Goal: Task Accomplishment & Management: Manage account settings

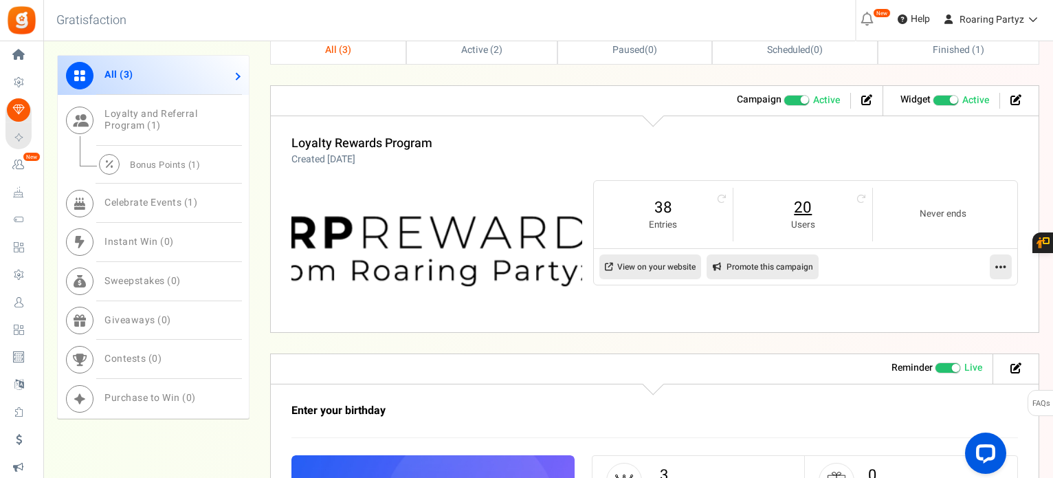
scroll to position [688, 0]
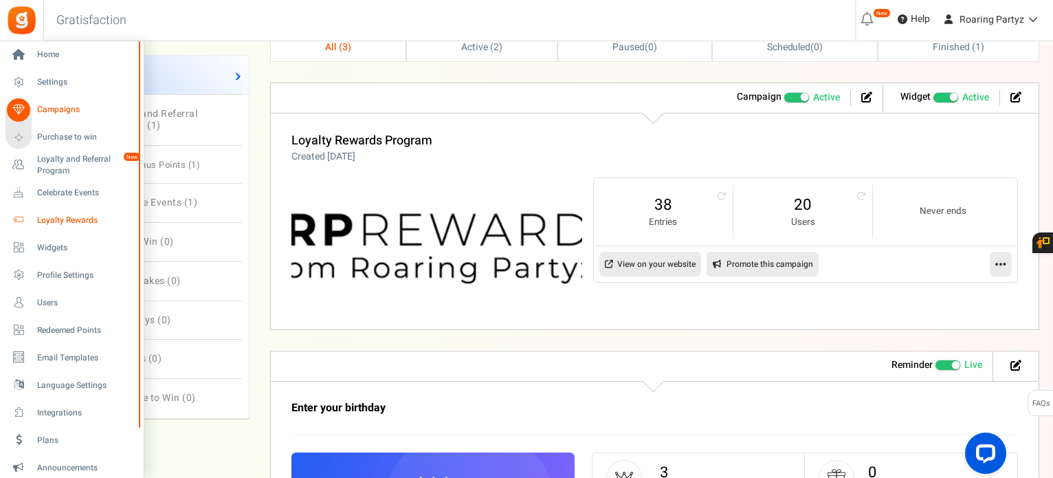
click at [58, 221] on span "Loyalty Rewards" at bounding box center [85, 221] width 96 height 12
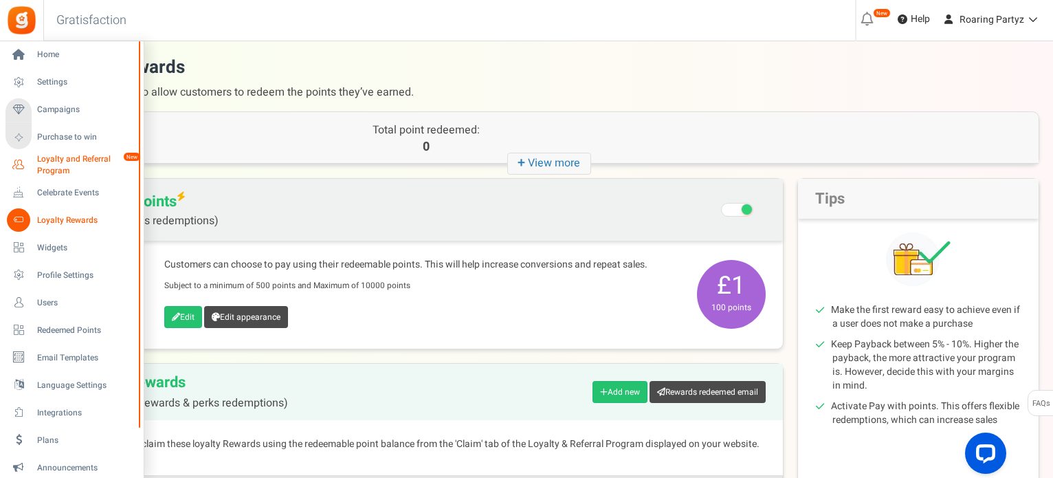
click at [49, 162] on span "Loyalty and Referral Program" at bounding box center [87, 164] width 100 height 23
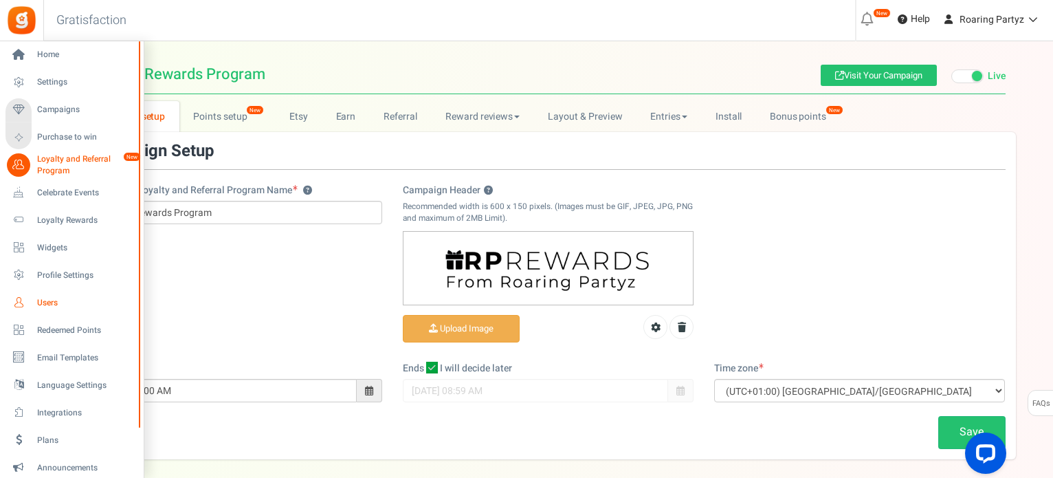
click at [41, 307] on span "Users" at bounding box center [85, 303] width 96 height 12
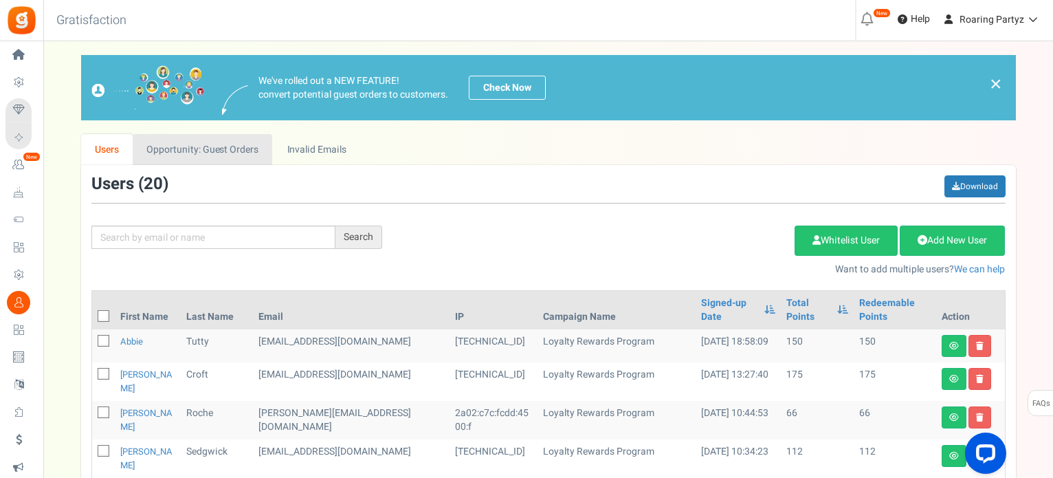
click at [244, 153] on link "Opportunity: Guest Orders" at bounding box center [203, 149] width 140 height 31
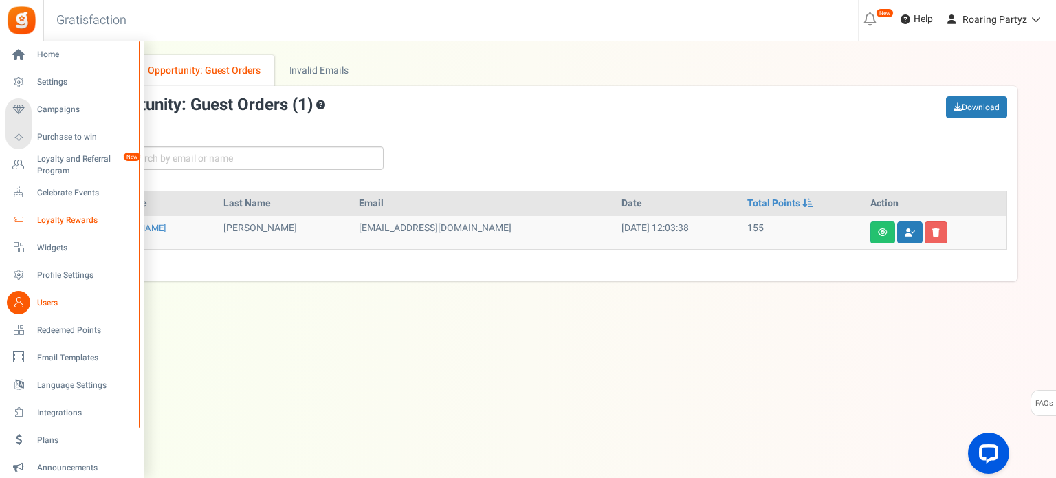
click at [71, 219] on span "Loyalty Rewards" at bounding box center [85, 221] width 96 height 12
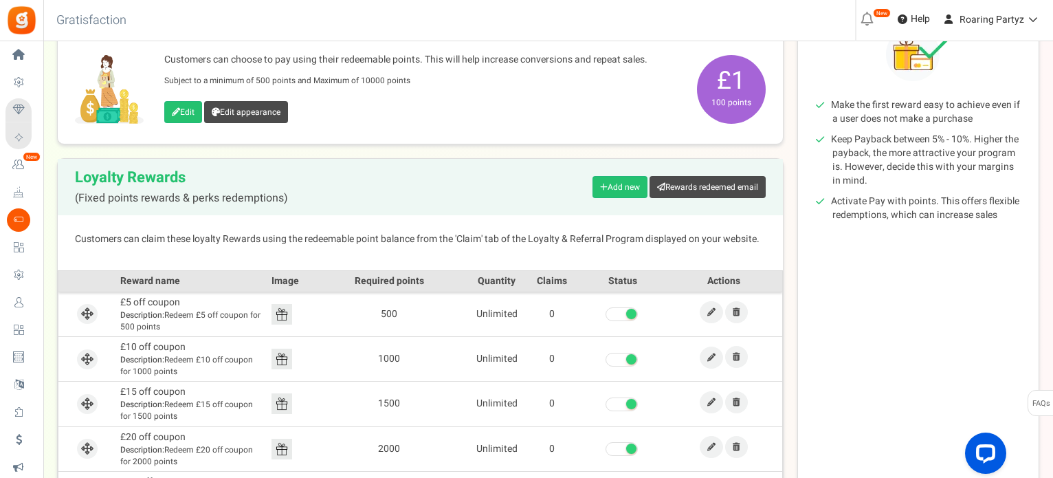
scroll to position [198, 0]
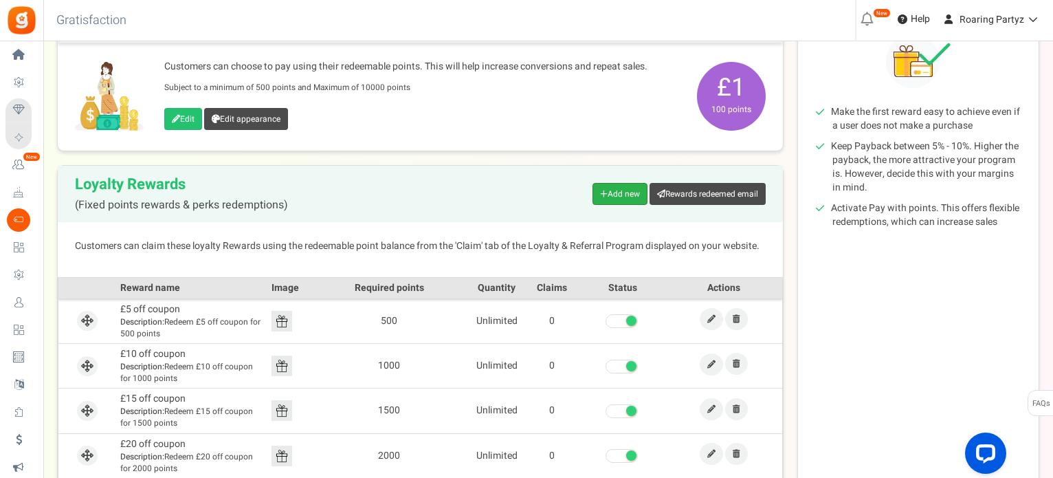
click at [619, 192] on link "Add new" at bounding box center [620, 194] width 55 height 22
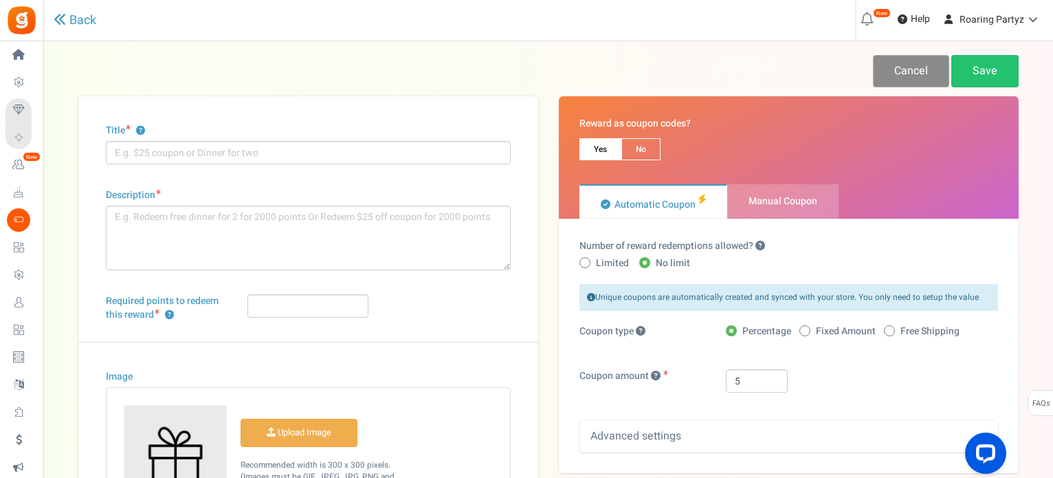
drag, startPoint x: 901, startPoint y: 74, endPoint x: 894, endPoint y: 83, distance: 11.7
click at [903, 74] on link "Cancel" at bounding box center [911, 71] width 76 height 32
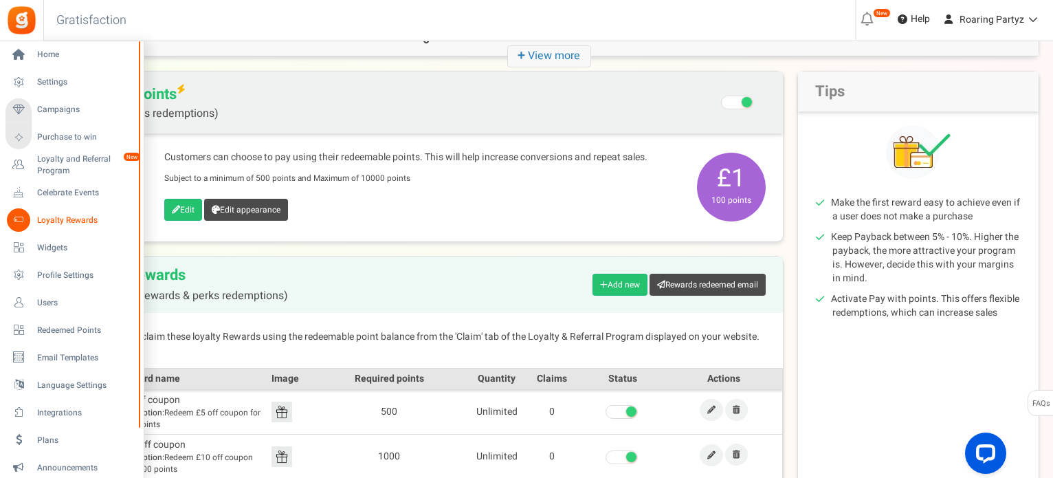
scroll to position [69, 0]
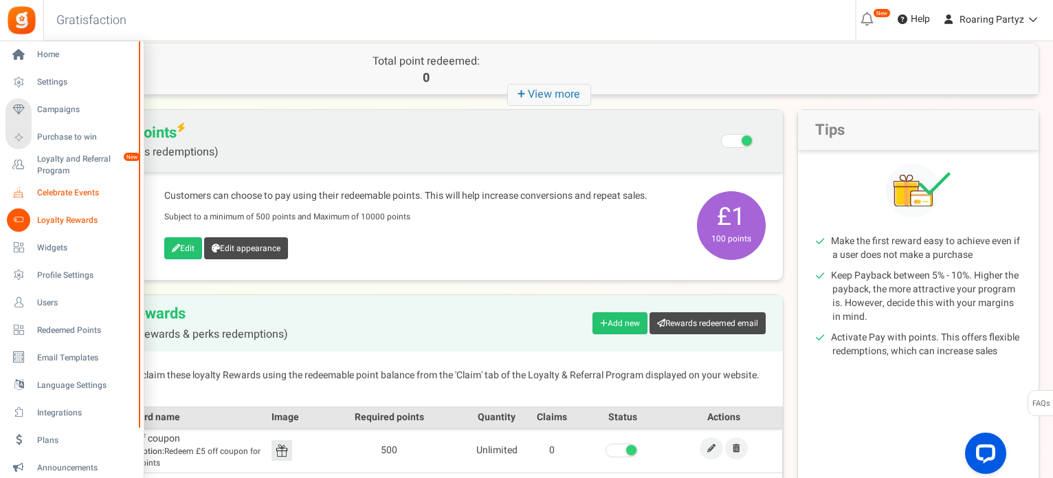
click at [85, 186] on link "Celebrate Events" at bounding box center [72, 192] width 132 height 23
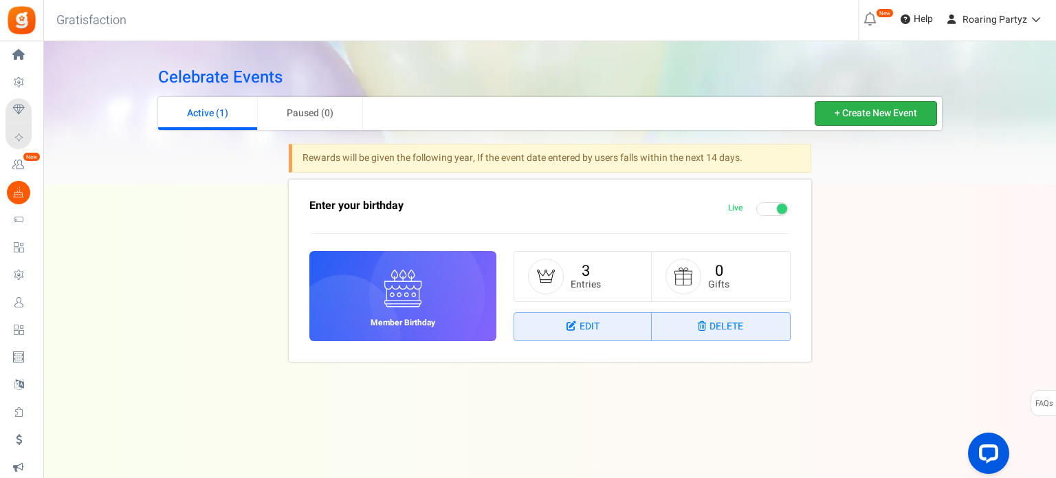
click at [877, 119] on link "+ Create New Event" at bounding box center [876, 113] width 122 height 25
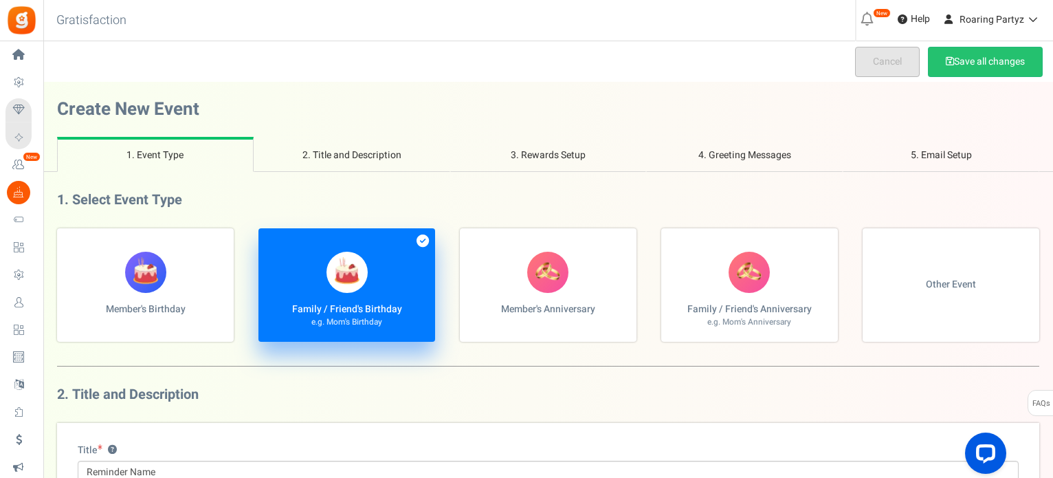
click at [884, 69] on link "Cancel" at bounding box center [887, 62] width 65 height 30
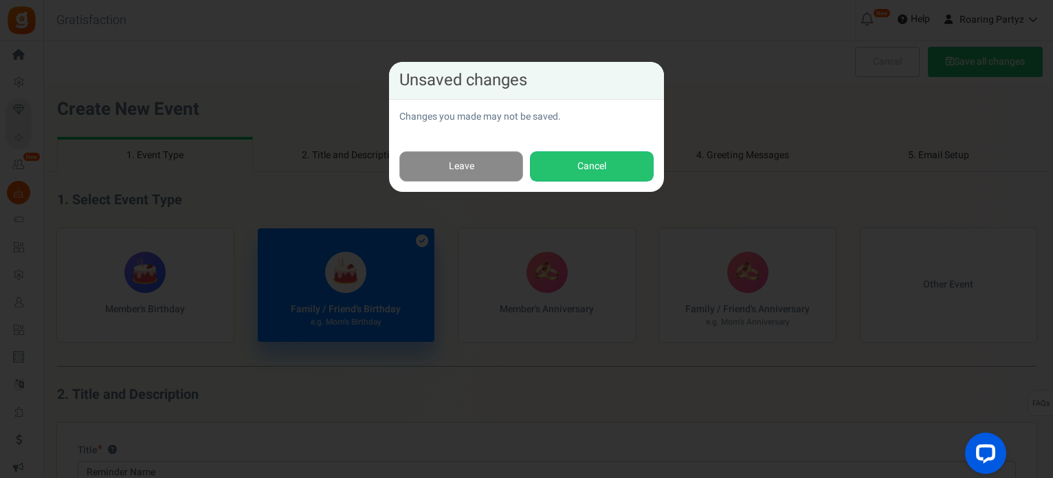
click at [479, 168] on link "Leave" at bounding box center [461, 166] width 124 height 31
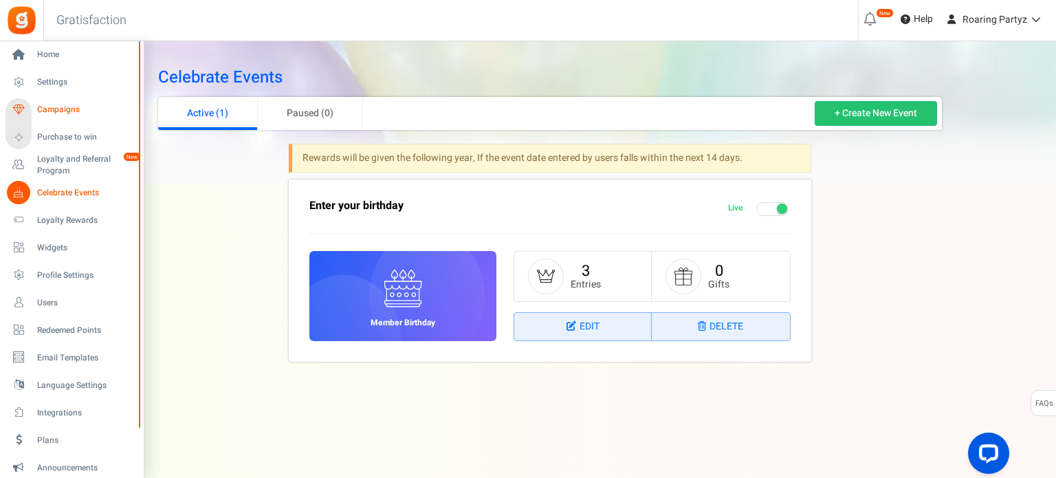
click at [68, 113] on span "Campaigns" at bounding box center [85, 110] width 96 height 12
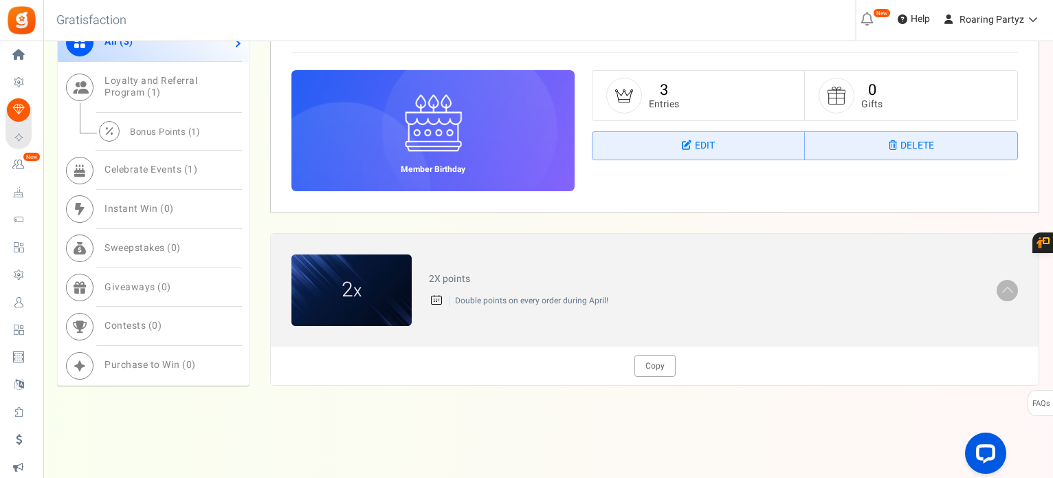
scroll to position [1071, 0]
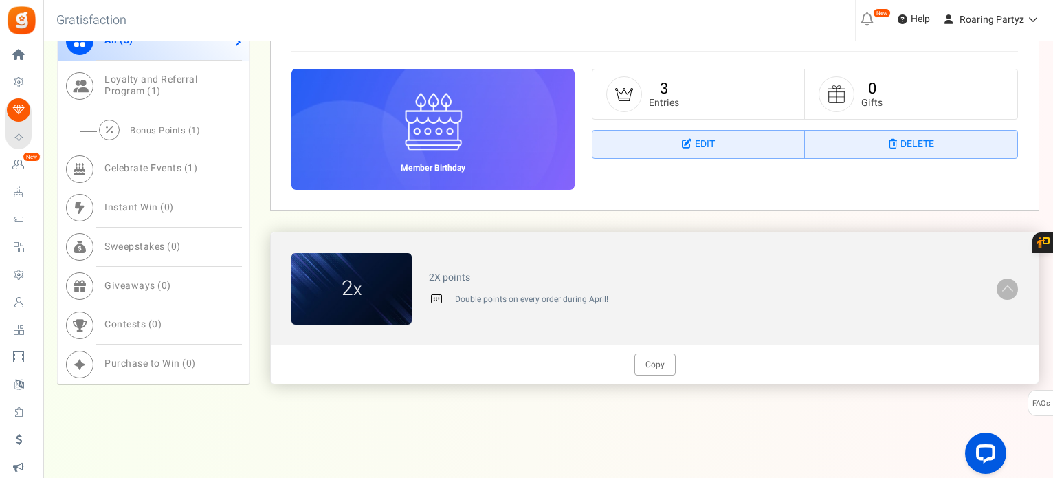
click at [1008, 284] on span at bounding box center [1008, 288] width 14 height 16
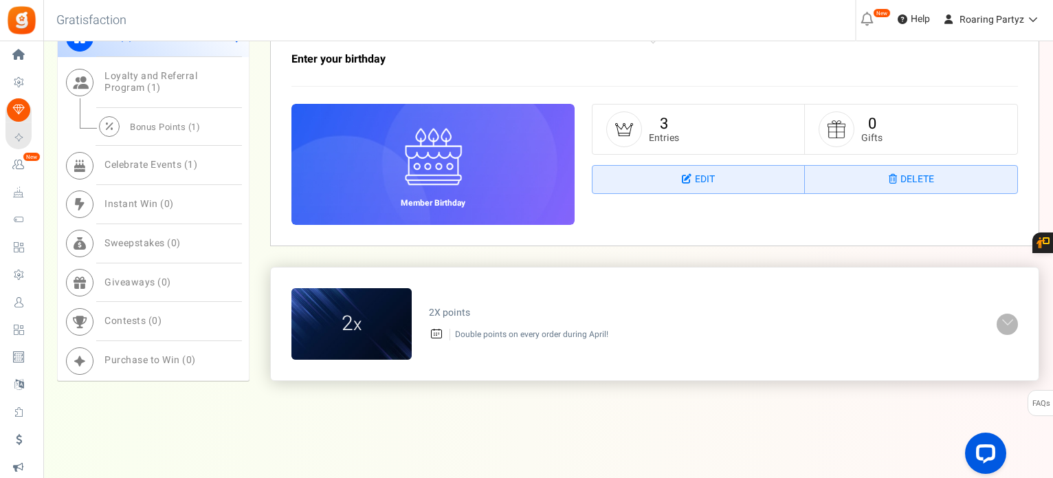
scroll to position [1033, 0]
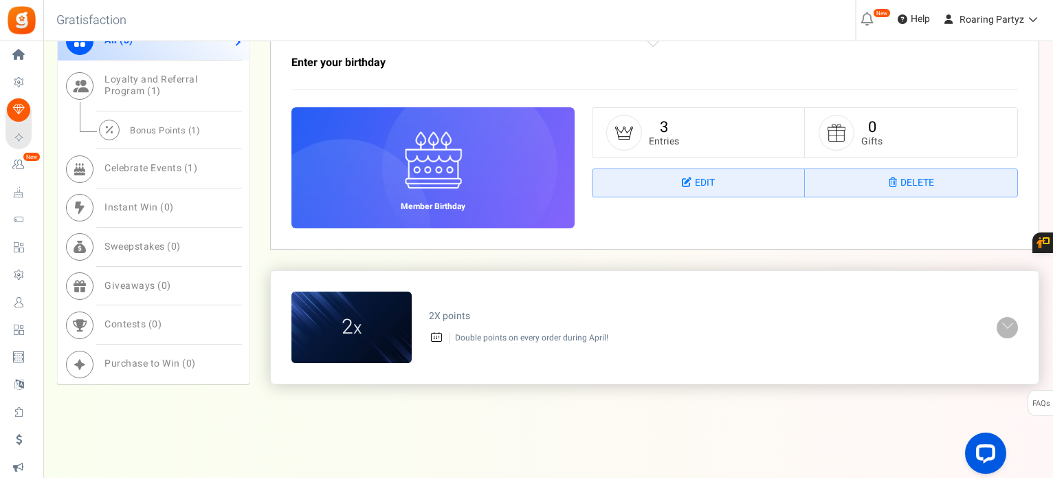
click at [1009, 285] on div "2 x 2X points Double points on every order during April!" at bounding box center [655, 327] width 768 height 113
click at [364, 333] on figcaption "2 x" at bounding box center [352, 328] width 120 height 30
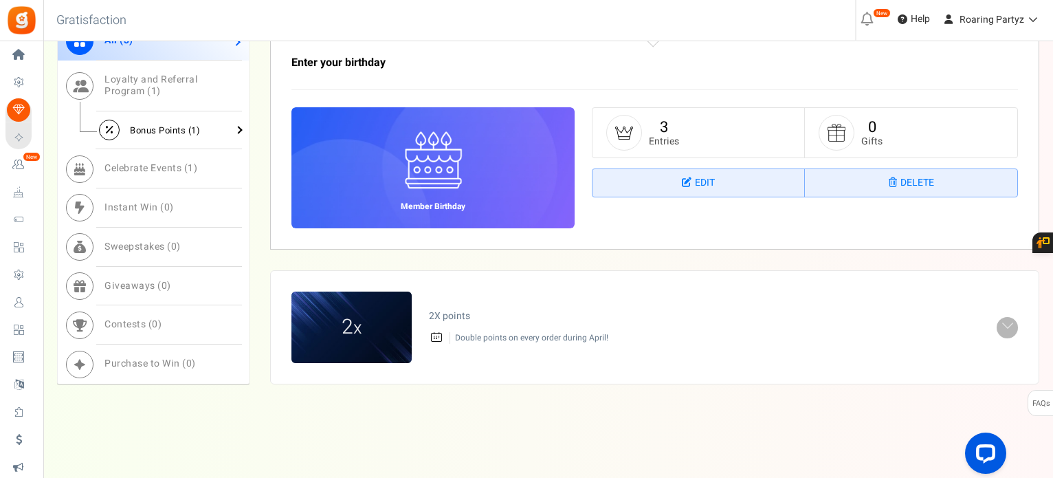
click at [177, 124] on span "Bonus Points ( 1 )" at bounding box center [165, 130] width 70 height 13
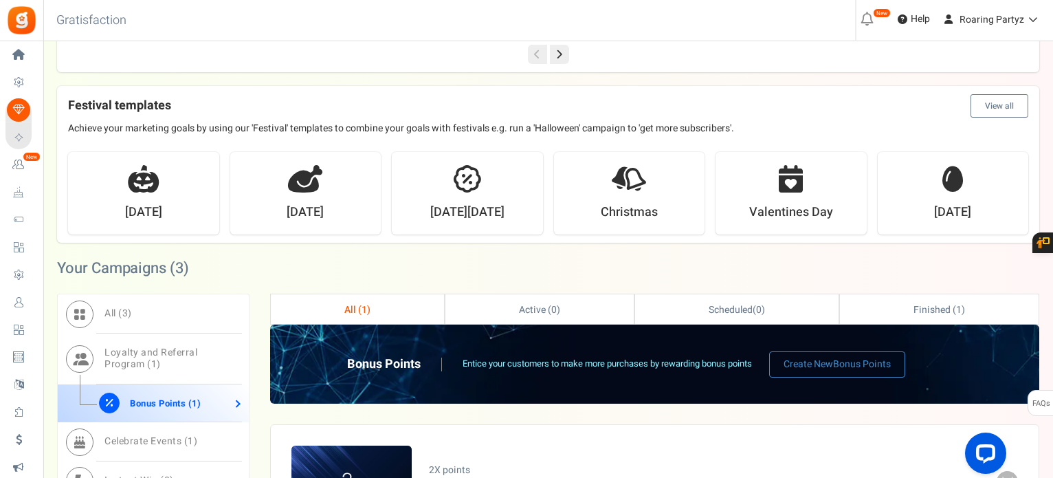
scroll to position [424, 0]
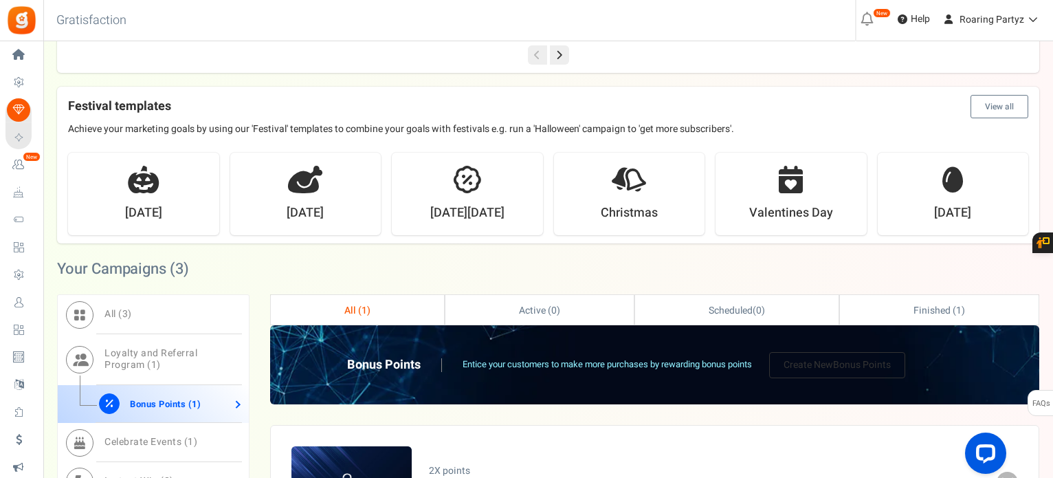
click at [880, 355] on link "Create New Bonus Points" at bounding box center [837, 365] width 136 height 26
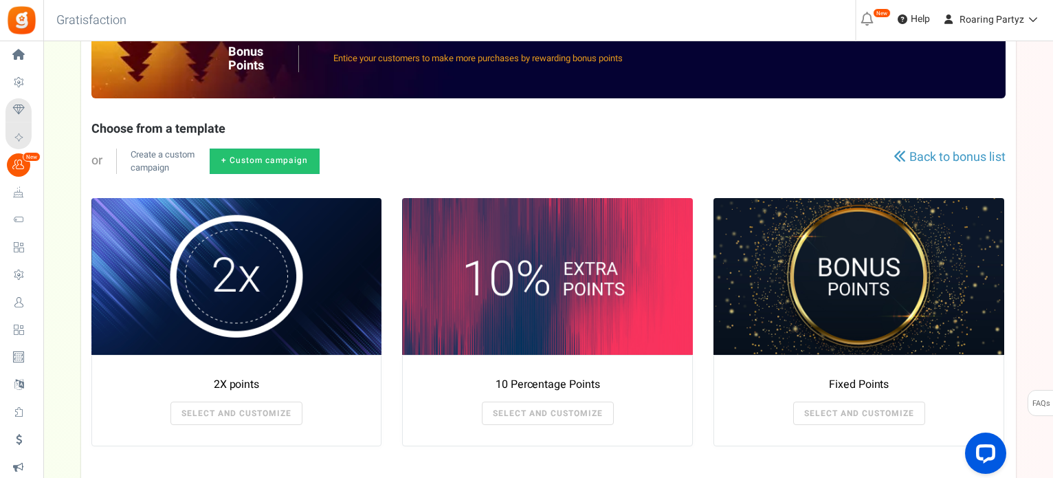
scroll to position [206, 0]
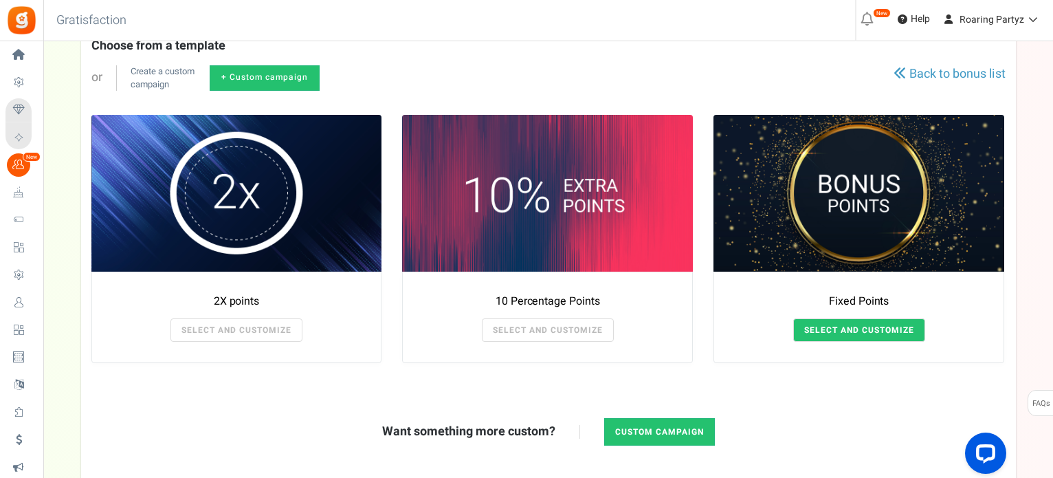
click at [916, 331] on link "SELECT AND CUSTOMIZE" at bounding box center [859, 329] width 132 height 23
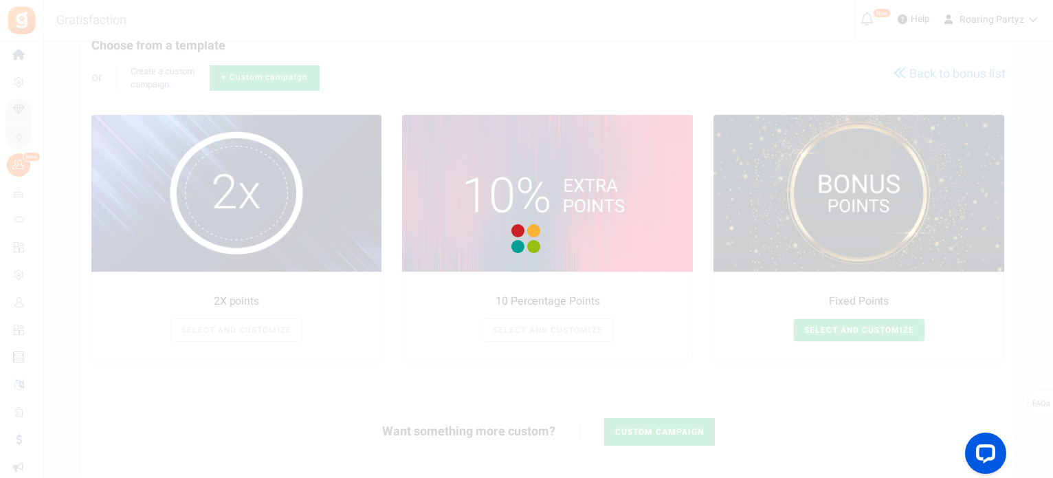
radio input "true"
type input "125"
radio input "true"
type input "[DATE] 12:01 AM"
type input "[DATE] 11:59 PM"
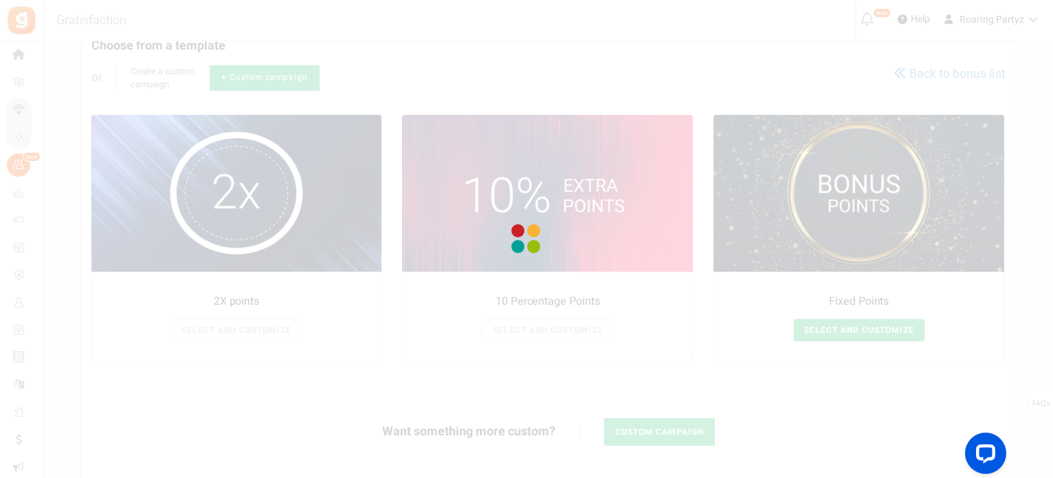
type textarea "Fixed Points"
type textarea "Bonus Points description"
type input "#000000"
type input "#ffbe84"
type input "#000000"
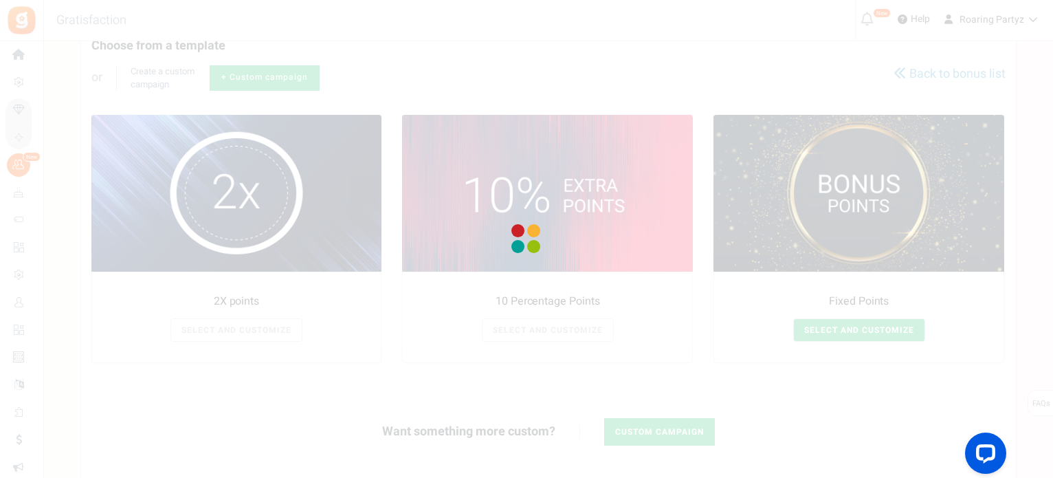
type input "#ffffff"
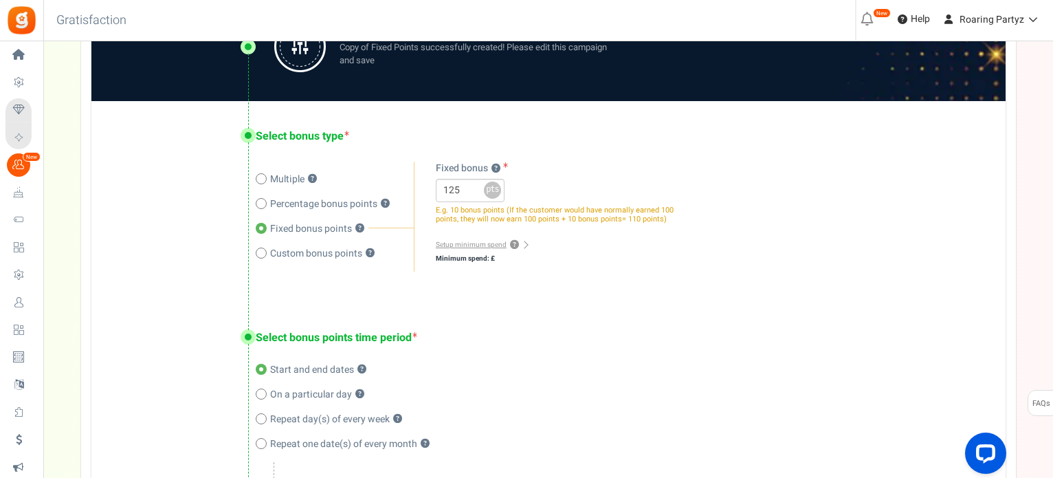
scroll to position [275, 0]
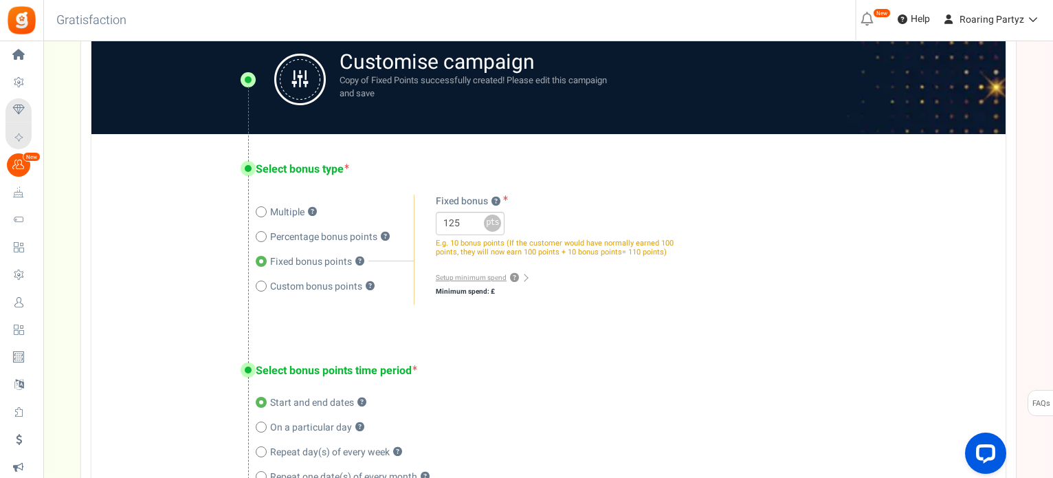
click at [252, 287] on div at bounding box center [248, 234] width 17 height 201
click at [256, 287] on div at bounding box center [248, 234] width 17 height 201
click at [261, 287] on span at bounding box center [261, 286] width 11 height 11
click at [261, 287] on input "Custom bonus points ?" at bounding box center [260, 287] width 9 height 9
radio input "true"
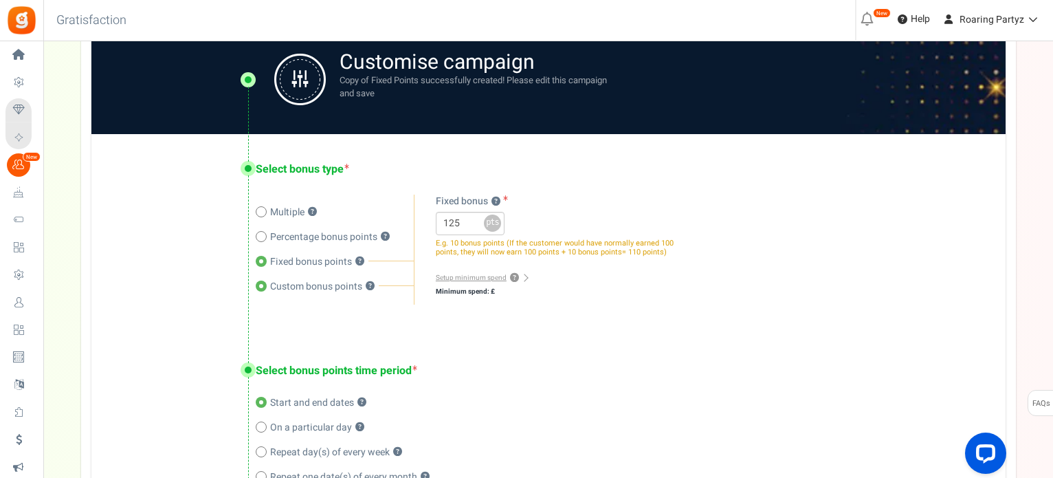
radio input "false"
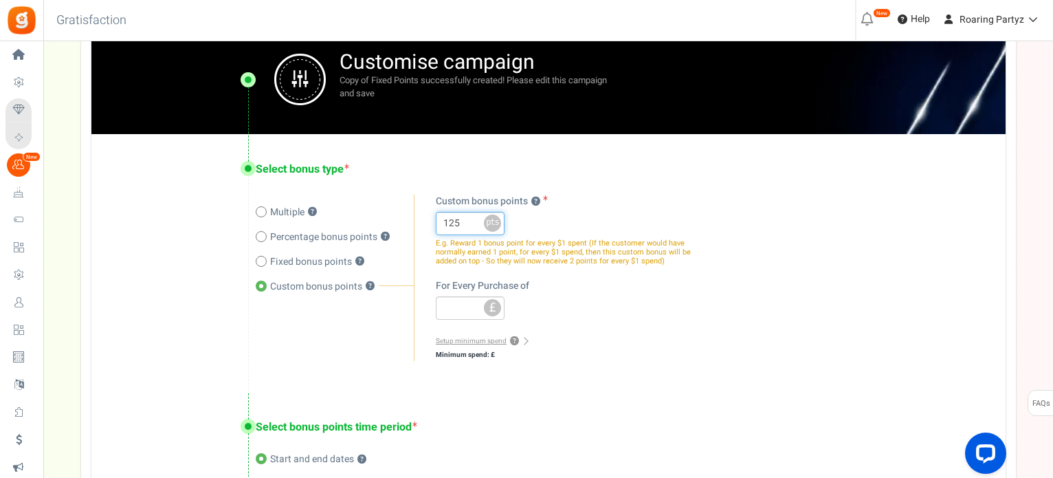
drag, startPoint x: 466, startPoint y: 223, endPoint x: 459, endPoint y: 219, distance: 8.0
click at [465, 224] on input "125" at bounding box center [470, 223] width 69 height 23
drag, startPoint x: 459, startPoint y: 219, endPoint x: 420, endPoint y: 216, distance: 39.3
click at [421, 217] on div "Multiple ? Percentage bonus ? Fixed bonus ? Custom bonus points ? 125 x % pts £…" at bounding box center [555, 278] width 283 height 167
type input "100"
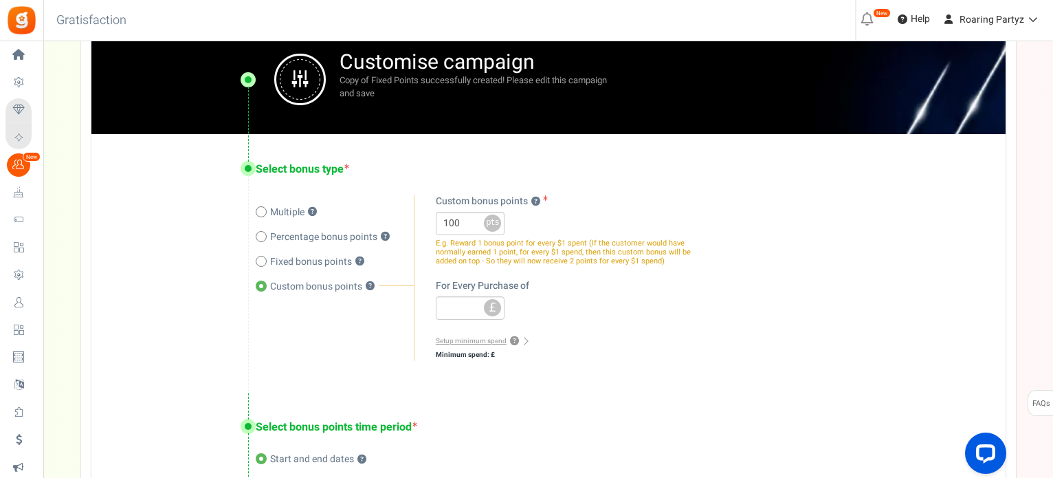
click at [662, 317] on div "For Every Purchase of £" at bounding box center [566, 299] width 261 height 41
click at [482, 307] on input "number" at bounding box center [470, 307] width 69 height 23
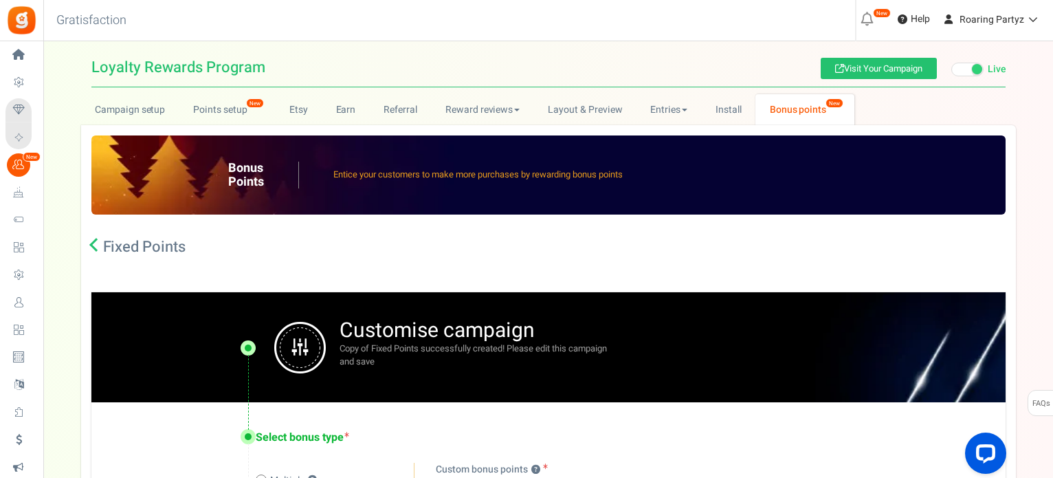
scroll to position [0, 0]
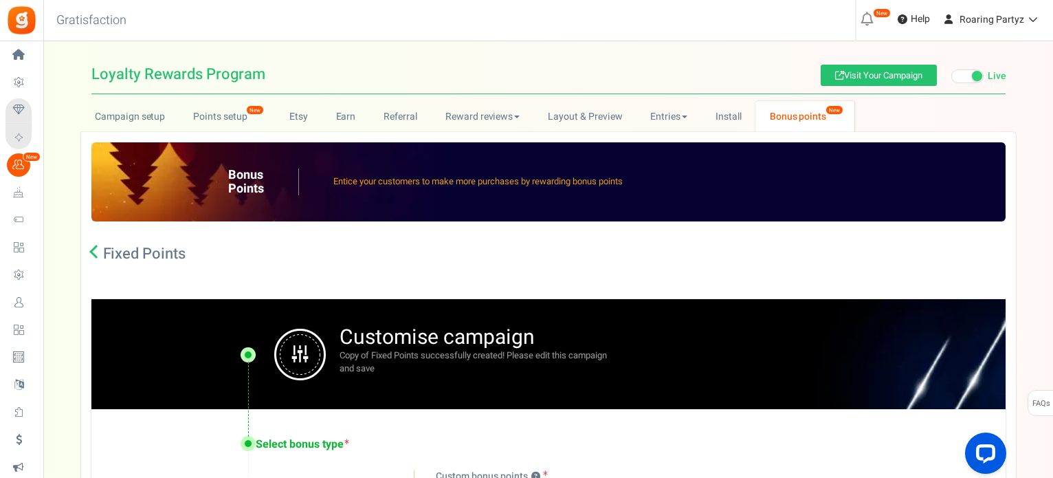
click at [121, 252] on h2 "Fixed Points" at bounding box center [144, 254] width 83 height 14
click at [96, 257] on link at bounding box center [96, 254] width 10 height 14
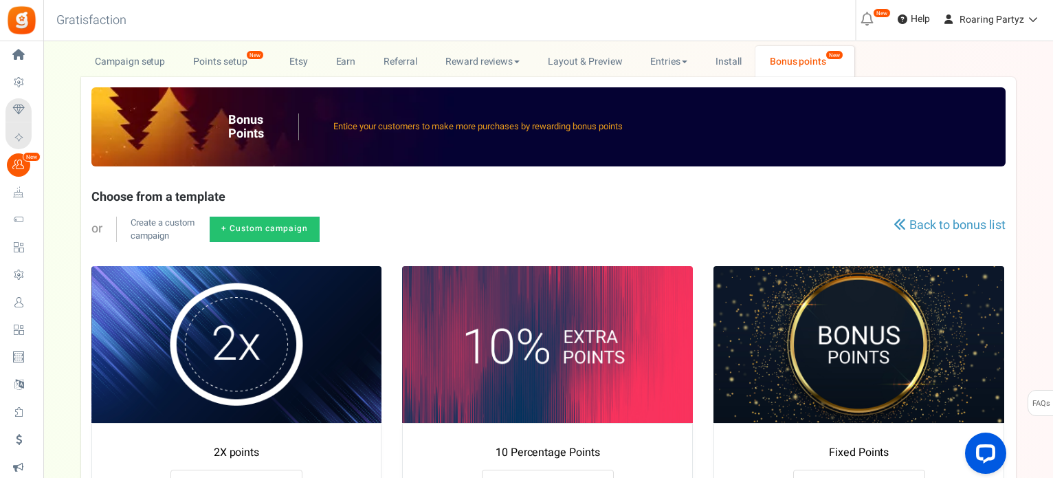
scroll to position [138, 0]
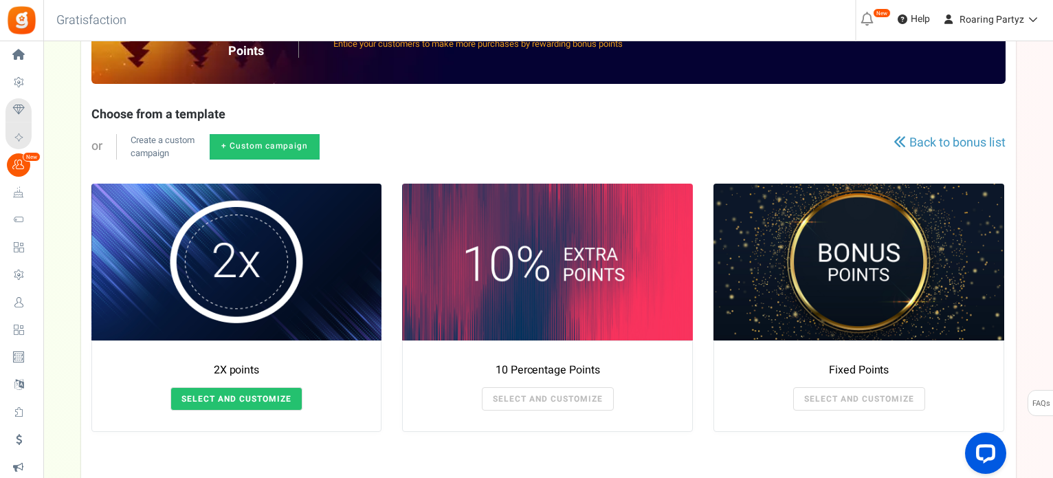
click at [265, 398] on link "SELECT AND CUSTOMIZE" at bounding box center [237, 398] width 132 height 23
radio input "false"
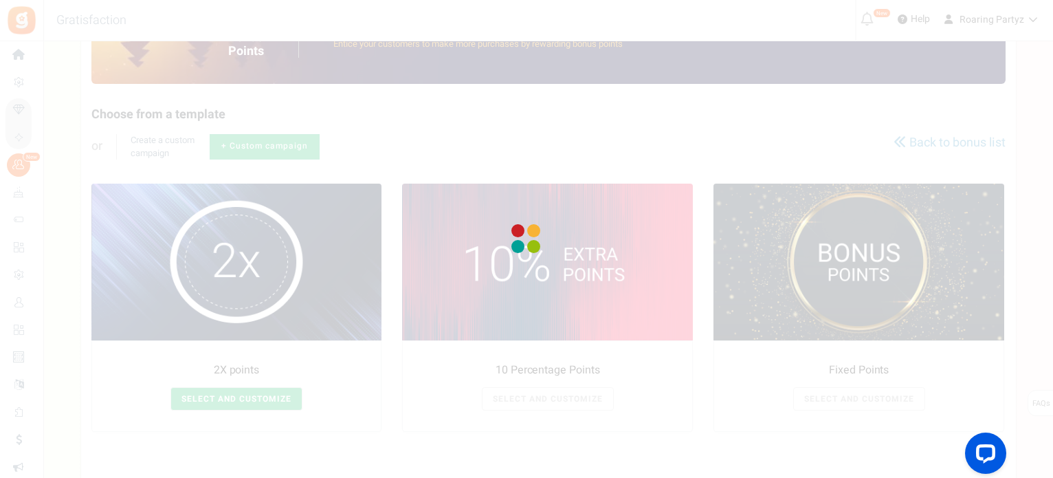
radio input "true"
type input "2"
radio input "true"
type input "[DATE] 12:01 AM"
type input "[DATE] 11:59 PM"
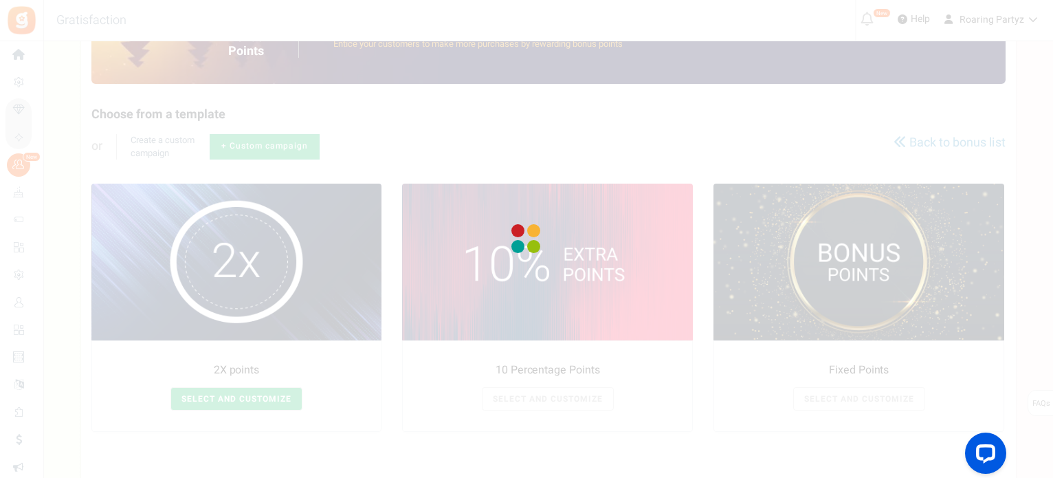
type textarea "2X points"
type textarea "Bonus Points description"
type input "#000000"
type input "#ffbe84"
type input "#000000"
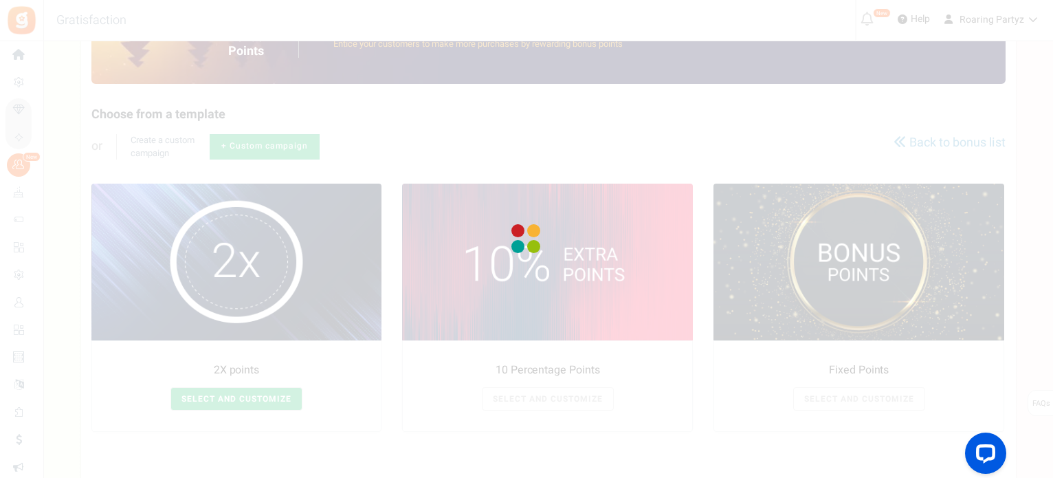
type input "#ffffff"
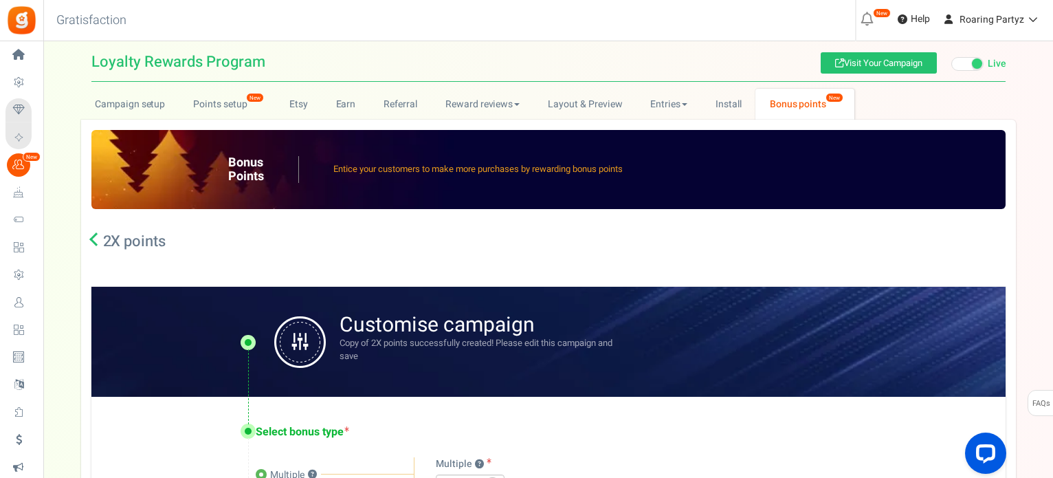
scroll to position [0, 0]
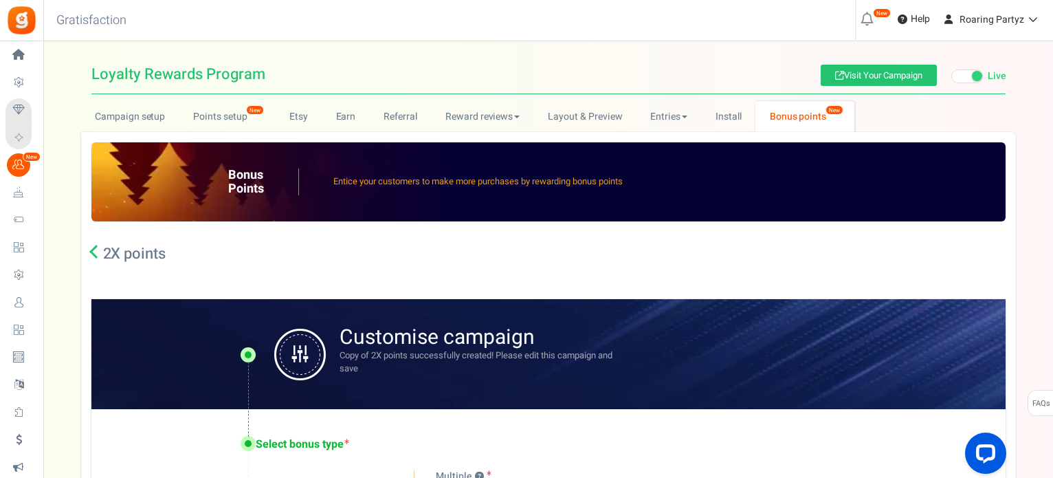
click at [91, 255] on link at bounding box center [96, 254] width 10 height 14
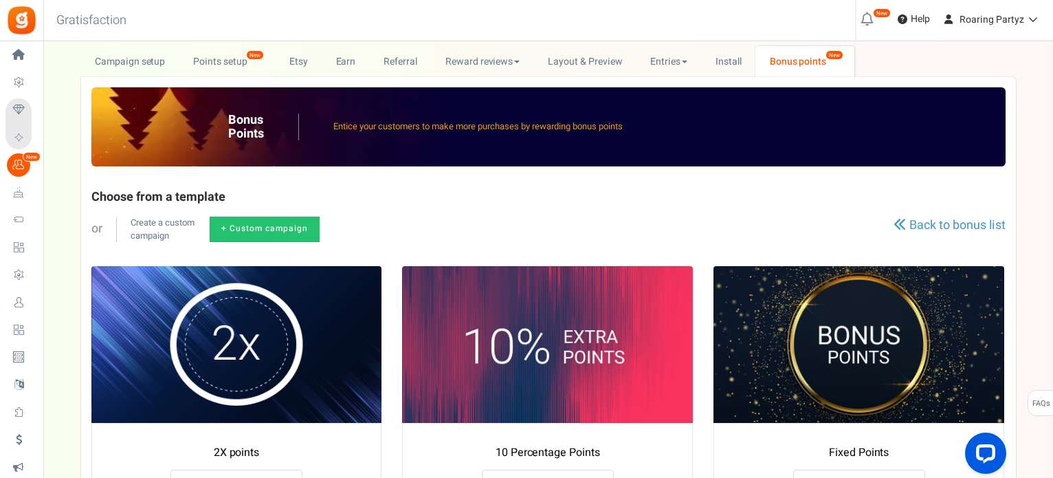
scroll to position [138, 0]
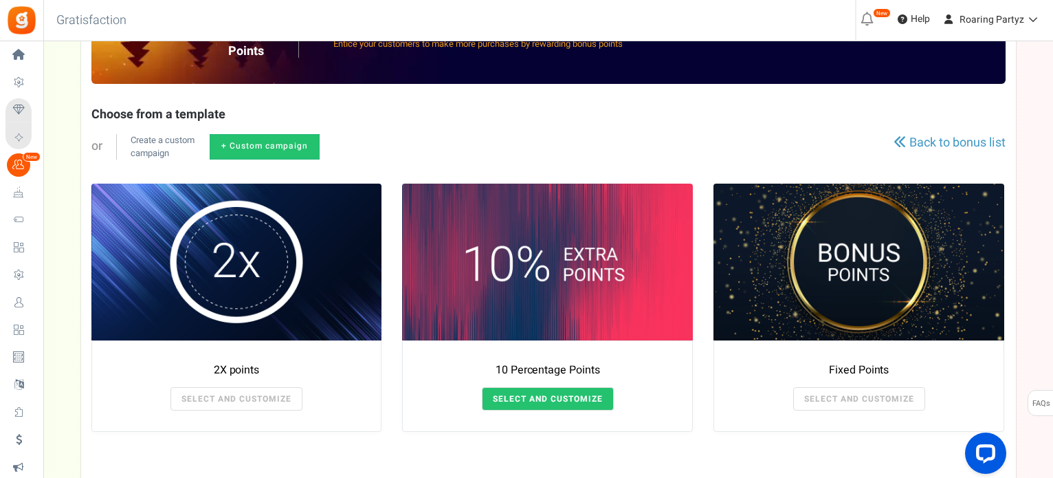
click at [536, 388] on link "SELECT AND CUSTOMIZE" at bounding box center [548, 398] width 132 height 23
radio input "false"
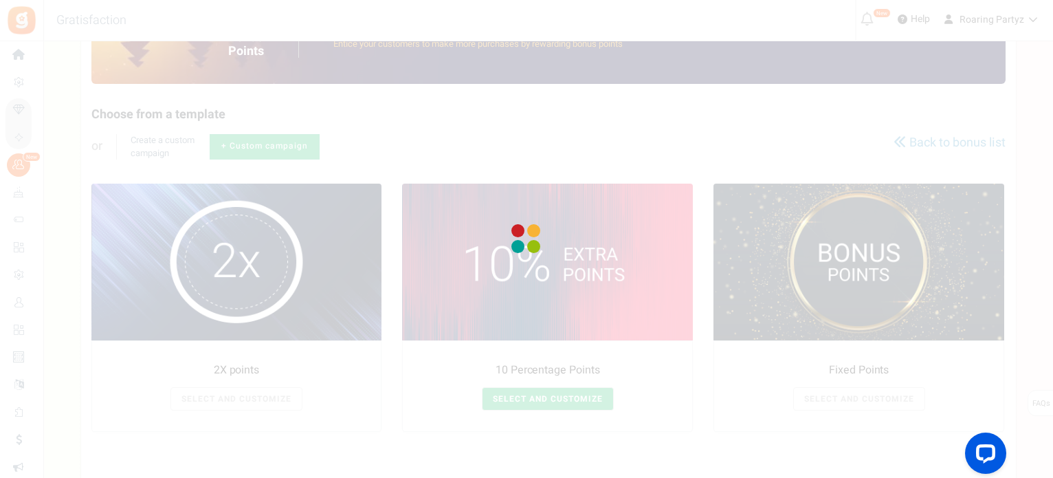
radio input "true"
type input "10"
radio input "true"
type input "[DATE] 12:01 AM"
type input "[DATE] 11:59 PM"
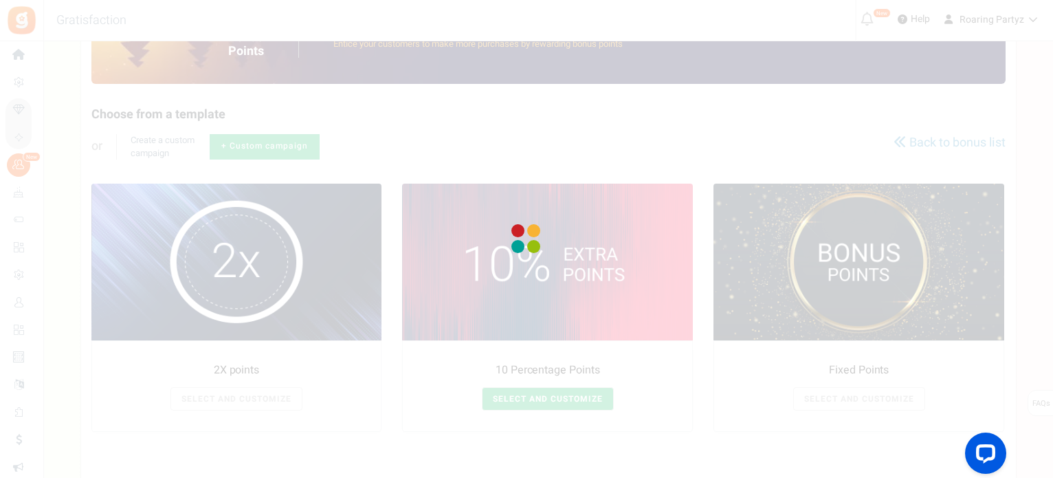
type textarea "10 Percentage Points"
type textarea "Bonus Points description"
type input "#000000"
type input "#ffbe84"
type input "#000000"
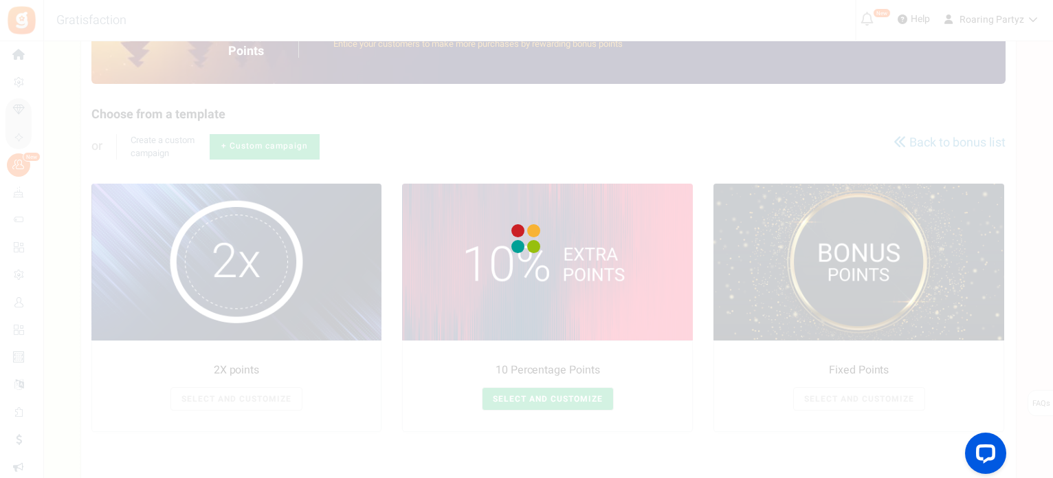
type input "#ffffff"
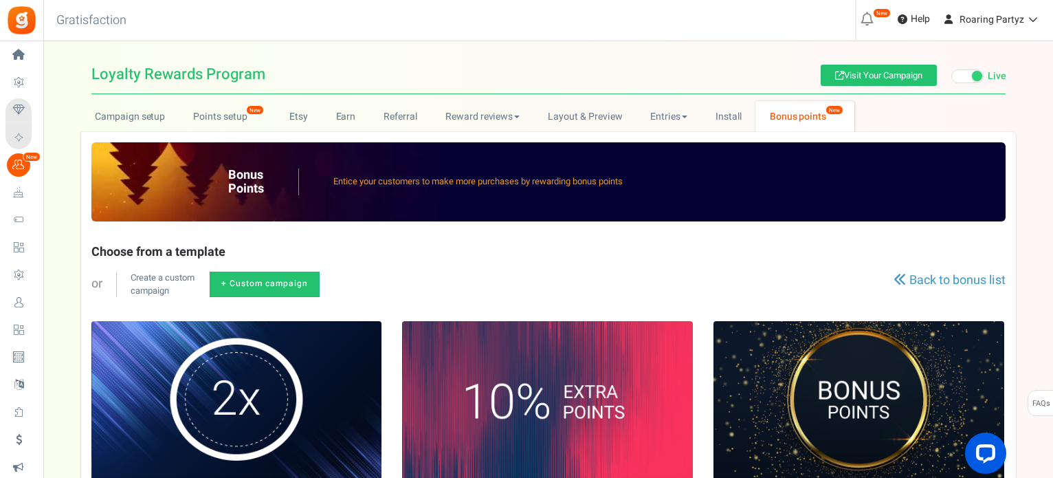
scroll to position [0, 0]
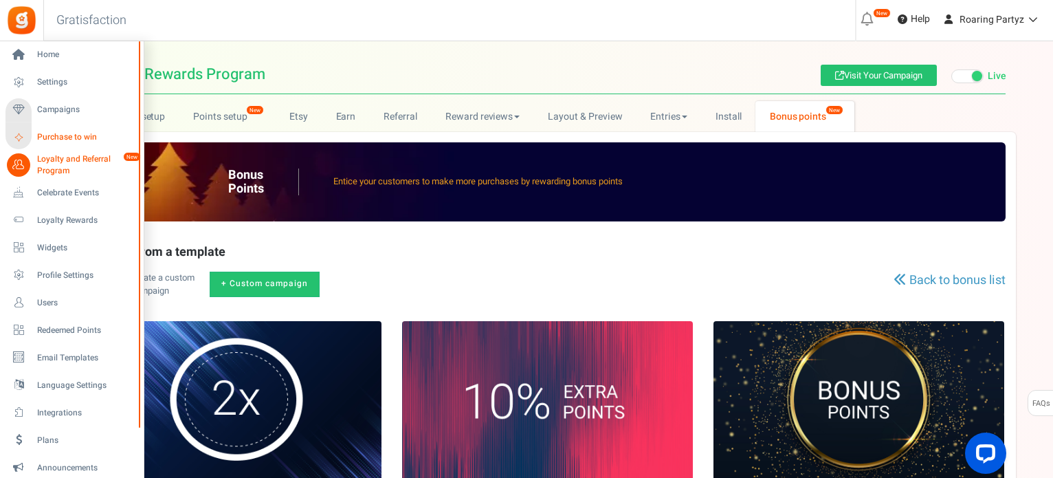
click at [53, 132] on span "Purchase to win" at bounding box center [85, 137] width 96 height 12
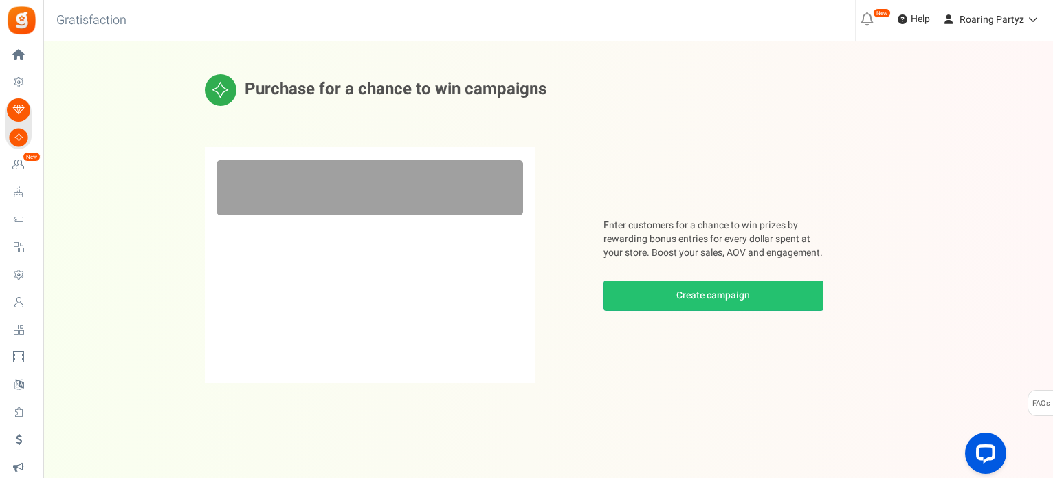
scroll to position [10, 0]
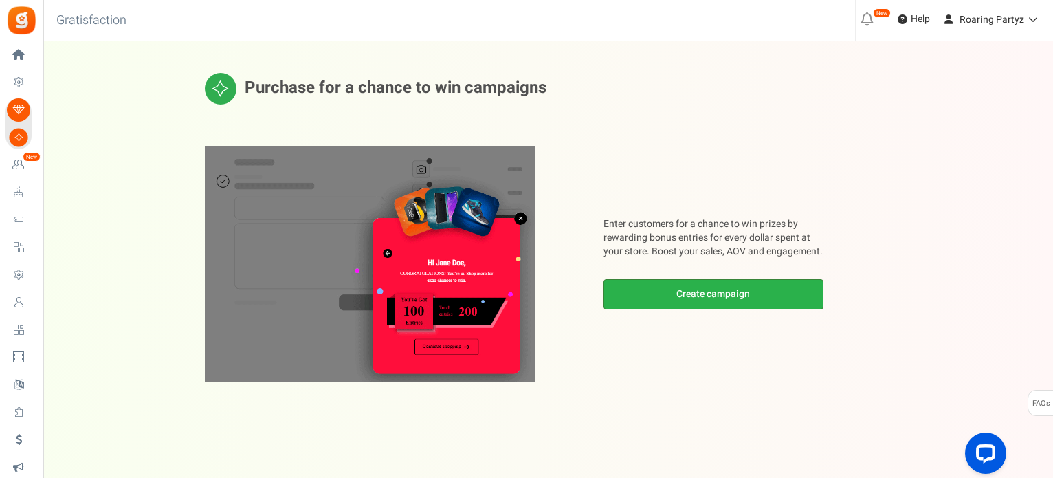
click at [725, 306] on link "Create campaign" at bounding box center [714, 294] width 220 height 30
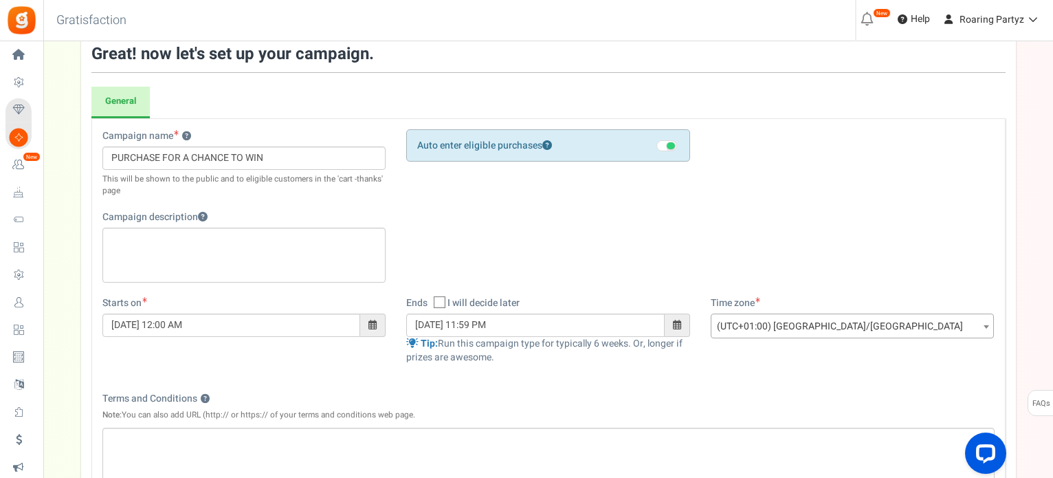
scroll to position [87, 0]
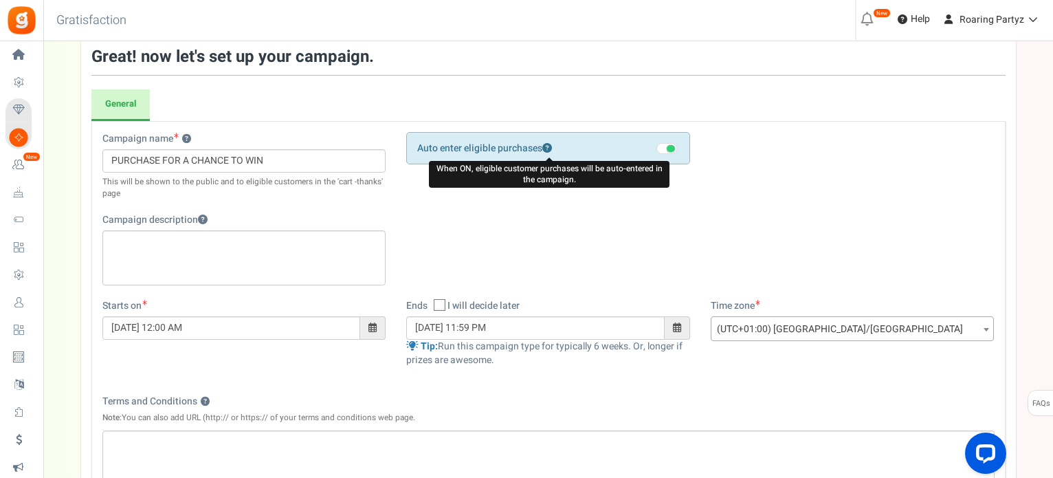
click at [547, 144] on icon at bounding box center [548, 148] width 10 height 10
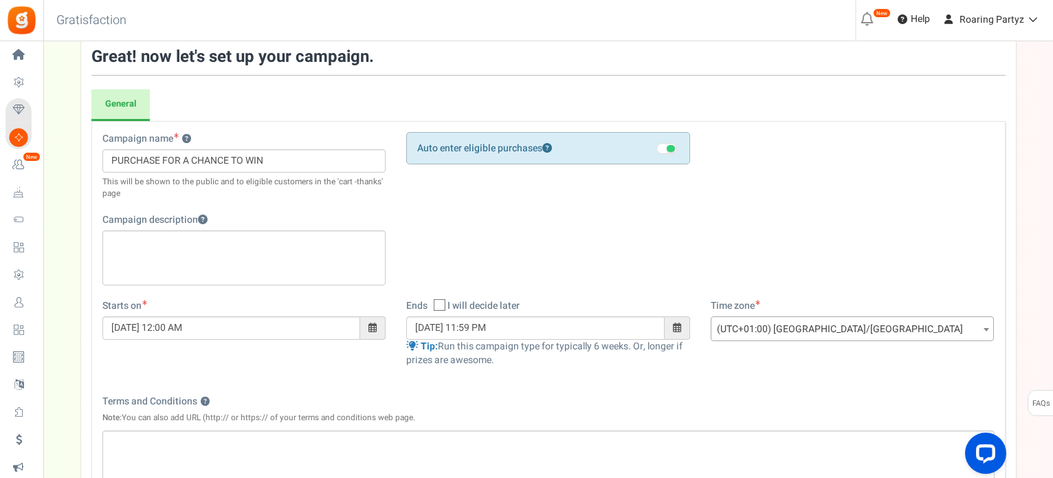
click at [556, 214] on div "Campaign name ? Display Title shown publicly PURCHASE FOR A CHANCE TO WIN This …" at bounding box center [548, 215] width 913 height 167
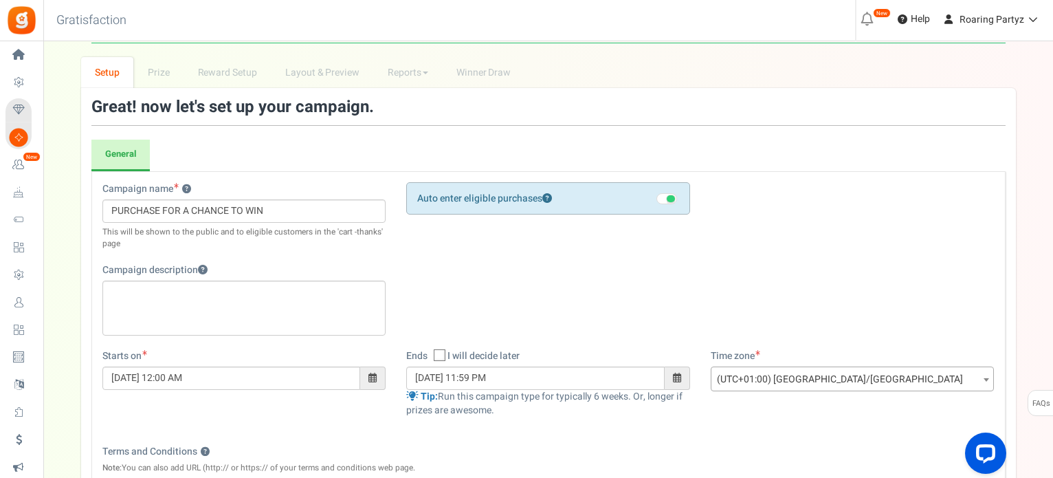
scroll to position [69, 0]
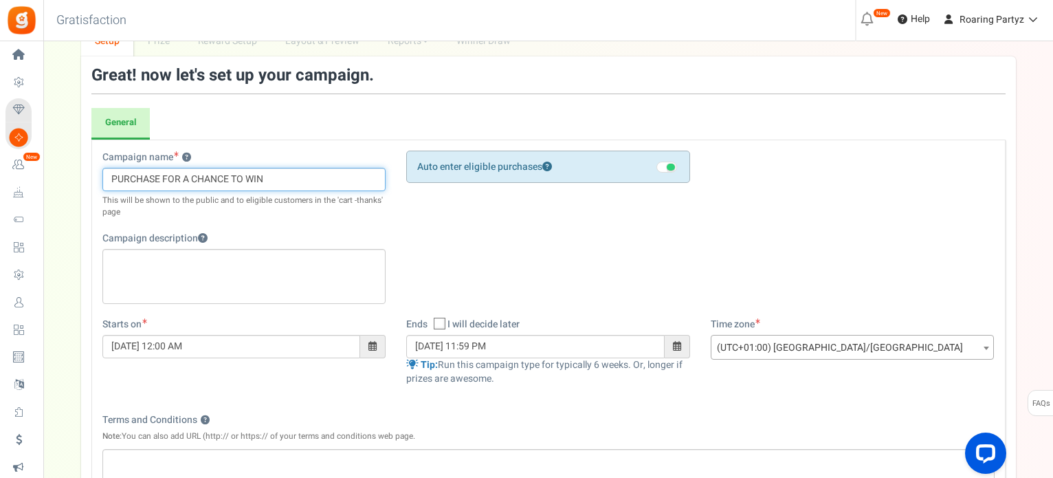
drag, startPoint x: 276, startPoint y: 174, endPoint x: 85, endPoint y: 178, distance: 190.5
click at [85, 178] on div "Great! now let's set up your campaign. General Registration Form Restrictions ?…" at bounding box center [548, 381] width 935 height 650
type input "P"
type input "Elf Rewards!"
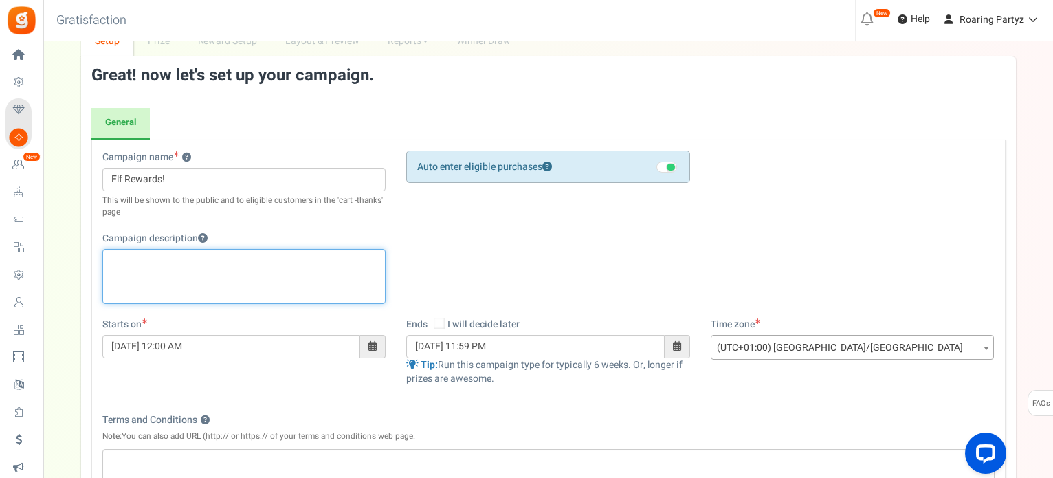
click at [239, 278] on div "Rich Text Editor, competition_desc" at bounding box center [244, 276] width 284 height 55
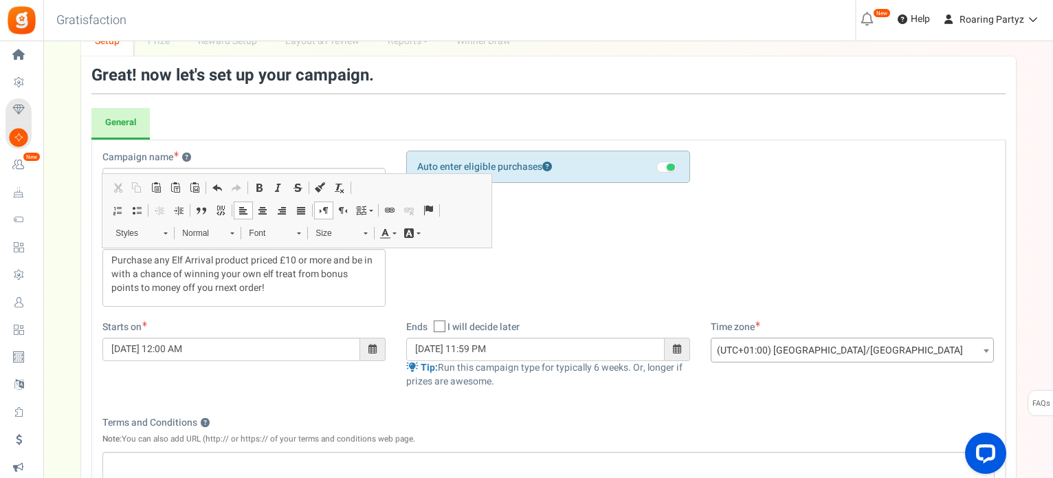
click at [673, 347] on span at bounding box center [677, 349] width 8 height 10
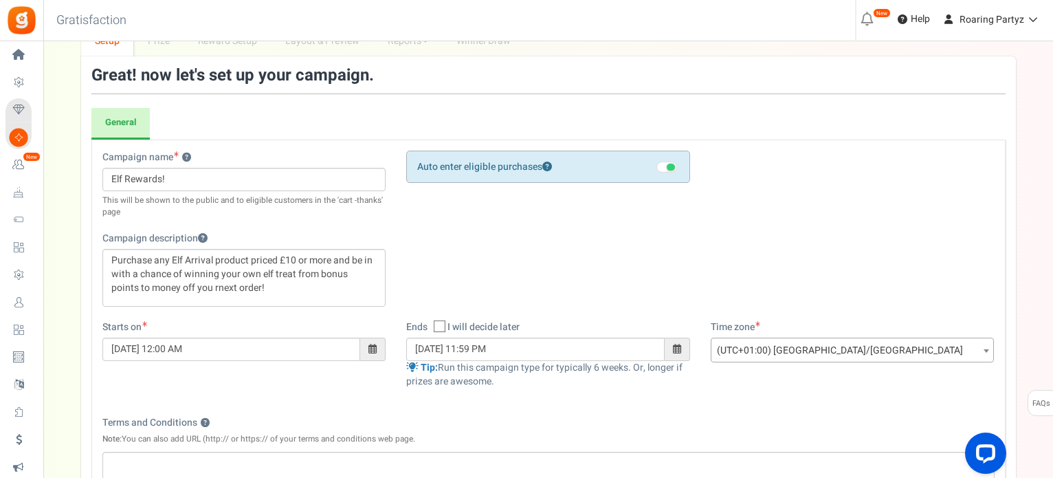
click at [721, 384] on div "Starts on 14/10/2025 12:00 AM Ends Open On Tip:" at bounding box center [548, 361] width 913 height 82
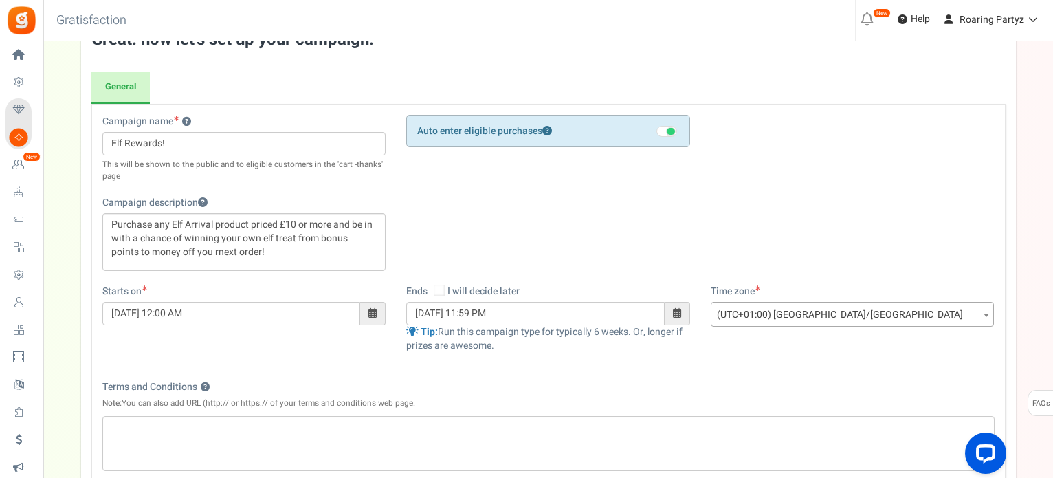
scroll to position [138, 0]
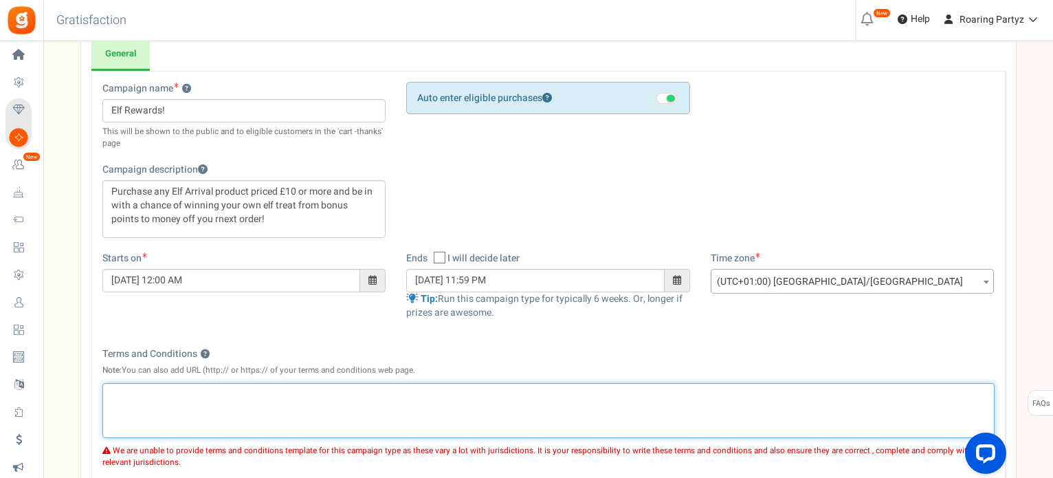
click at [696, 404] on div "Rich Text Editor, competition_terms" at bounding box center [548, 410] width 892 height 55
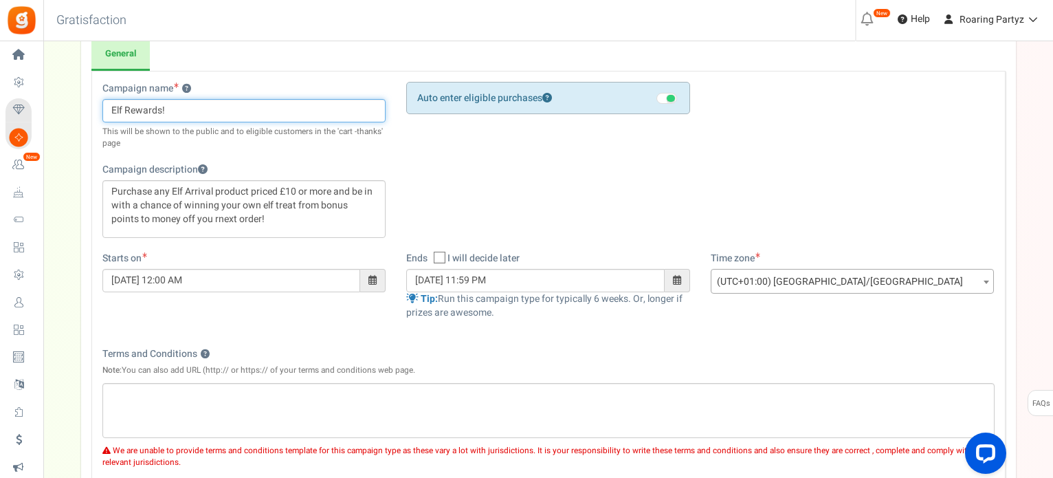
drag, startPoint x: 190, startPoint y: 104, endPoint x: 181, endPoint y: 107, distance: 9.4
click at [190, 104] on input "Elf Rewards!" at bounding box center [244, 110] width 284 height 23
drag, startPoint x: 178, startPoint y: 108, endPoint x: 127, endPoint y: 109, distance: 51.6
click at [127, 109] on input "Elf Rewards!" at bounding box center [244, 110] width 284 height 23
type input "Elf Arrival Online Competition"
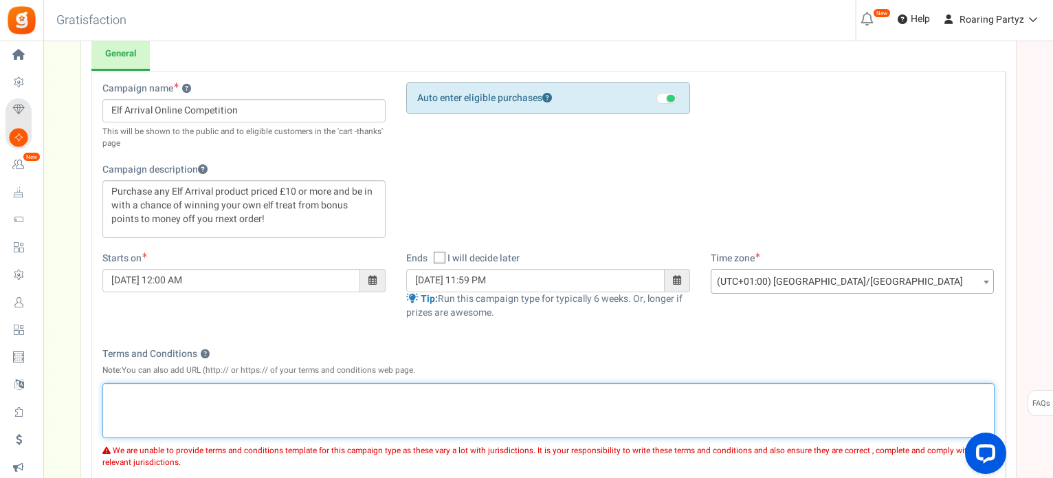
click at [271, 399] on p "Rich Text Editor, competition_terms" at bounding box center [548, 395] width 875 height 14
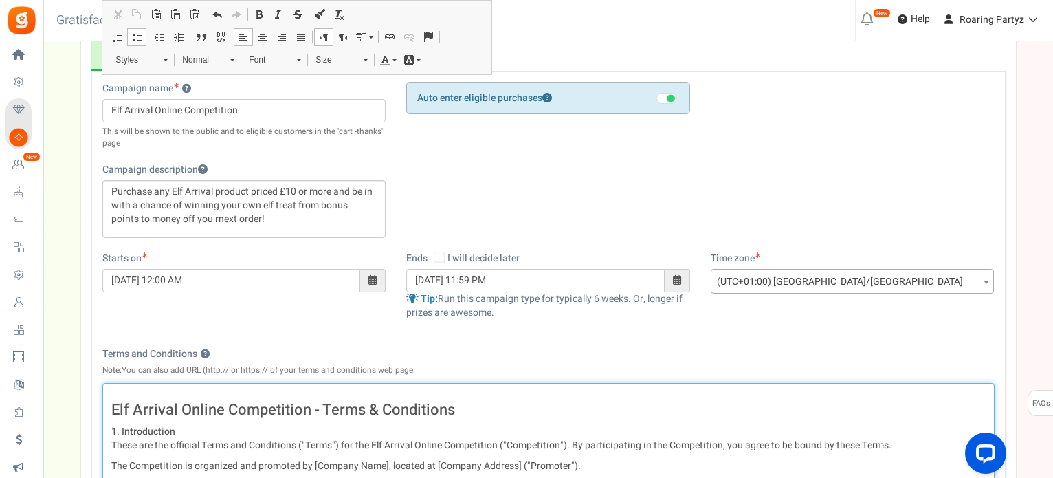
scroll to position [963, 0]
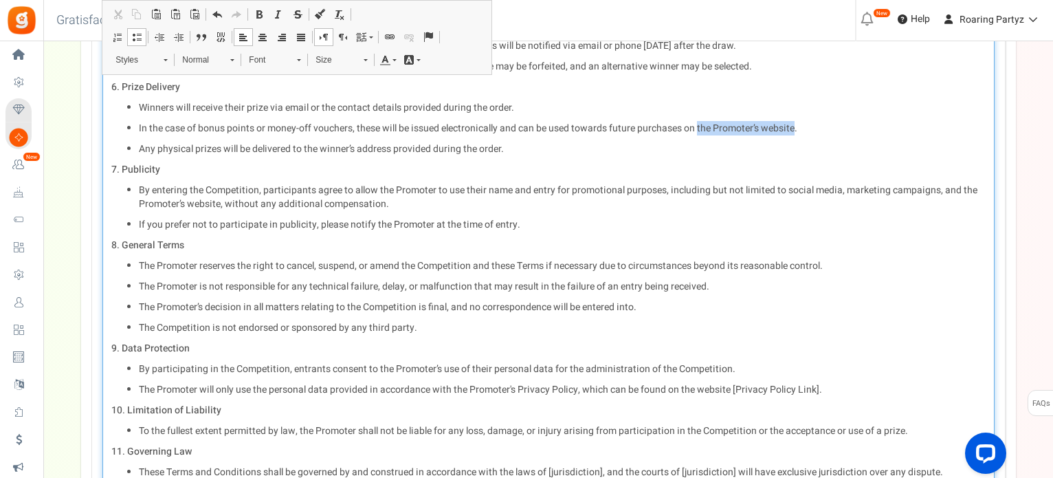
drag, startPoint x: 701, startPoint y: 124, endPoint x: 798, endPoint y: 124, distance: 97.0
click at [798, 124] on p "In the case of bonus points or money-off vouchers, these will be issued electro…" at bounding box center [562, 129] width 847 height 14
drag, startPoint x: 701, startPoint y: 126, endPoint x: 807, endPoint y: 122, distance: 106.0
click at [807, 122] on p "In the case of bonus points or money-off vouchers, these will be issued electro…" at bounding box center [562, 129] width 847 height 14
copy p "www.roaringpartyz.co.uk"
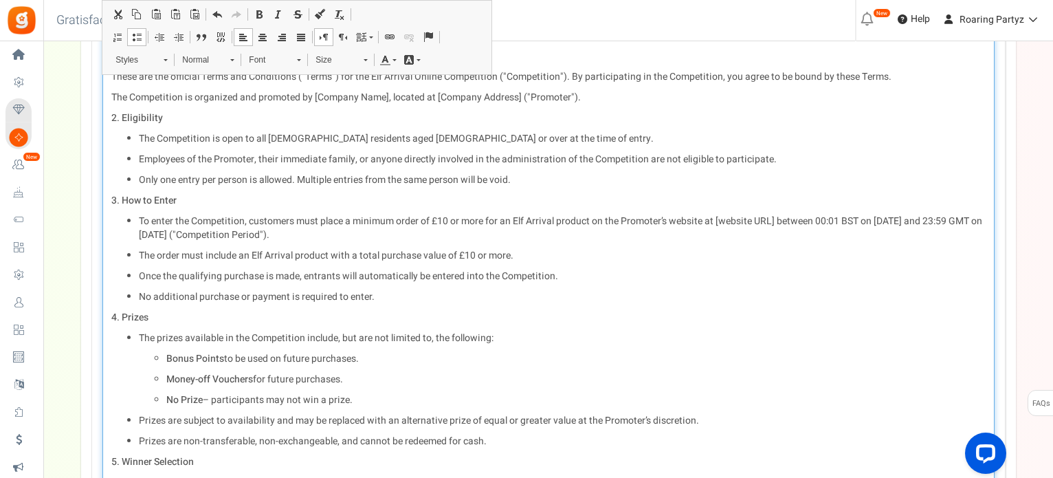
scroll to position [482, 0]
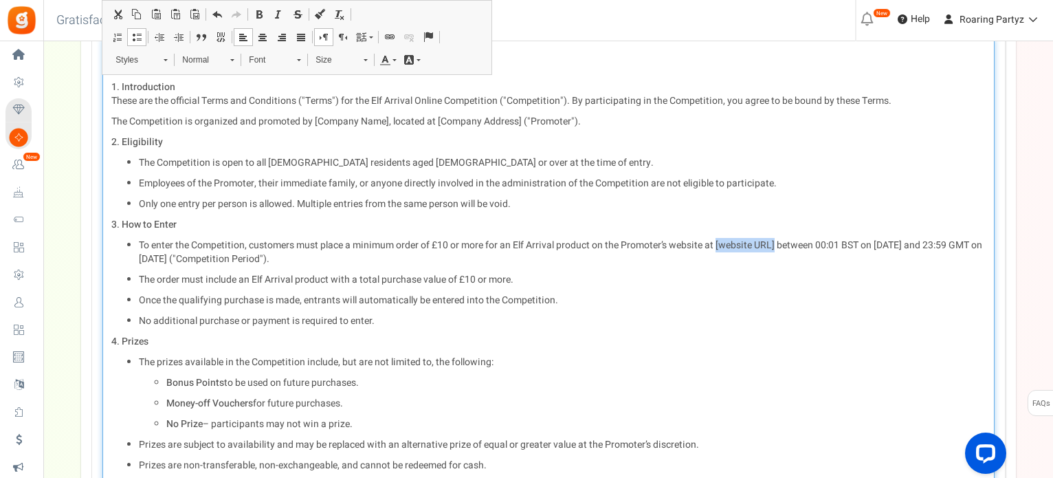
drag, startPoint x: 716, startPoint y: 239, endPoint x: 776, endPoint y: 241, distance: 59.9
click at [776, 241] on p "To enter the Competition, customers must place a minimum order of £10 or more f…" at bounding box center [562, 253] width 847 height 28
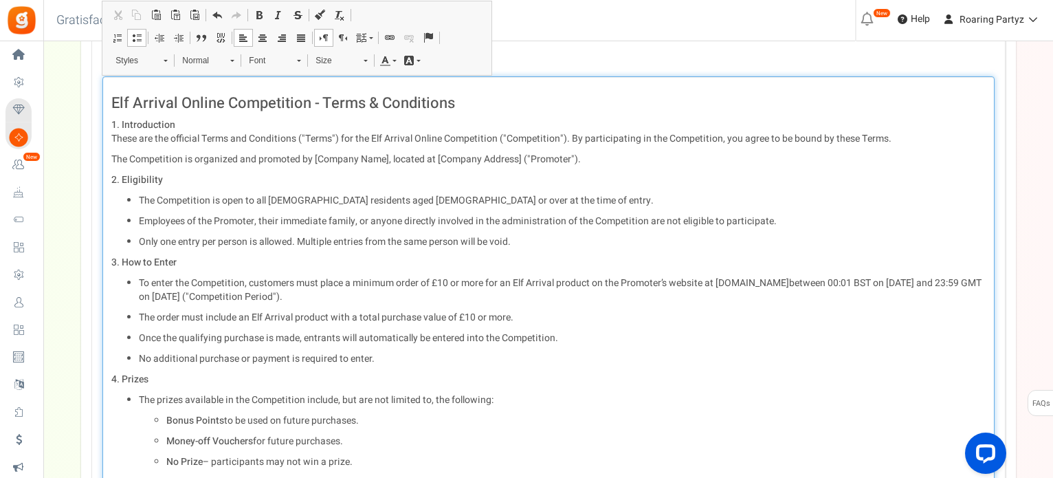
scroll to position [344, 0]
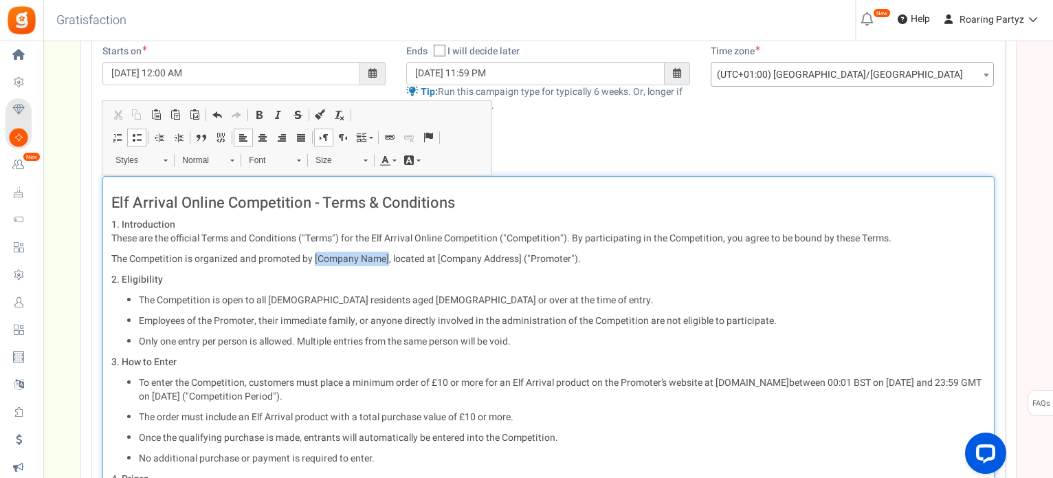
drag, startPoint x: 313, startPoint y: 255, endPoint x: 384, endPoint y: 254, distance: 71.5
click at [387, 254] on p "The Competition is organized and promoted by [Company Name], located at [Compan…" at bounding box center [548, 259] width 875 height 14
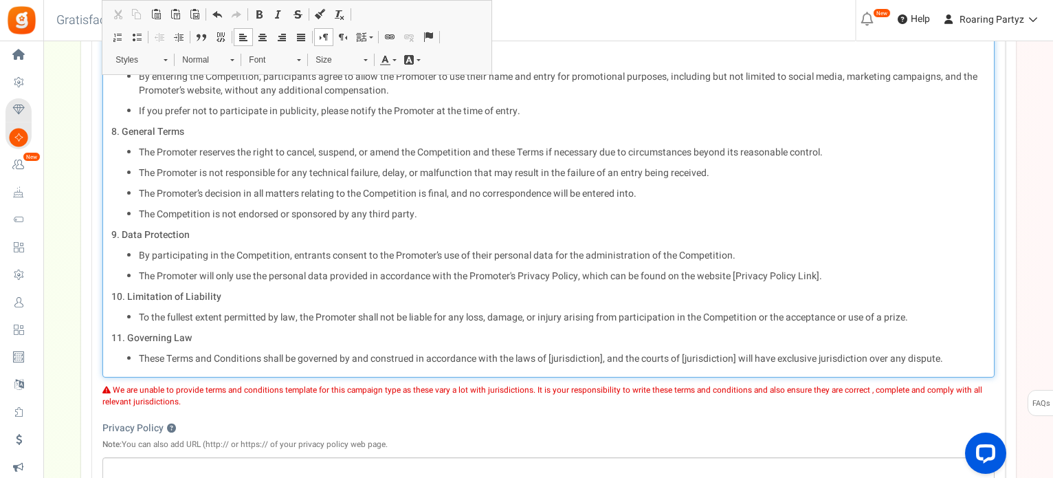
scroll to position [1101, 0]
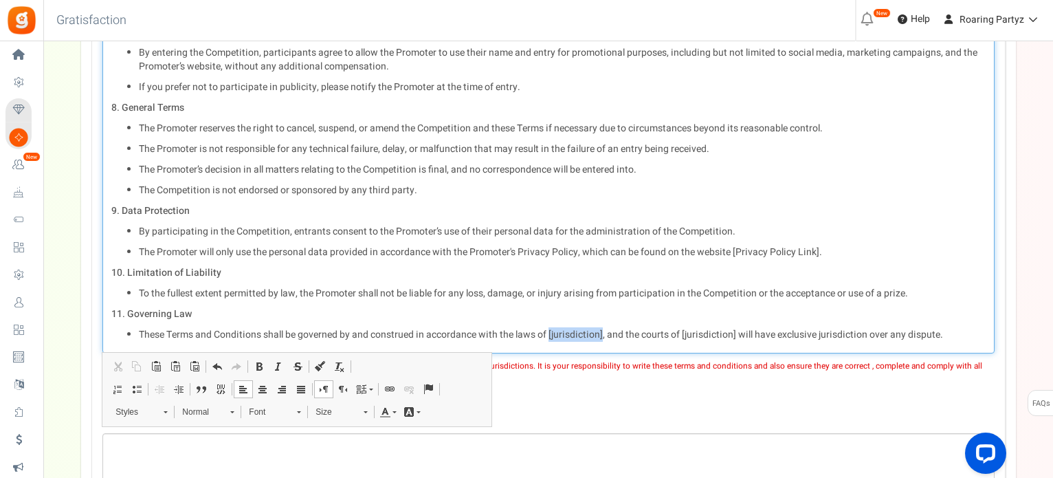
drag, startPoint x: 549, startPoint y: 331, endPoint x: 602, endPoint y: 331, distance: 53.6
click at [602, 331] on p "These Terms and Conditions shall be governed by and construed in accordance wit…" at bounding box center [562, 335] width 847 height 14
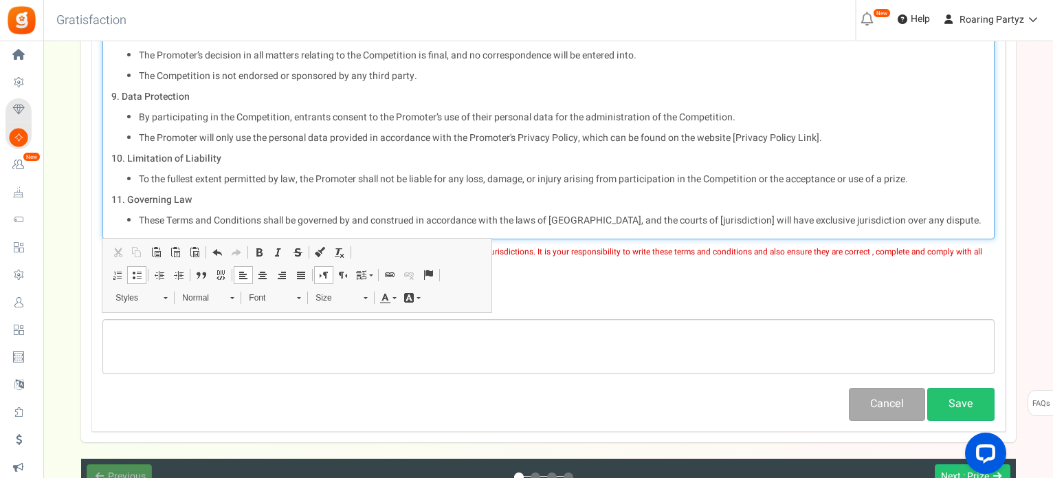
scroll to position [1238, 0]
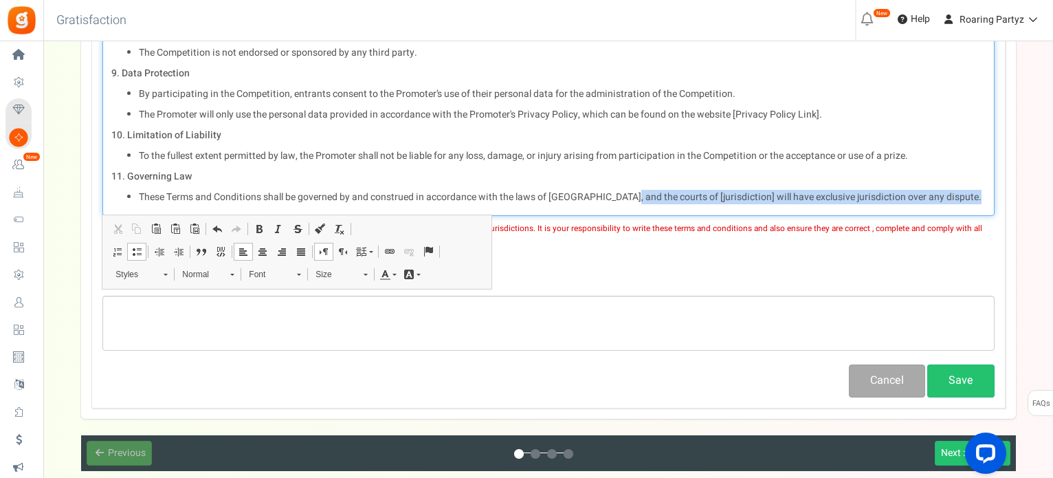
drag, startPoint x: 619, startPoint y: 192, endPoint x: 975, endPoint y: 201, distance: 356.3
click at [975, 201] on p "These Terms and Conditions shall be governed by and construed in accordance wit…" at bounding box center [562, 197] width 847 height 14
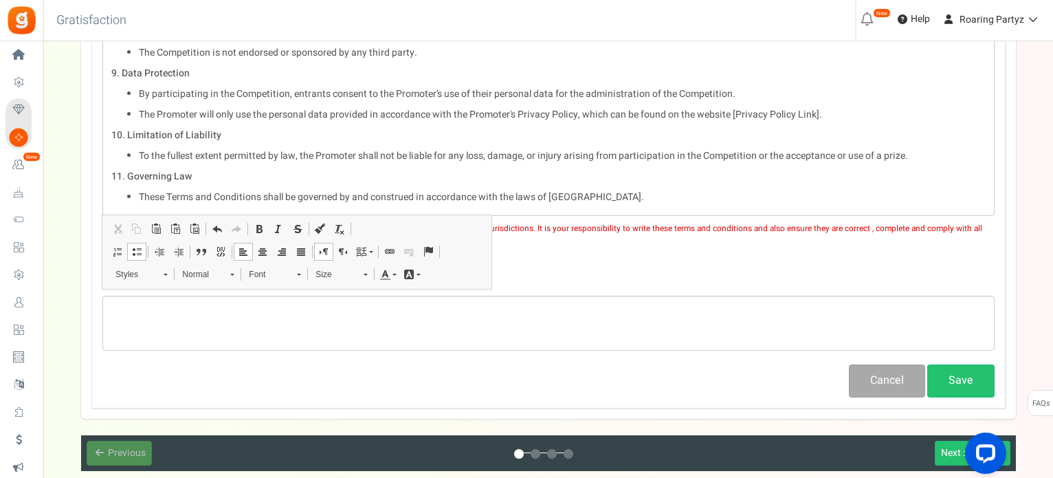
click at [776, 268] on div "Privacy Policy ? Note: You can also add URL (http:// or https:// of your privac…" at bounding box center [548, 274] width 892 height 29
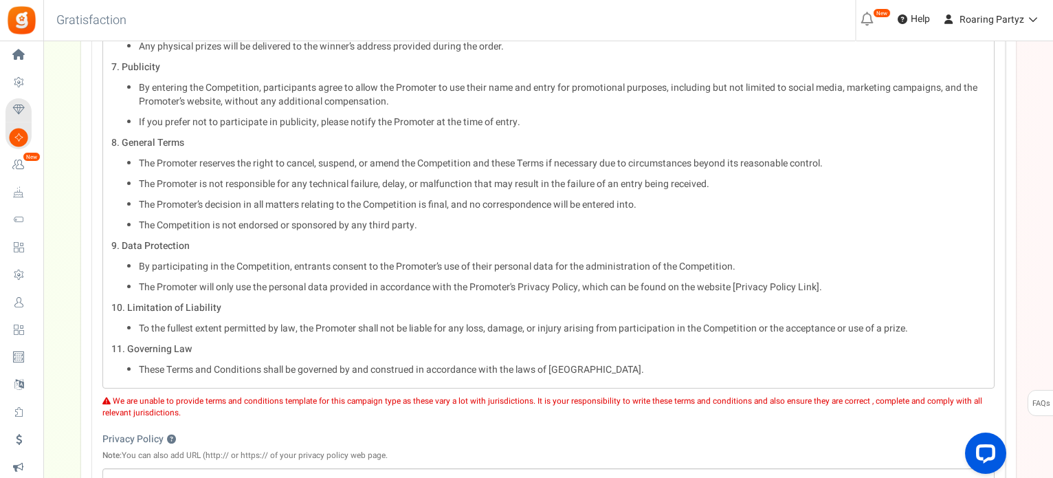
scroll to position [1032, 0]
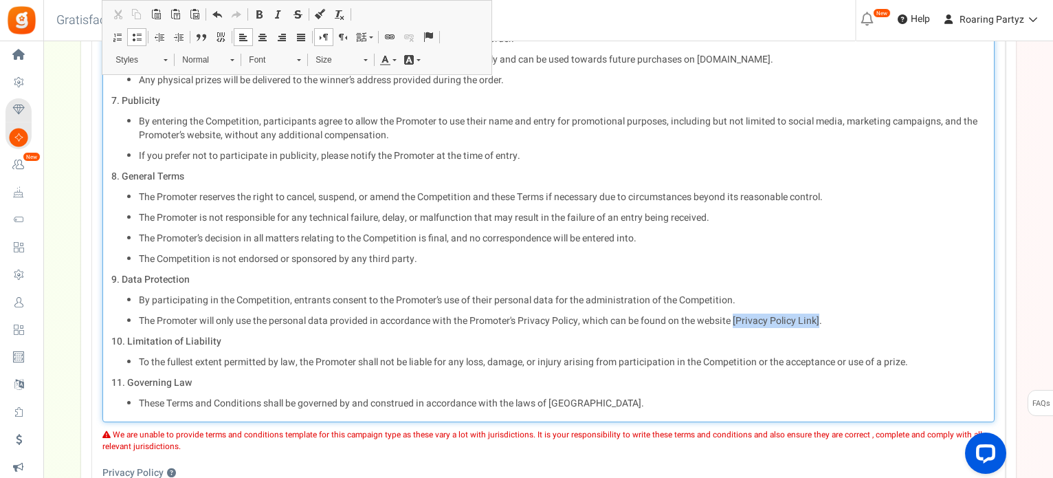
drag, startPoint x: 733, startPoint y: 320, endPoint x: 817, endPoint y: 316, distance: 84.0
click at [817, 316] on p "The Promoter will only use the personal data provided in accordance with the Pr…" at bounding box center [562, 321] width 847 height 14
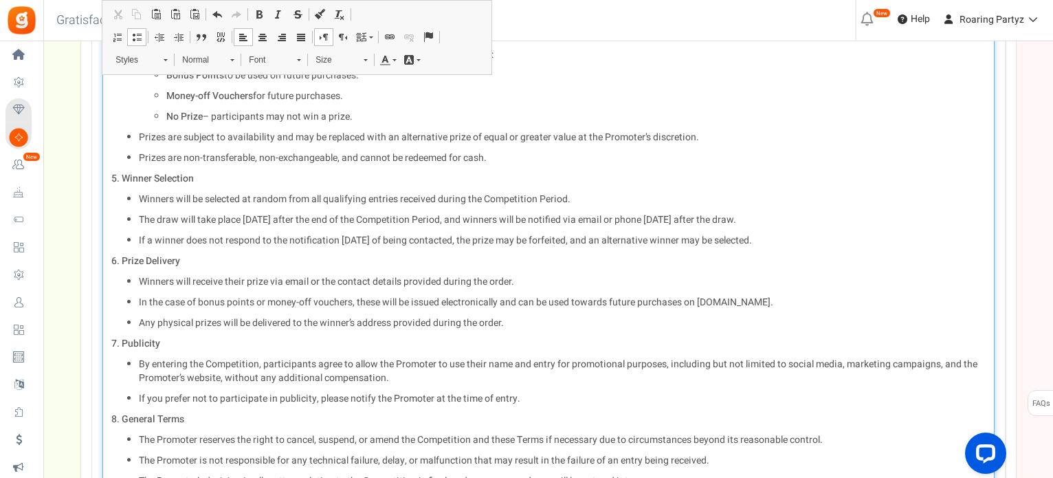
scroll to position [757, 0]
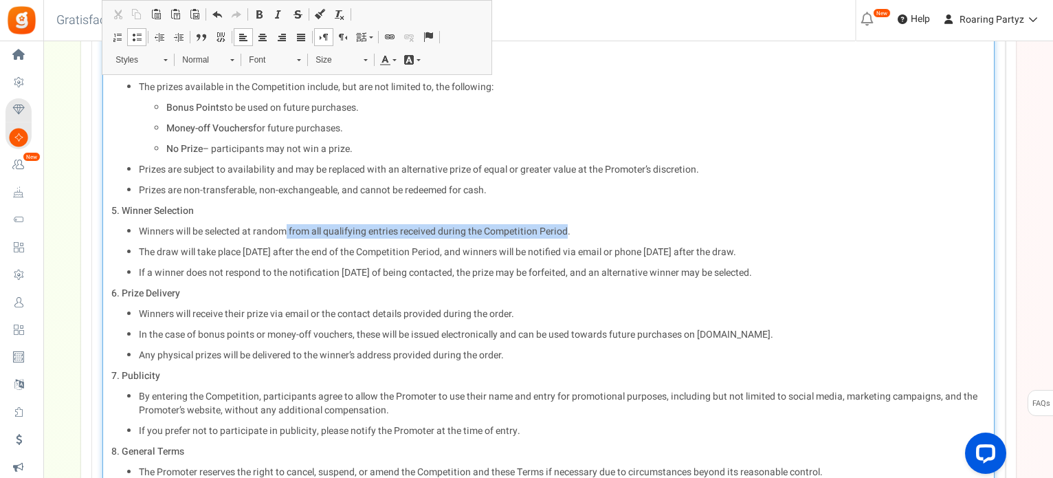
drag, startPoint x: 288, startPoint y: 228, endPoint x: 567, endPoint y: 223, distance: 279.2
click at [567, 225] on p "Winners will be selected at random from all qualifying entries received during …" at bounding box center [562, 232] width 847 height 14
drag, startPoint x: 135, startPoint y: 249, endPoint x: 822, endPoint y: 249, distance: 686.9
click at [822, 249] on ul "Winners will be selected at random on the website at point of entry . The draw …" at bounding box center [548, 252] width 875 height 55
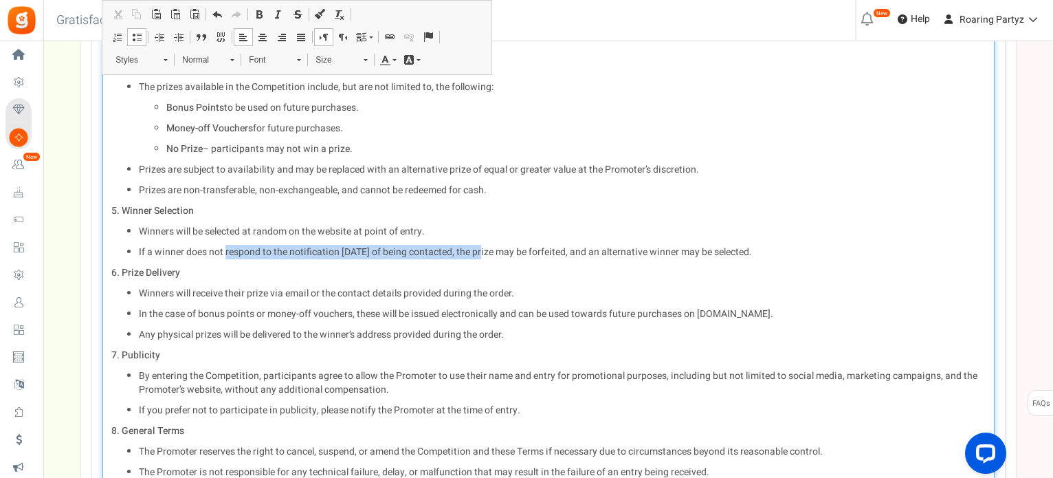
drag, startPoint x: 225, startPoint y: 251, endPoint x: 483, endPoint y: 246, distance: 257.9
click at [483, 246] on p "If a winner does not respond to the notification within 14 days of being contac…" at bounding box center [562, 252] width 847 height 14
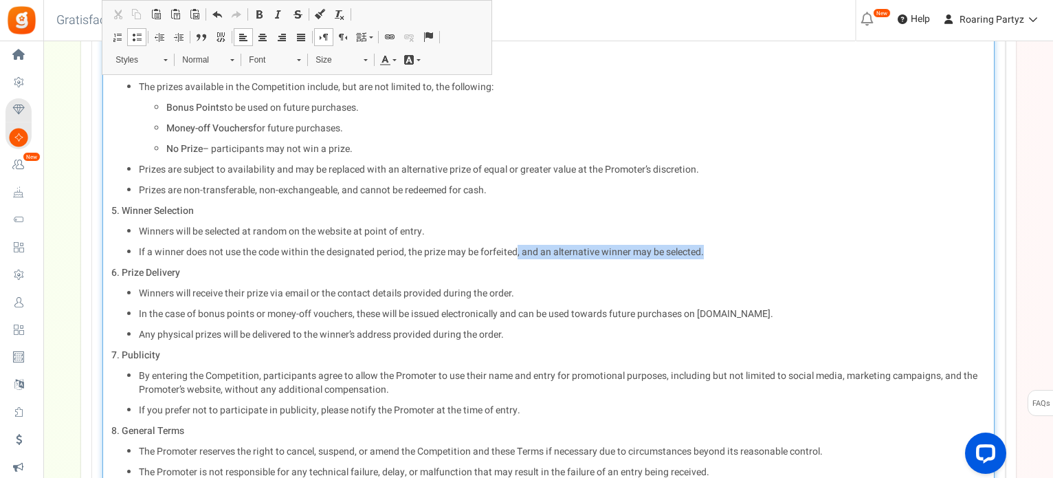
drag, startPoint x: 516, startPoint y: 250, endPoint x: 702, endPoint y: 246, distance: 185.7
click at [702, 246] on p "If a winner does not use the code within the designated period , the prize may …" at bounding box center [562, 252] width 847 height 14
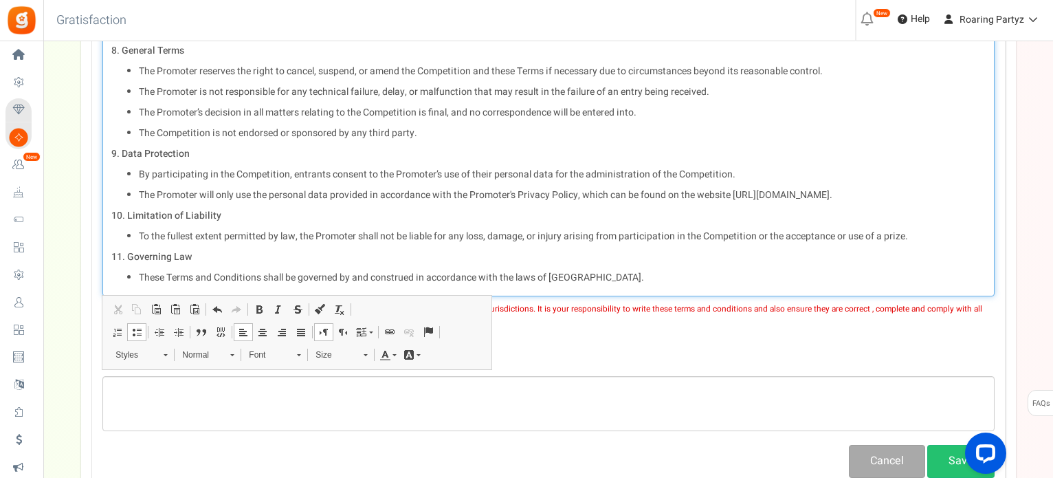
scroll to position [1170, 0]
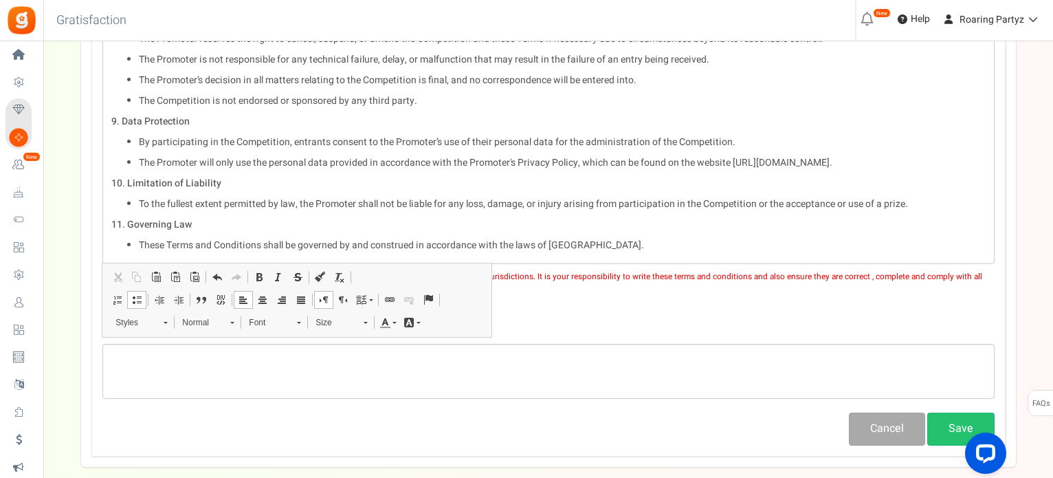
drag, startPoint x: 560, startPoint y: 317, endPoint x: 594, endPoint y: 322, distance: 34.0
click at [560, 317] on div "Privacy Policy ? Note: You can also add URL (http:// or https:// of your privac…" at bounding box center [548, 322] width 892 height 29
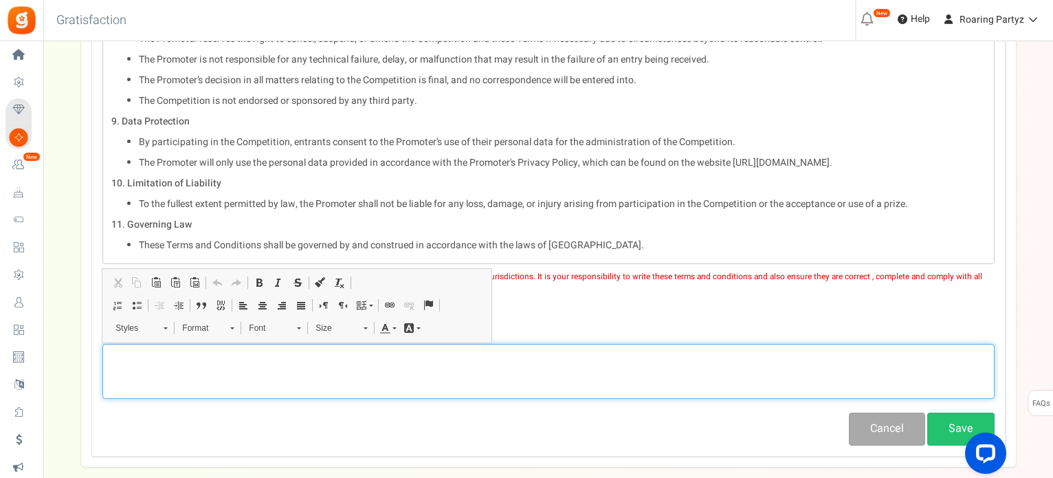
click at [230, 358] on p "Rich Text Editor, competition_privacy" at bounding box center [548, 356] width 875 height 14
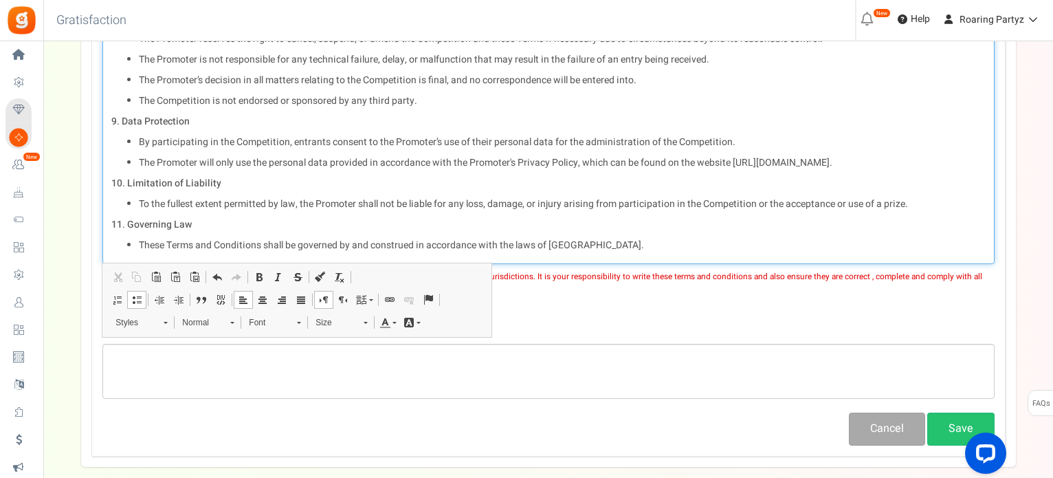
click at [915, 152] on ul "By participating in the Competition, entrants consent to the Promoter’s use of …" at bounding box center [548, 152] width 875 height 34
drag, startPoint x: 915, startPoint y: 152, endPoint x: 310, endPoint y: 149, distance: 605.1
click at [310, 149] on ul "By participating in the Competition, entrants consent to the Promoter’s use of …" at bounding box center [548, 152] width 875 height 34
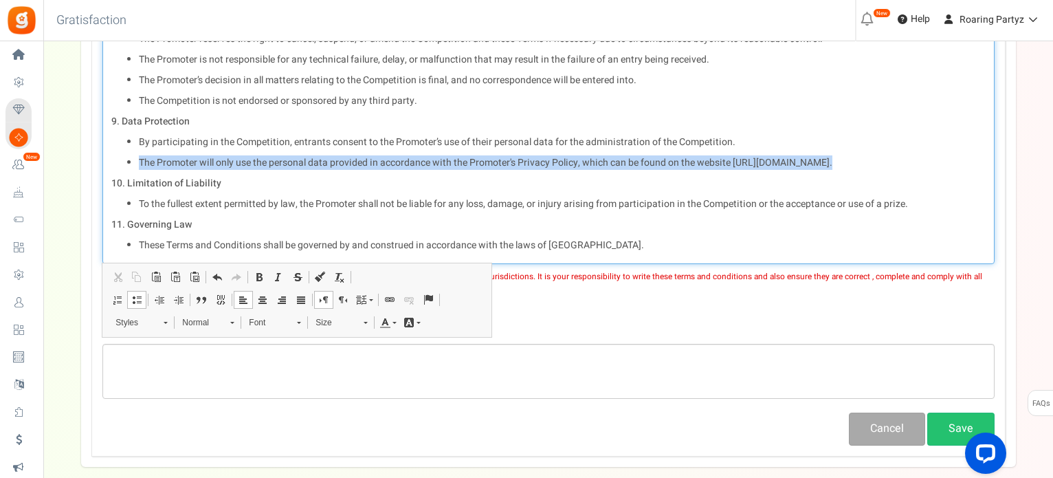
drag, startPoint x: 143, startPoint y: 158, endPoint x: 916, endPoint y: 166, distance: 772.9
click at [917, 166] on p "The Promoter will only use the personal data provided in accordance with the Pr…" at bounding box center [562, 163] width 847 height 14
copy p "The Promoter will only use the personal data provided in accordance with the Pr…"
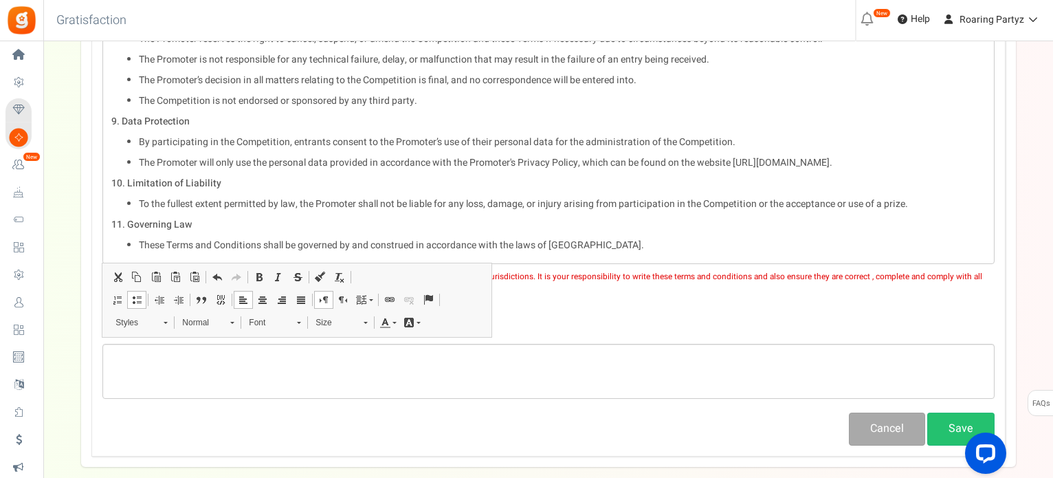
click at [564, 325] on p "Note: You can also add URL (http:// or https:// of your privacy policy web page." at bounding box center [548, 331] width 892 height 12
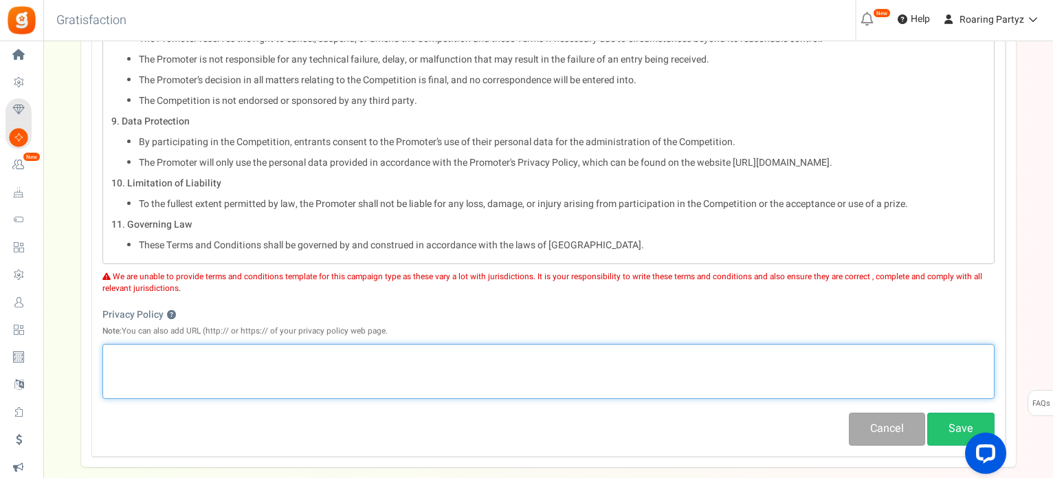
click at [553, 353] on p "Rich Text Editor, competition_privacy" at bounding box center [548, 356] width 875 height 14
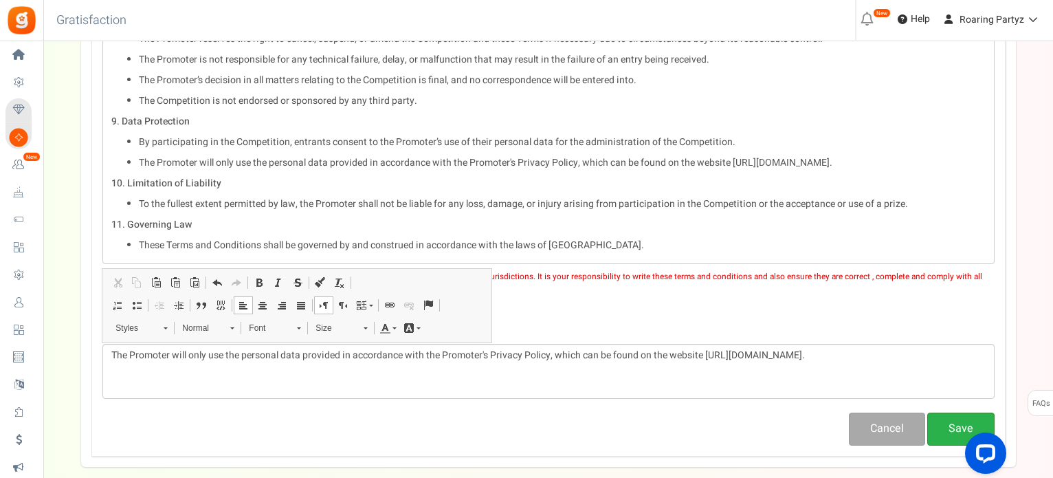
click at [949, 424] on button "Save" at bounding box center [961, 429] width 67 height 32
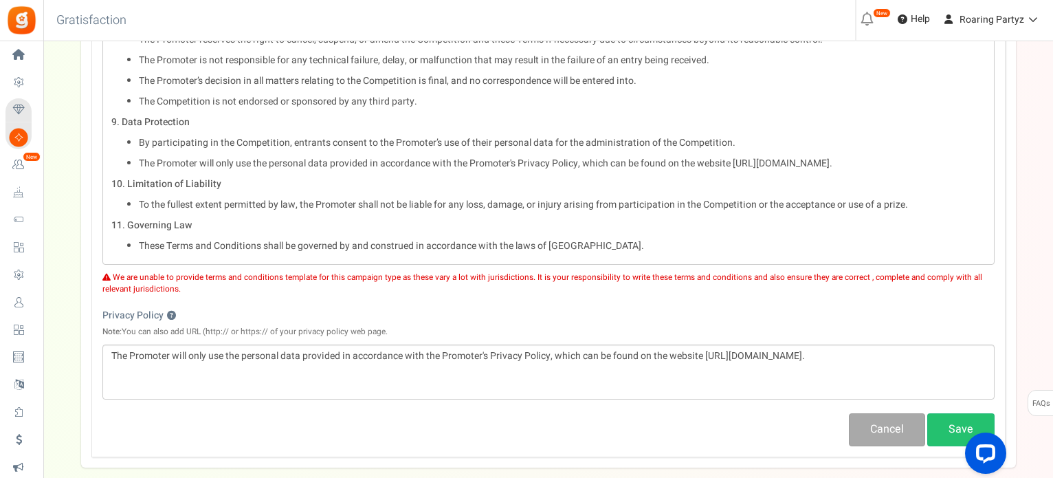
scroll to position [1238, 0]
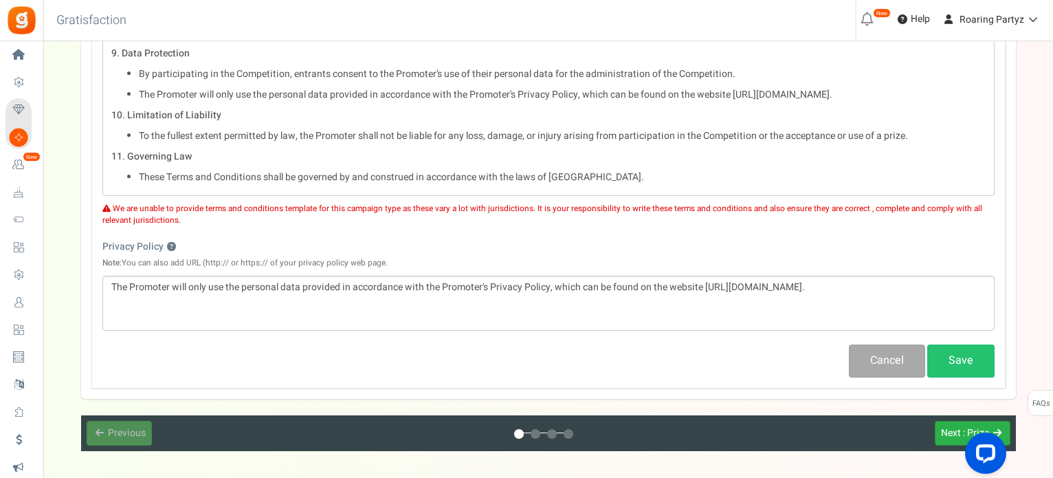
click at [935, 425] on button "Next : Prize" at bounding box center [973, 433] width 76 height 25
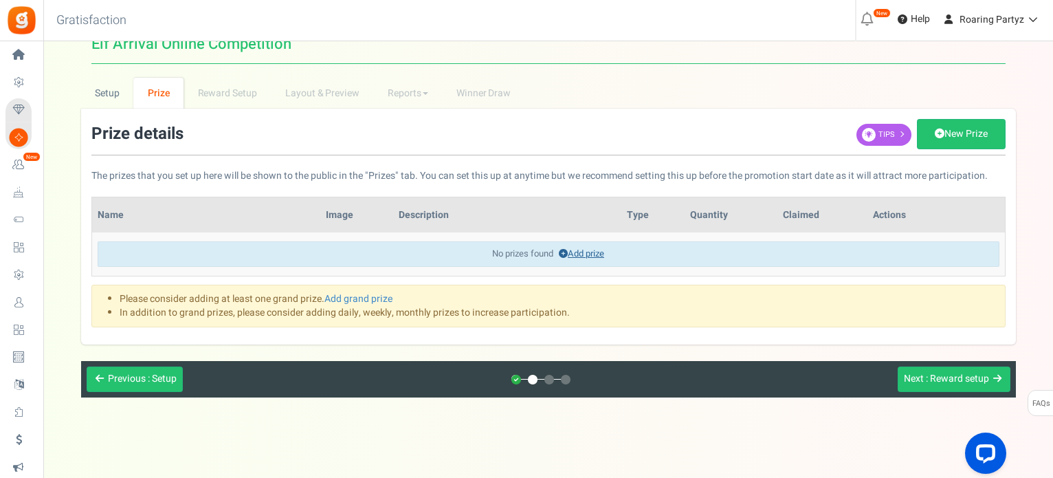
click at [574, 252] on link "Add prize" at bounding box center [581, 253] width 45 height 13
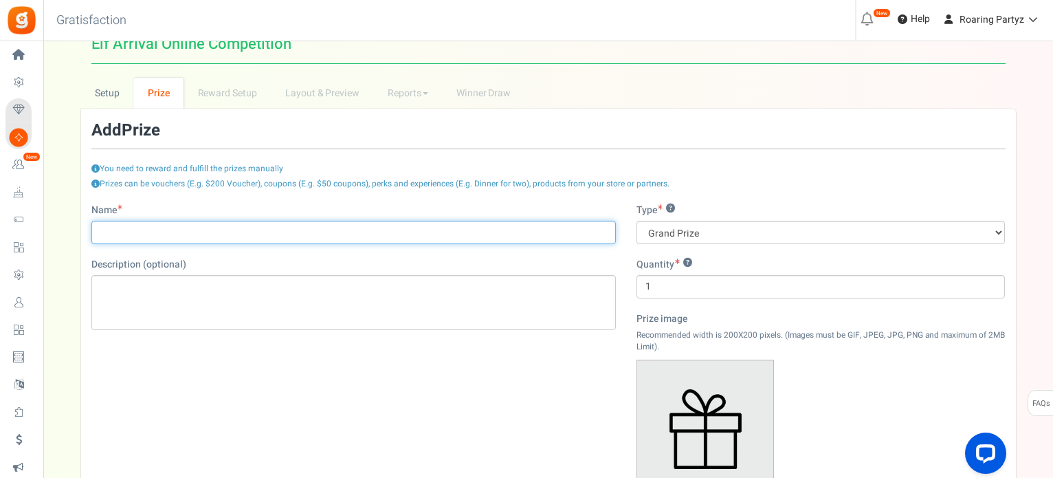
click at [421, 230] on input "Name" at bounding box center [353, 232] width 525 height 23
type input "£20 Money Off Voucher"
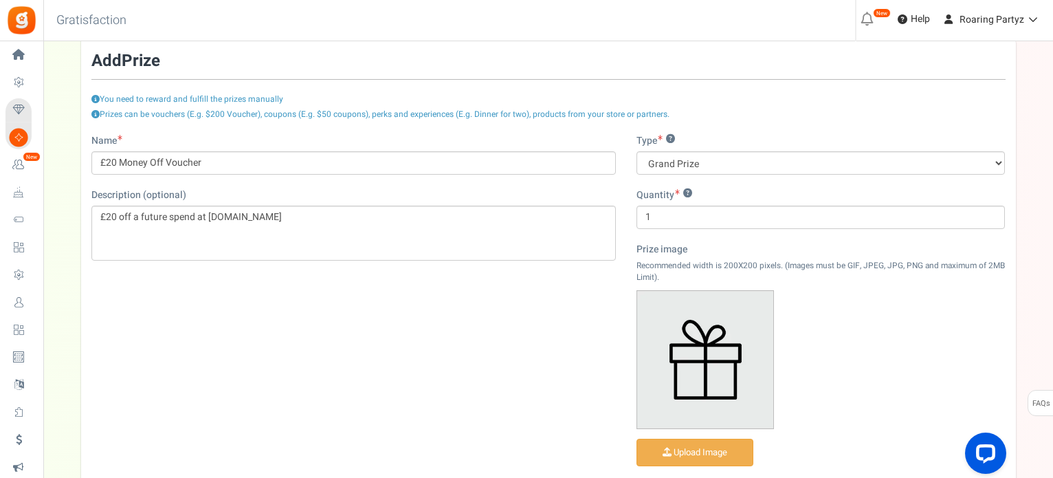
scroll to position [85, 0]
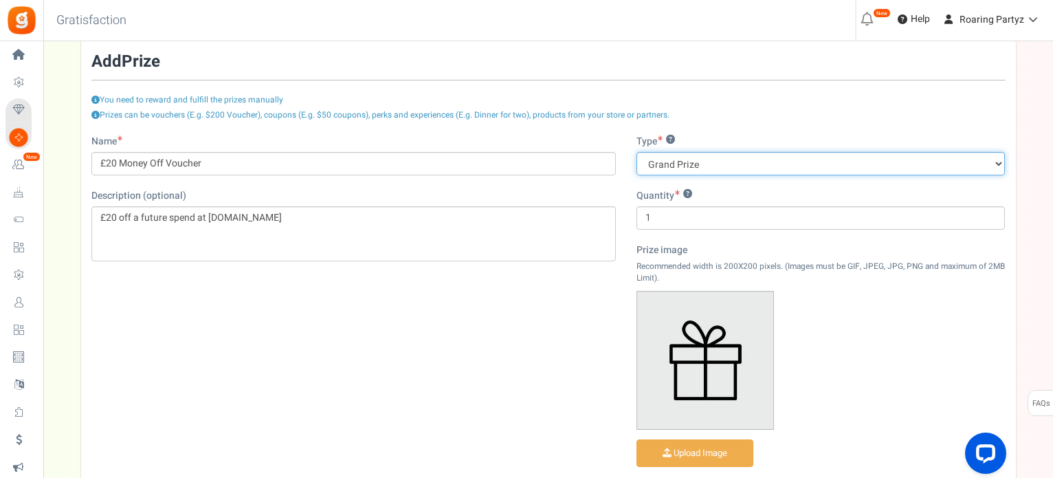
click at [655, 164] on select "Grand Prize Daily Prize Weekly Prize Monthly Prize" at bounding box center [821, 163] width 369 height 23
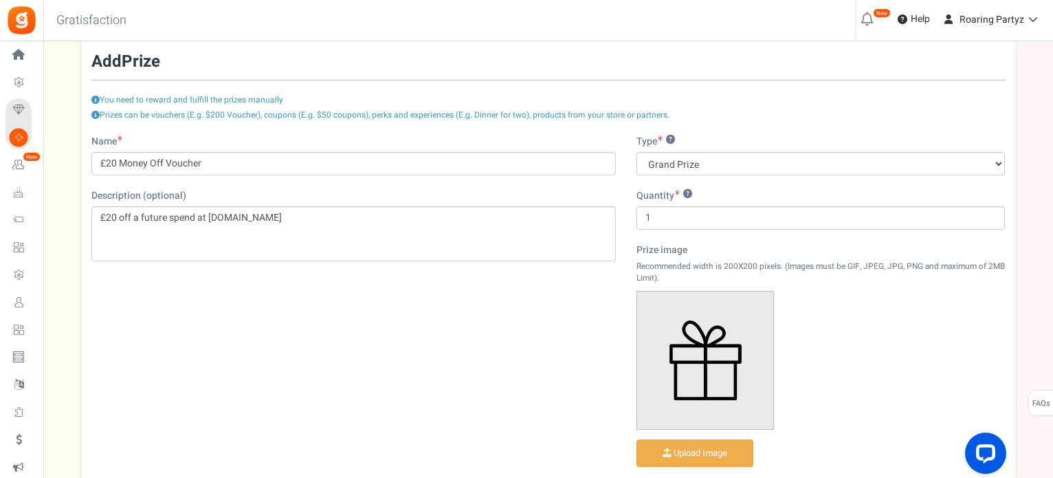
click at [347, 314] on div "Name £20 Money Off Voucher Description (optional) £20 off a future spend at www…" at bounding box center [548, 327] width 935 height 384
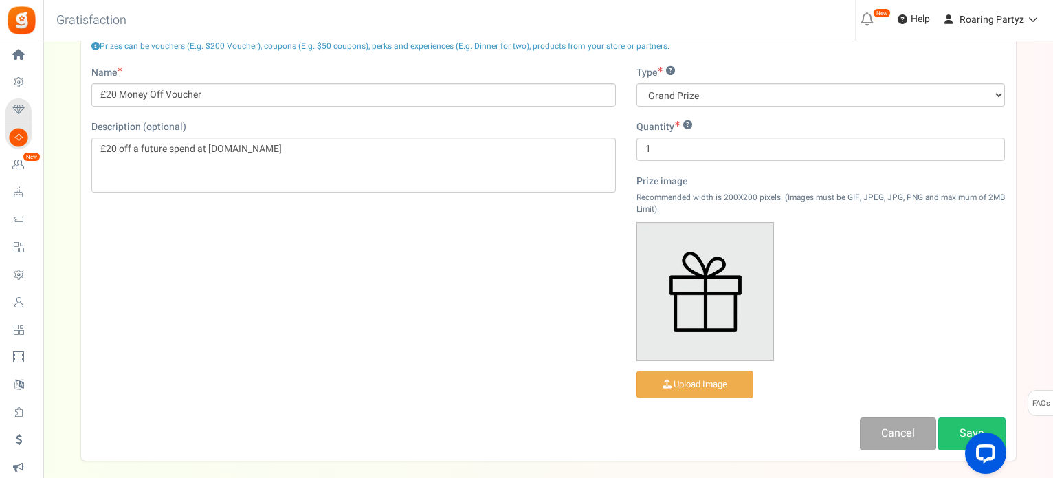
scroll to position [226, 0]
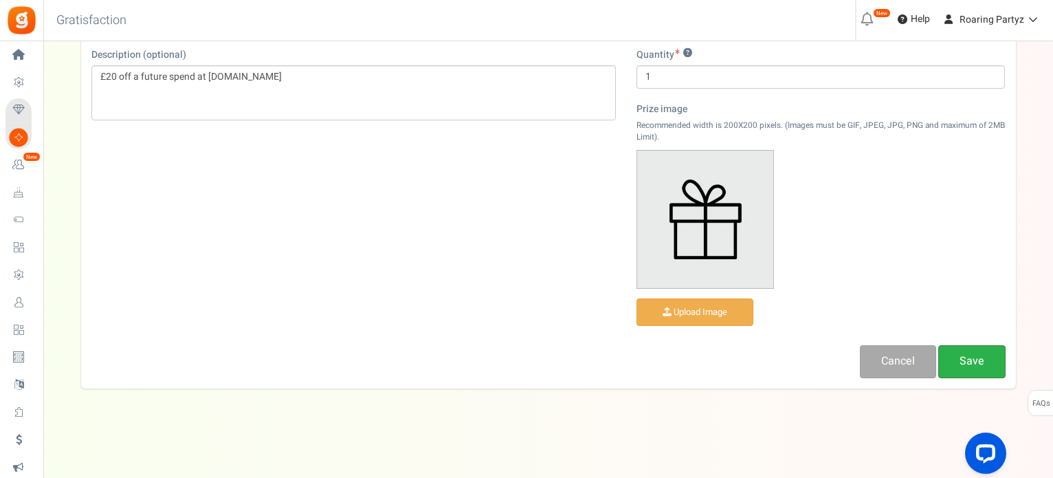
click at [971, 360] on link "Save" at bounding box center [972, 361] width 67 height 32
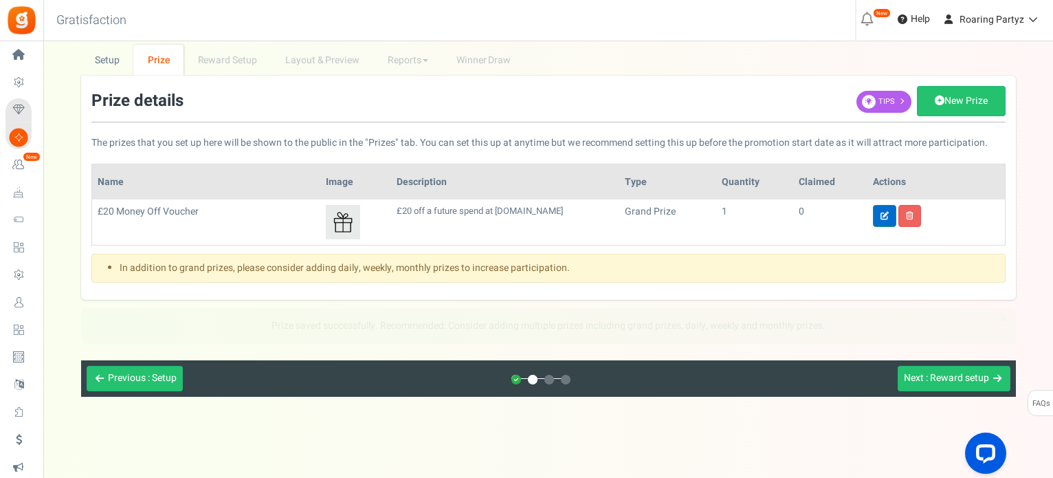
scroll to position [6, 0]
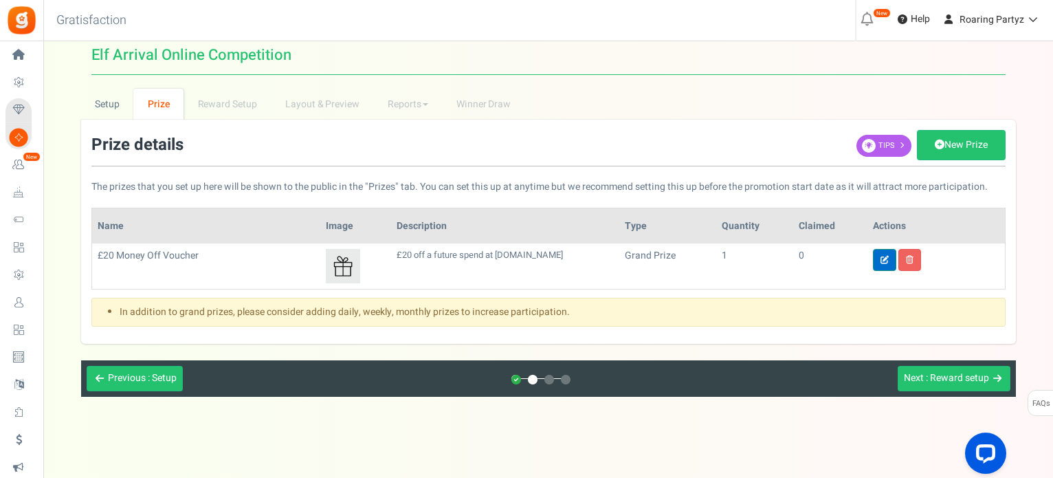
click at [876, 257] on link at bounding box center [884, 260] width 23 height 22
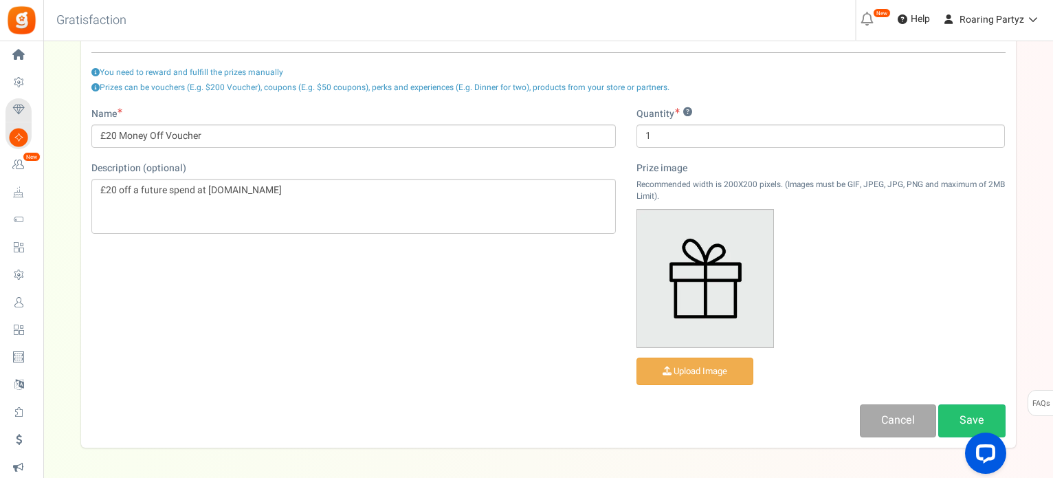
scroll to position [143, 0]
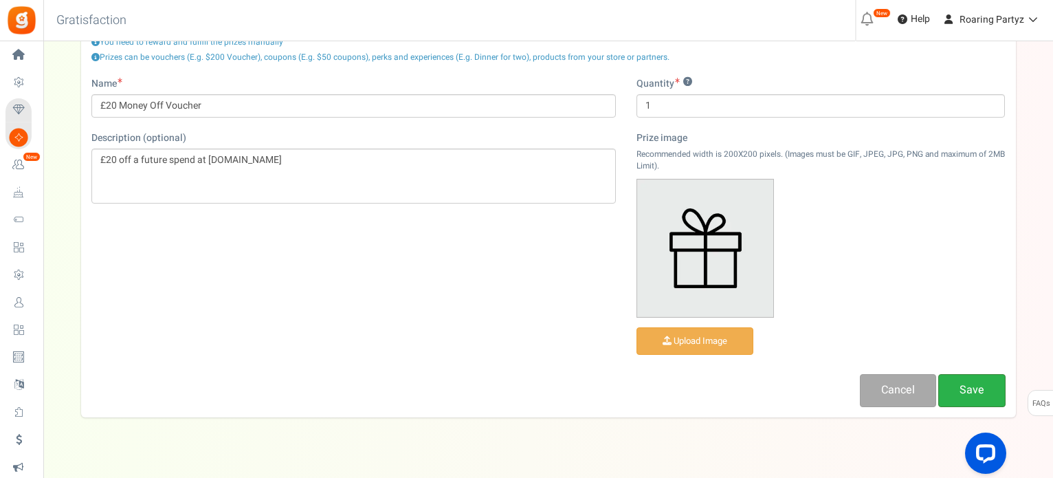
click at [958, 382] on link "Save" at bounding box center [972, 390] width 67 height 32
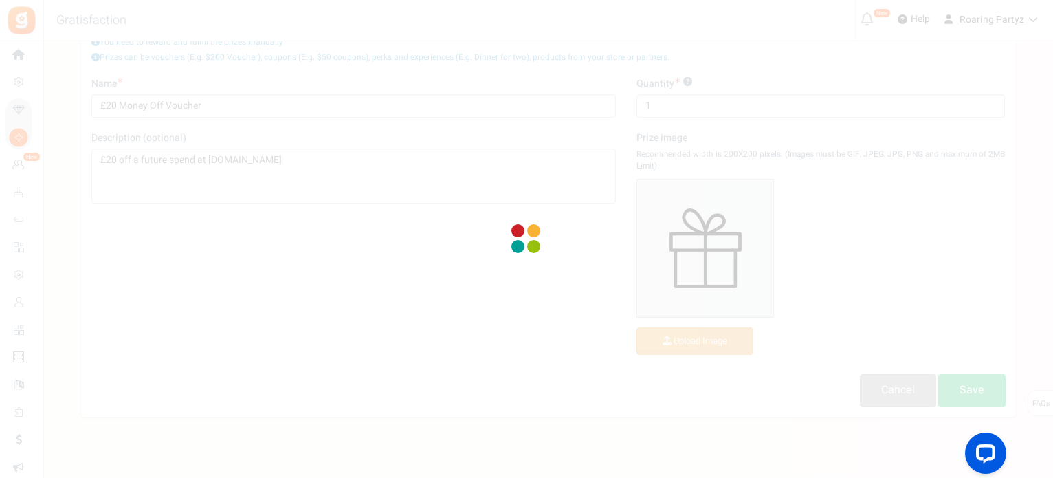
scroll to position [50, 0]
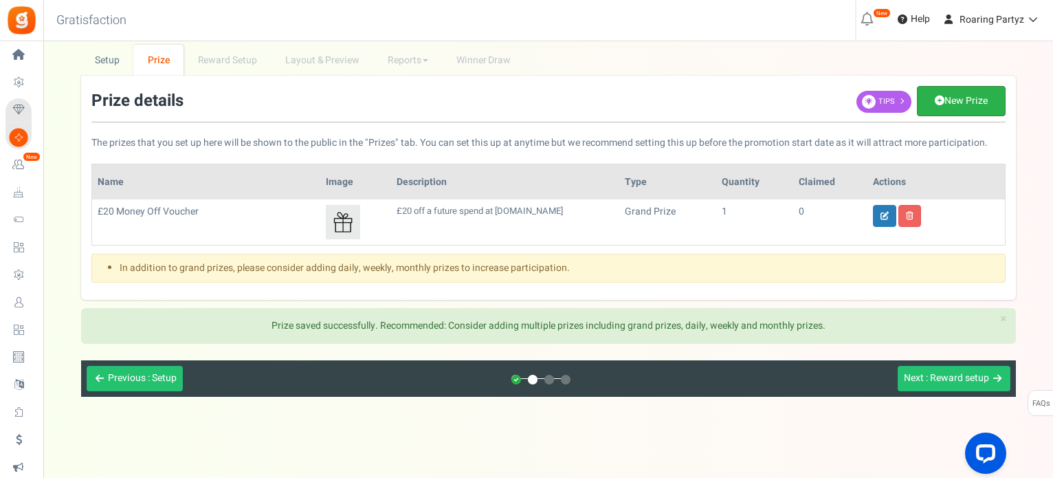
click at [934, 105] on link "New Prize" at bounding box center [961, 101] width 89 height 30
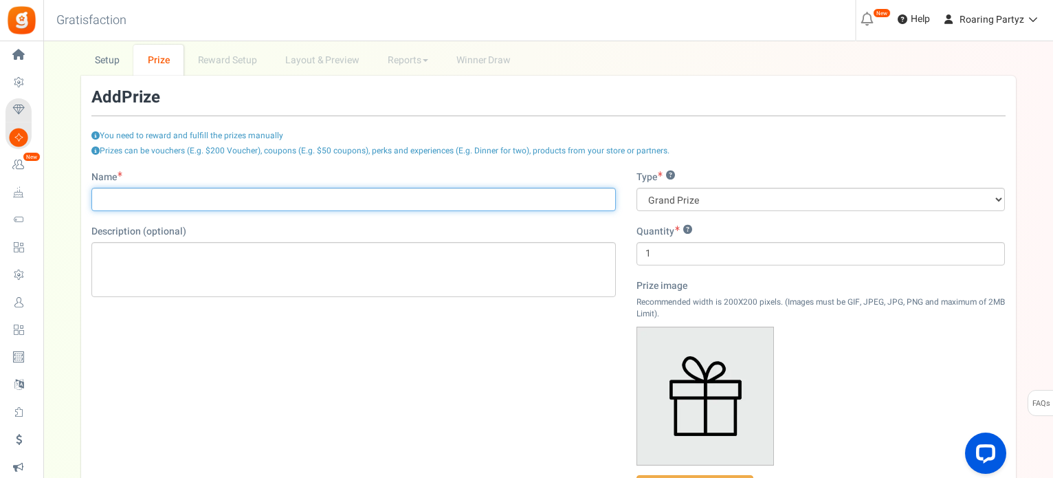
click at [305, 194] on input "Name" at bounding box center [353, 199] width 525 height 23
type input "£10 Off Voucher"
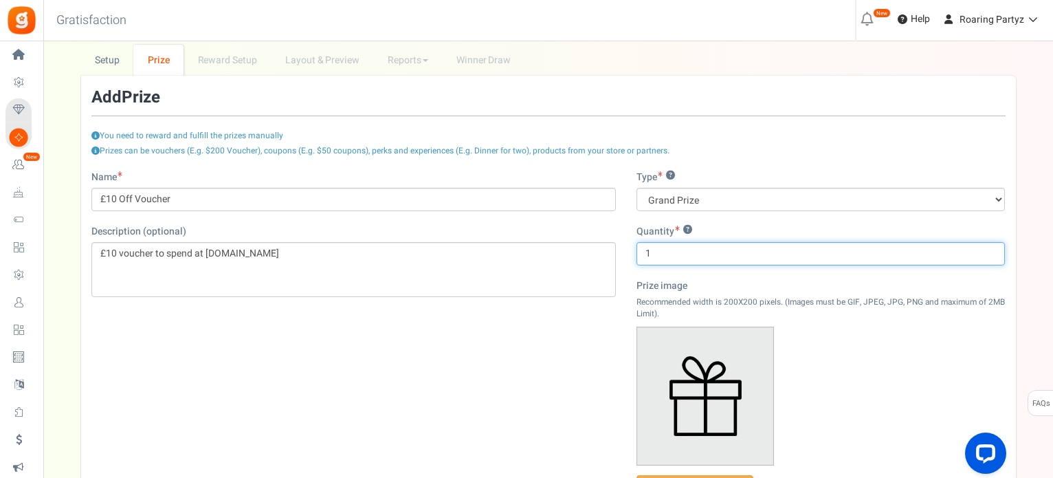
drag, startPoint x: 686, startPoint y: 252, endPoint x: 577, endPoint y: 252, distance: 108.6
click at [577, 252] on div "Name £10 Off Voucher Description (optional) £10 voucher to spend at www.roaring…" at bounding box center [548, 363] width 935 height 384
type input "5"
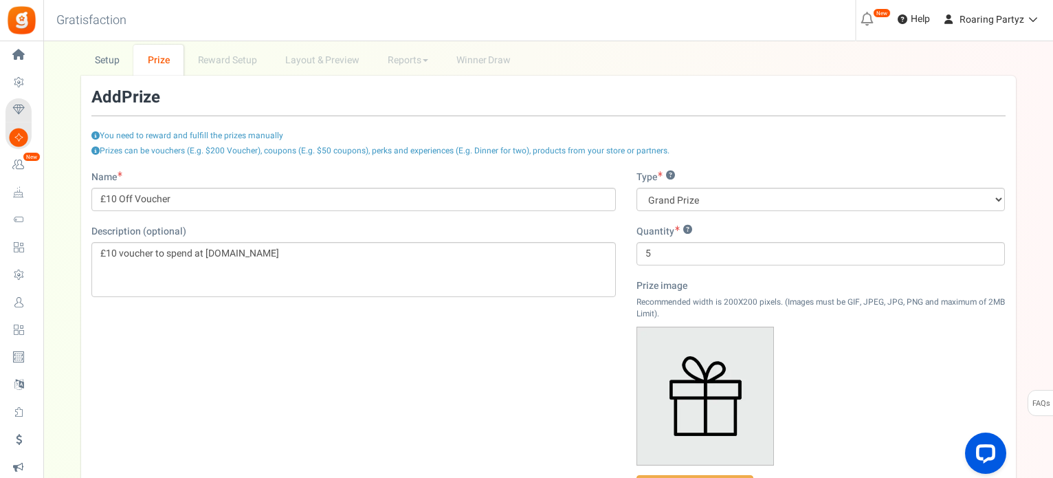
click at [566, 398] on div "Name £10 Off Voucher Description (optional) £10 voucher to spend at www.roaring…" at bounding box center [548, 363] width 935 height 384
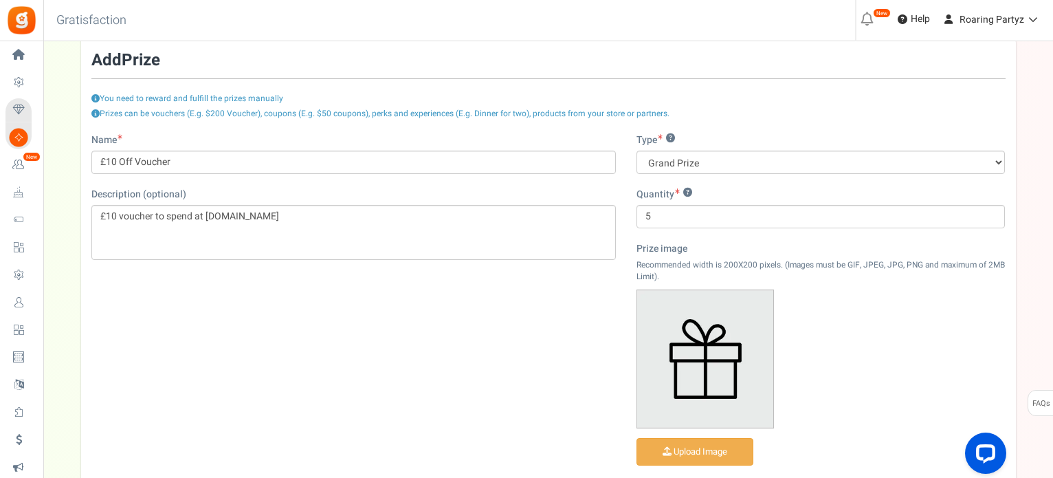
scroll to position [187, 0]
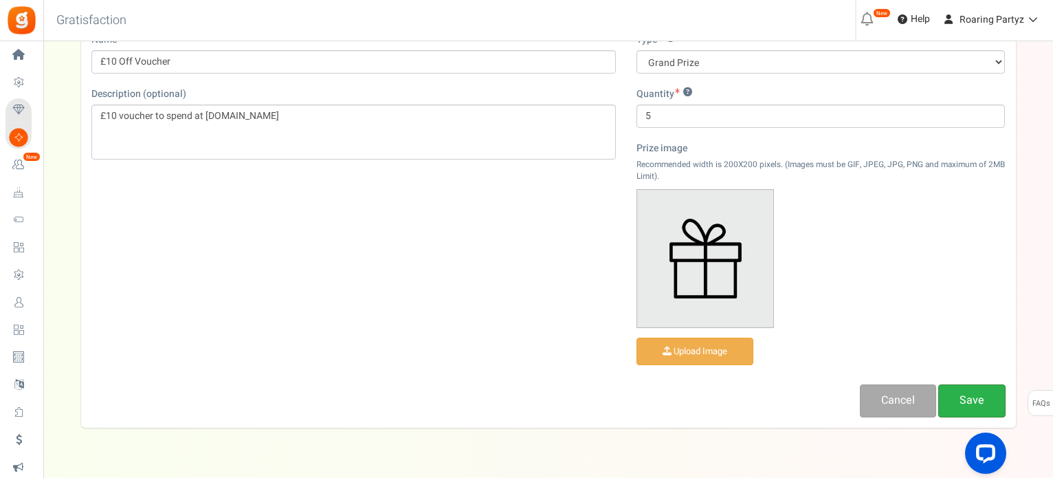
click at [968, 397] on link "Save" at bounding box center [972, 400] width 67 height 32
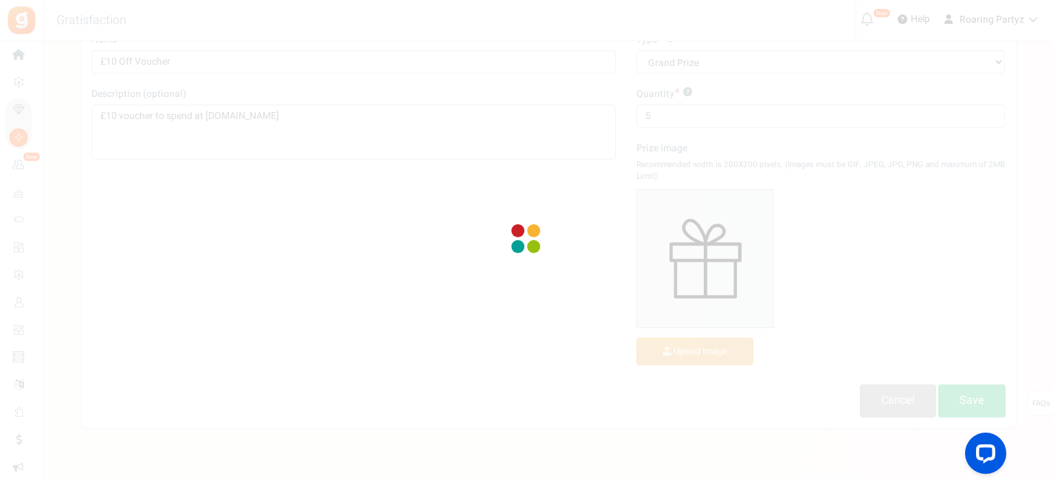
scroll to position [95, 0]
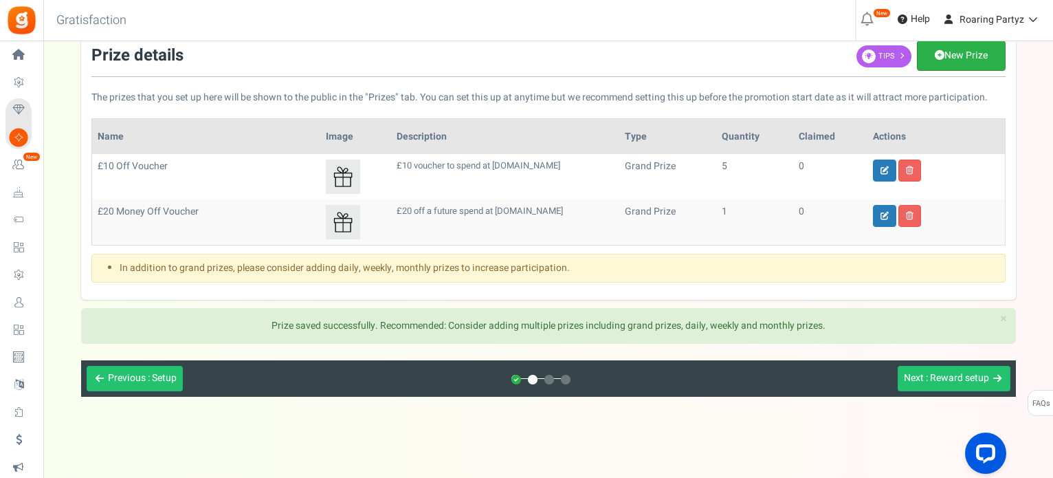
click at [963, 59] on link "New Prize" at bounding box center [961, 56] width 89 height 30
type input "1"
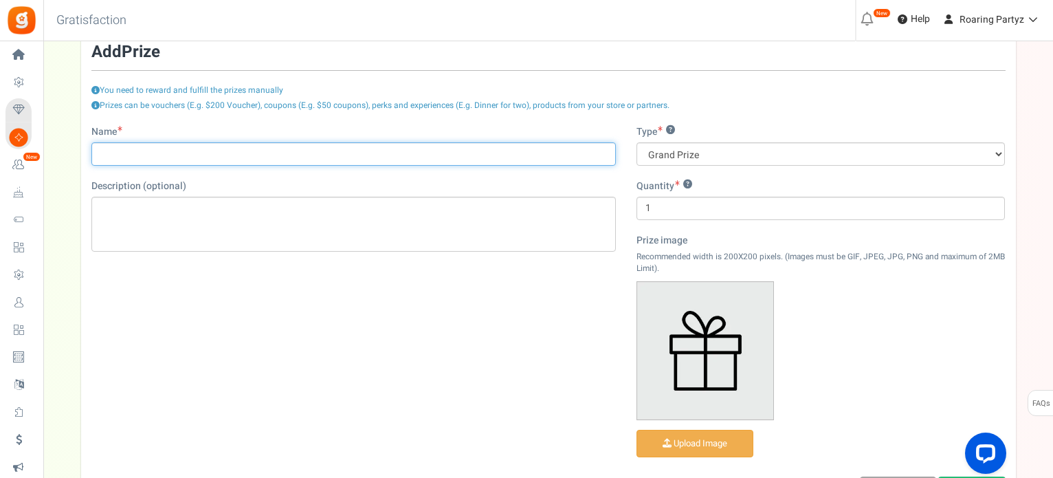
click at [194, 160] on input "Name" at bounding box center [353, 153] width 525 height 23
type input "10% Off Voucher"
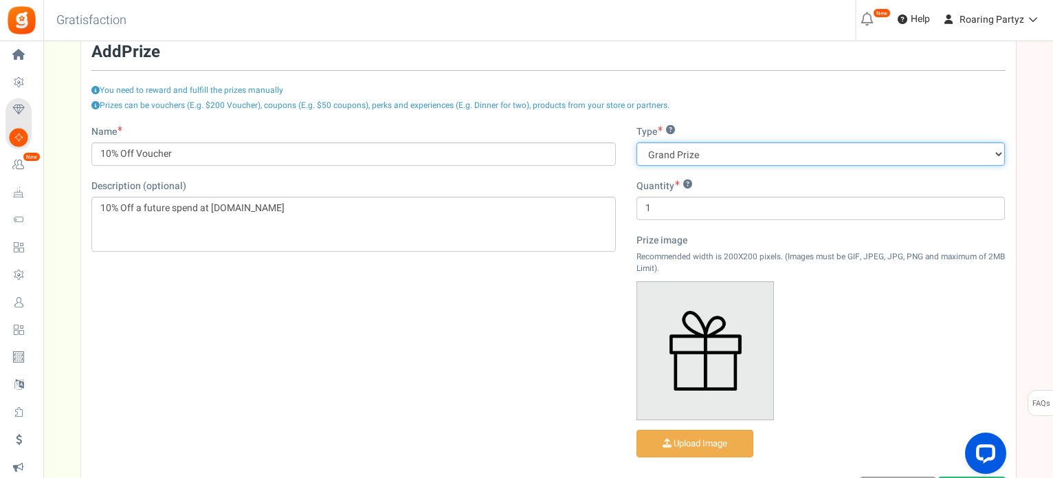
click at [772, 156] on select "Grand Prize Daily Prize Weekly Prize Monthly Prize" at bounding box center [821, 153] width 369 height 23
click at [771, 156] on select "Grand Prize Daily Prize Weekly Prize Monthly Prize" at bounding box center [821, 153] width 369 height 23
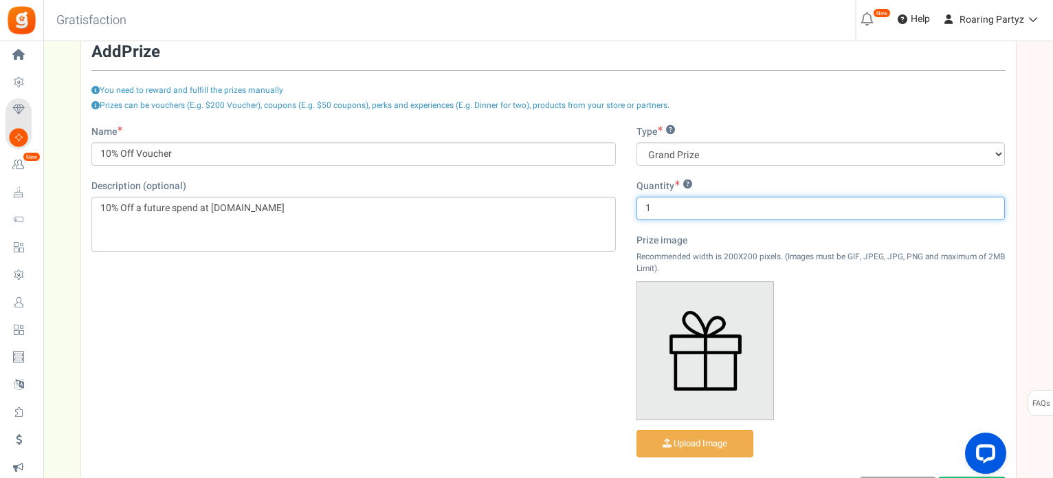
click at [705, 208] on input "1" at bounding box center [821, 208] width 369 height 23
type input "10"
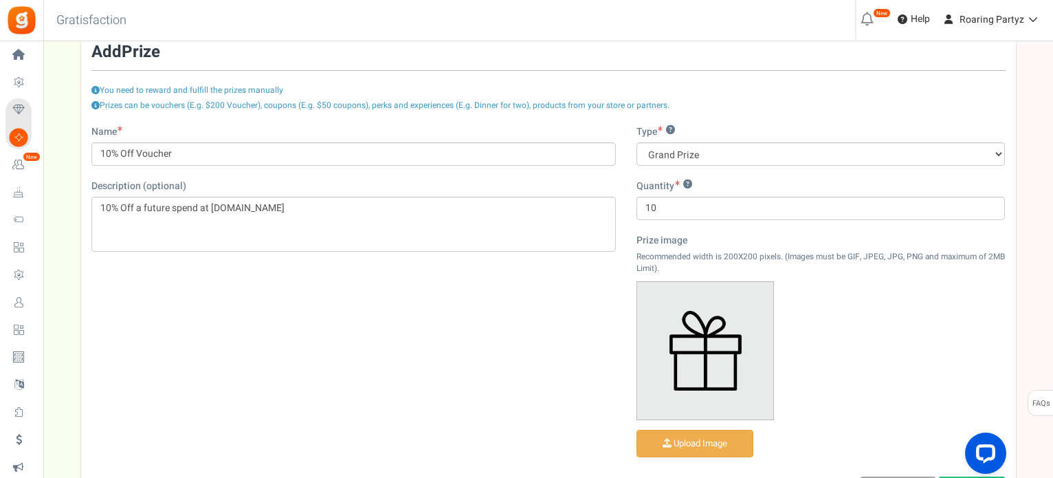
click at [818, 348] on div "Upload Image" at bounding box center [730, 372] width 186 height 182
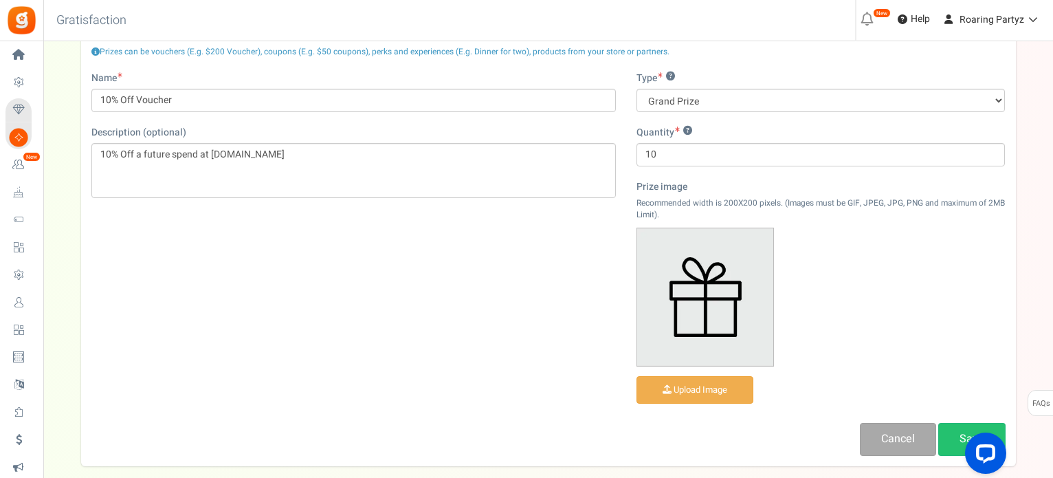
scroll to position [226, 0]
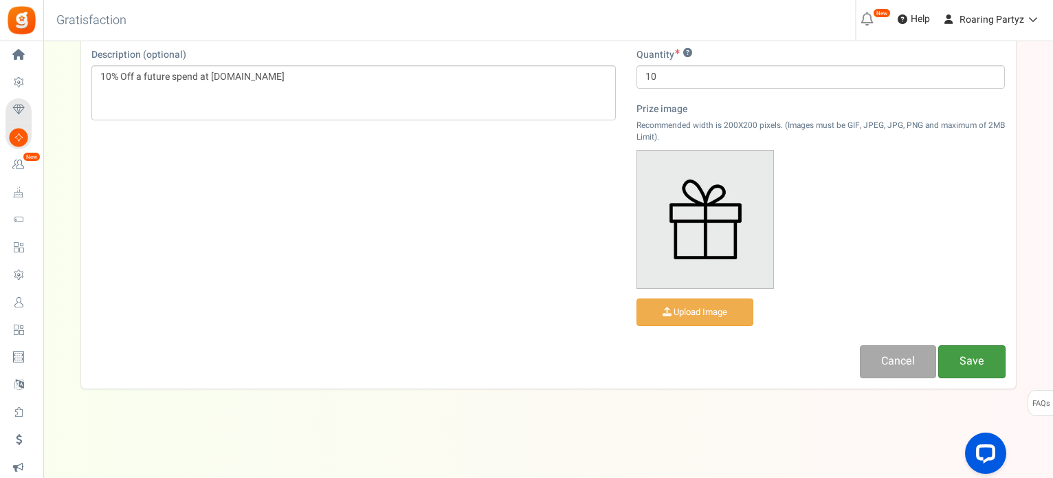
click at [970, 351] on link "Save" at bounding box center [972, 361] width 67 height 32
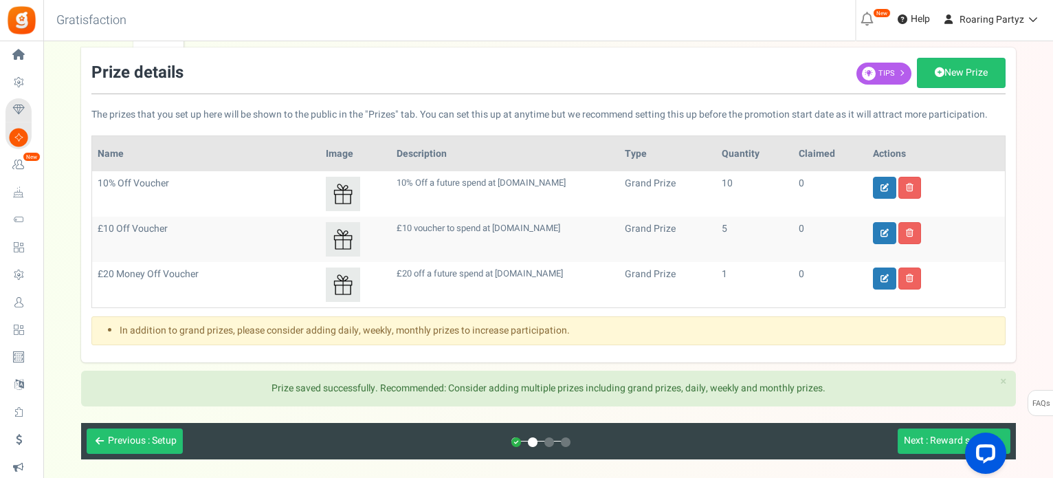
scroll to position [72, 0]
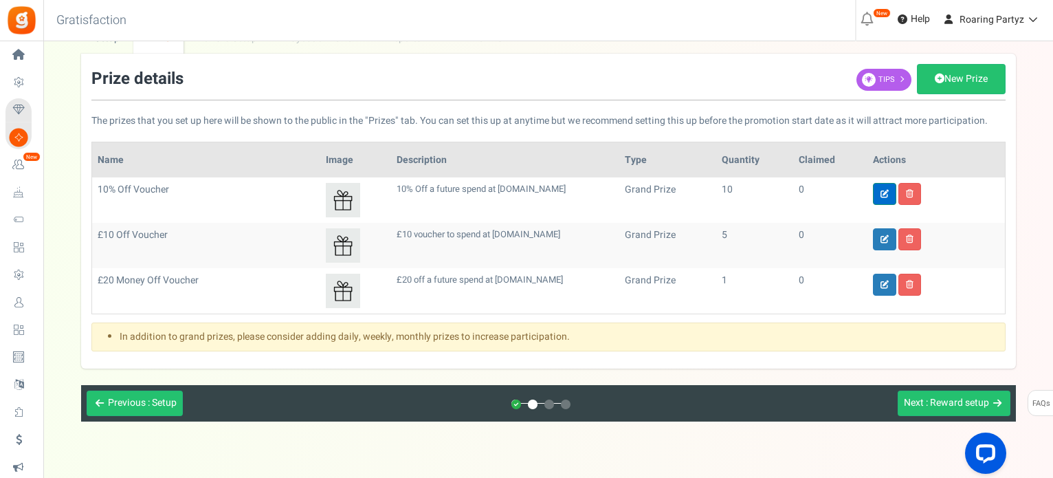
click at [875, 195] on link at bounding box center [884, 194] width 23 height 22
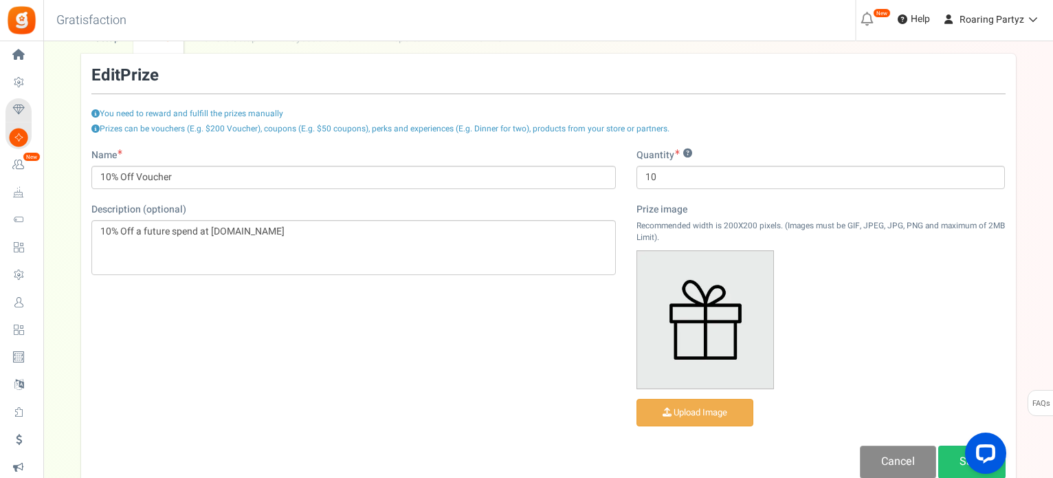
click at [899, 457] on link "Cancel" at bounding box center [898, 462] width 76 height 32
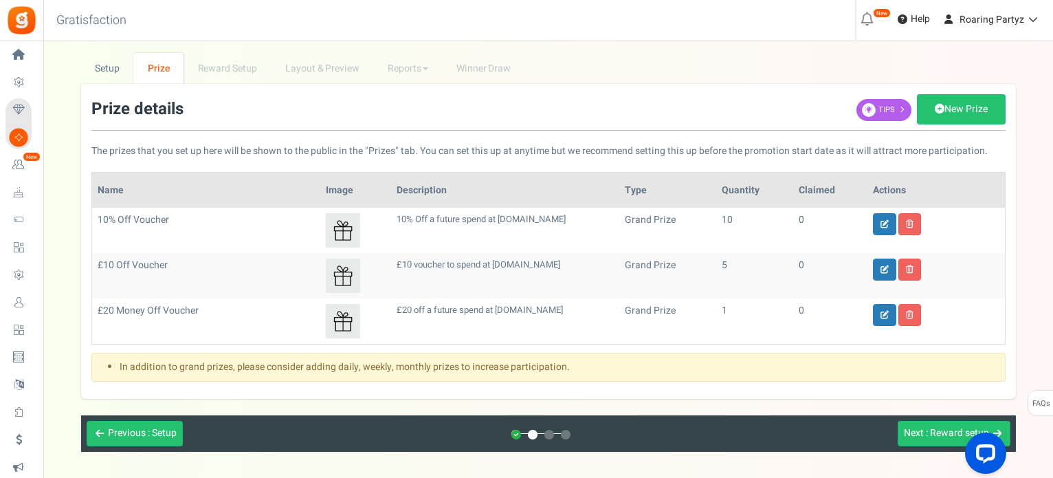
scroll to position [0, 0]
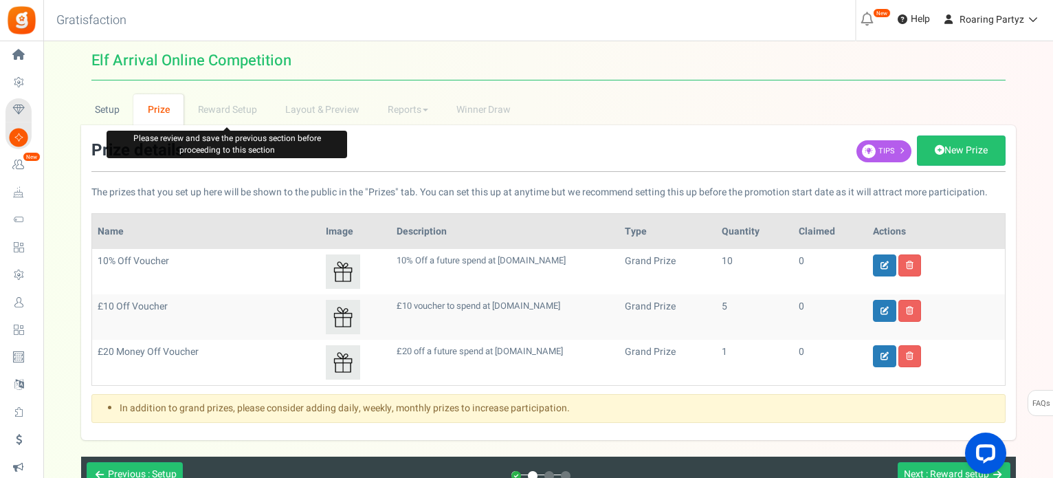
click at [237, 115] on li "Reward Setup" at bounding box center [227, 109] width 87 height 31
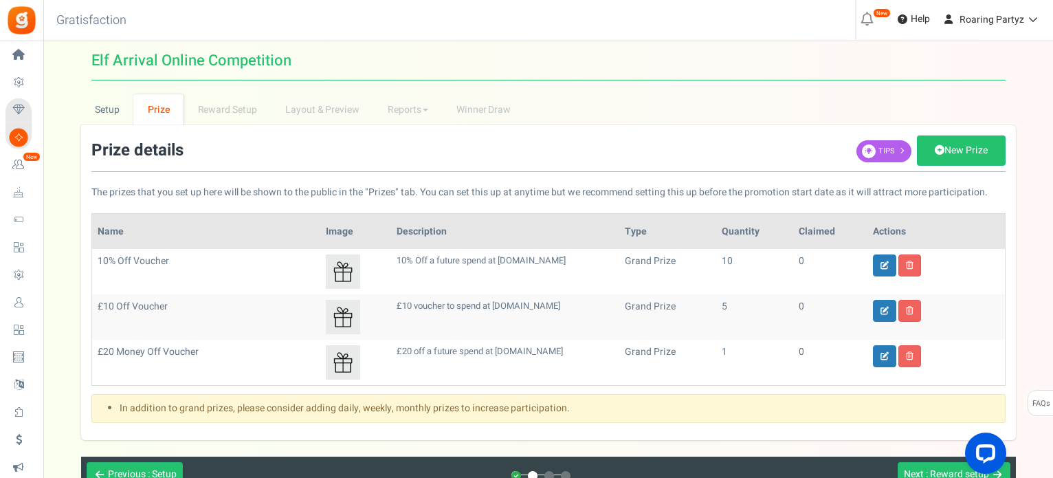
click at [937, 167] on div "Prize details New Prize Tips" at bounding box center [548, 153] width 914 height 36
click at [942, 162] on link "New Prize" at bounding box center [961, 150] width 89 height 30
select select "grand"
type input "1"
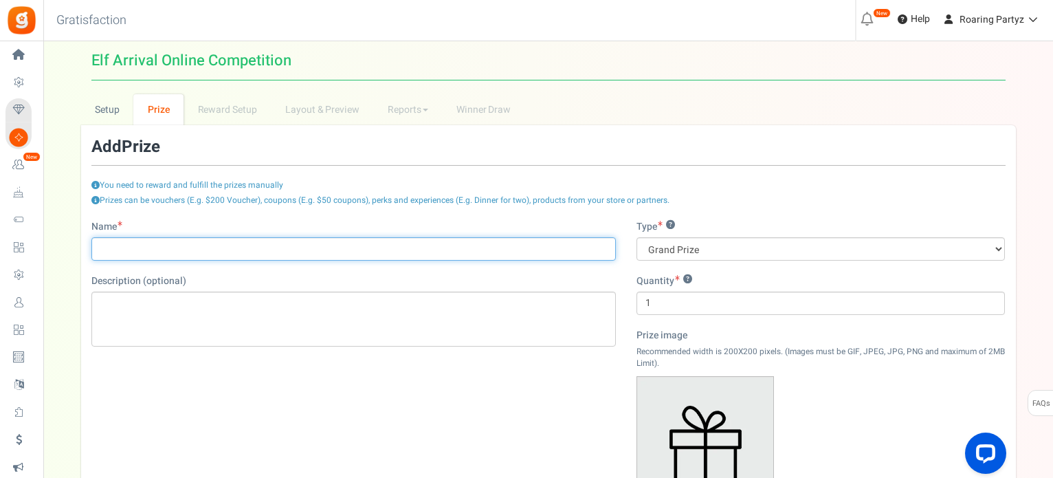
click at [349, 243] on input "Name" at bounding box center [353, 248] width 525 height 23
type input "5% Off Voucher"
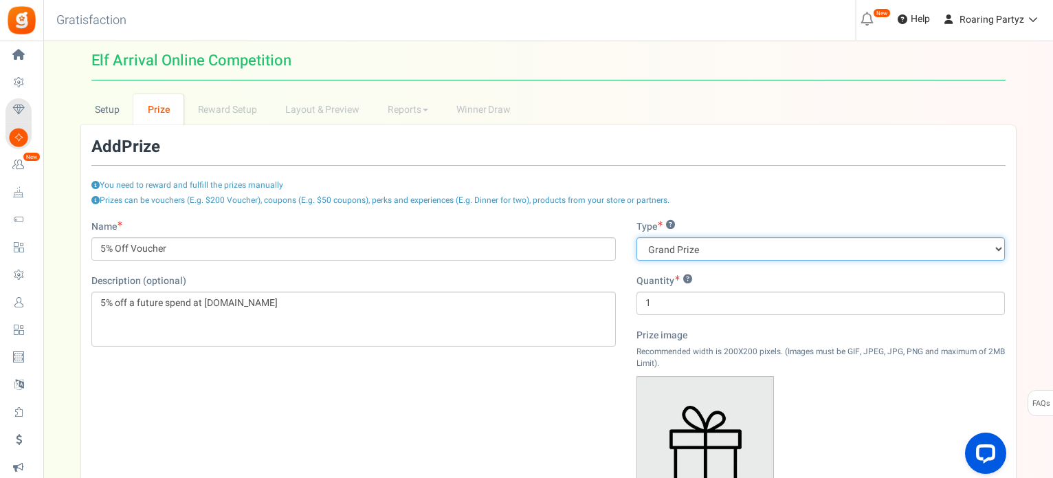
click at [745, 249] on select "Grand Prize Daily Prize Weekly Prize Monthly Prize" at bounding box center [821, 248] width 369 height 23
select select "daily"
click at [637, 237] on select "Grand Prize Daily Prize Weekly Prize Monthly Prize" at bounding box center [821, 248] width 369 height 23
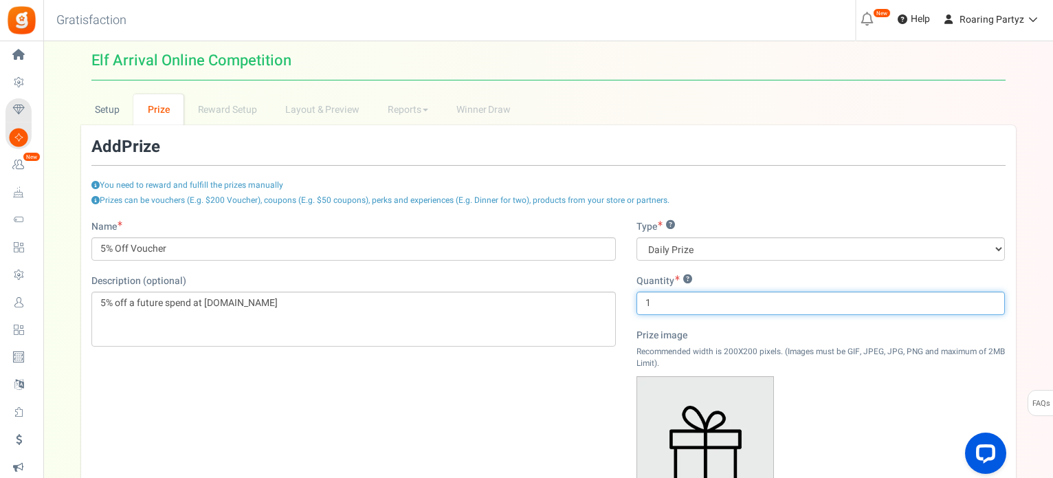
click at [701, 309] on input "1" at bounding box center [821, 303] width 369 height 23
type input "1"
type input "20"
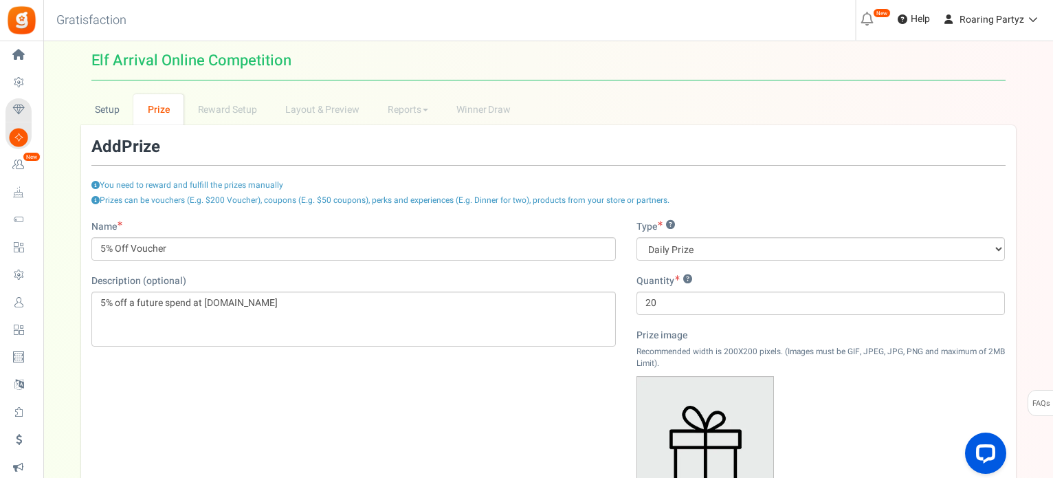
scroll to position [226, 0]
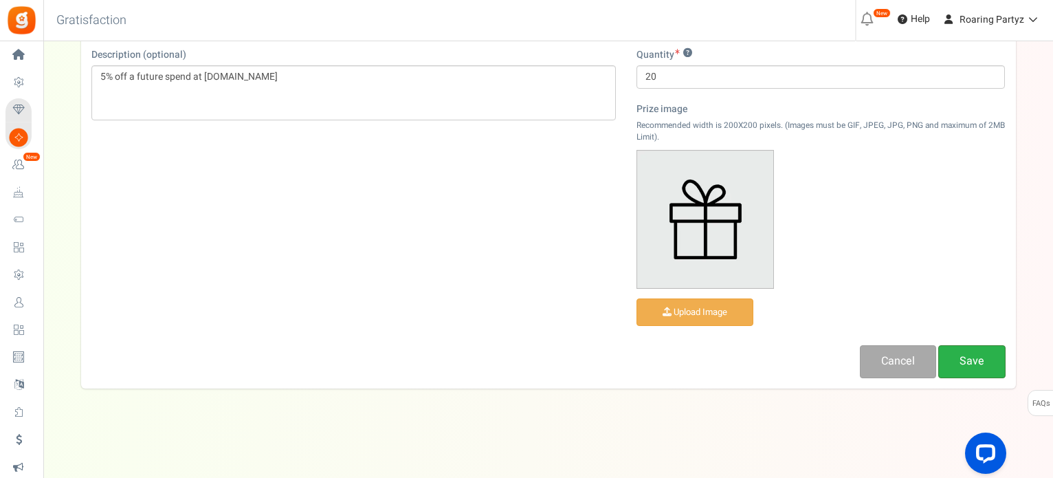
click at [952, 354] on link "Save" at bounding box center [972, 361] width 67 height 32
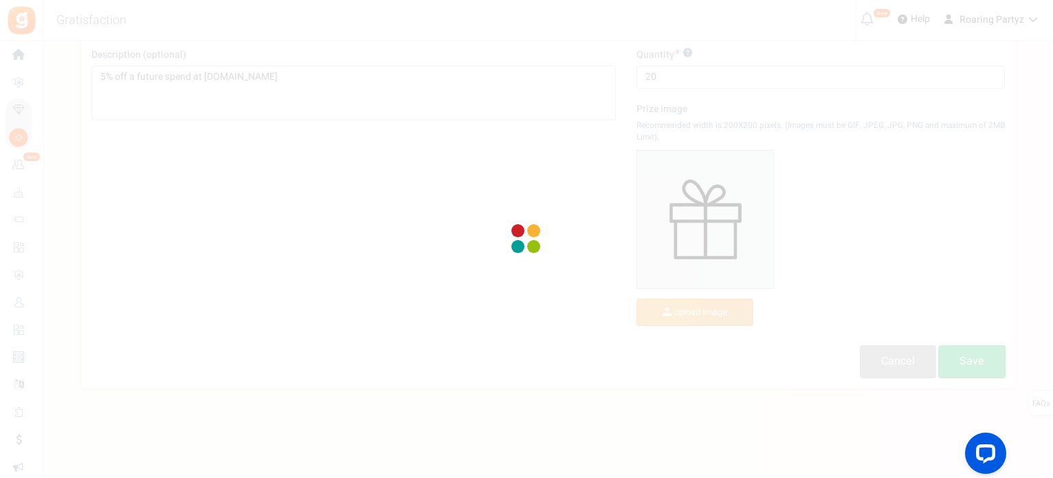
scroll to position [151, 0]
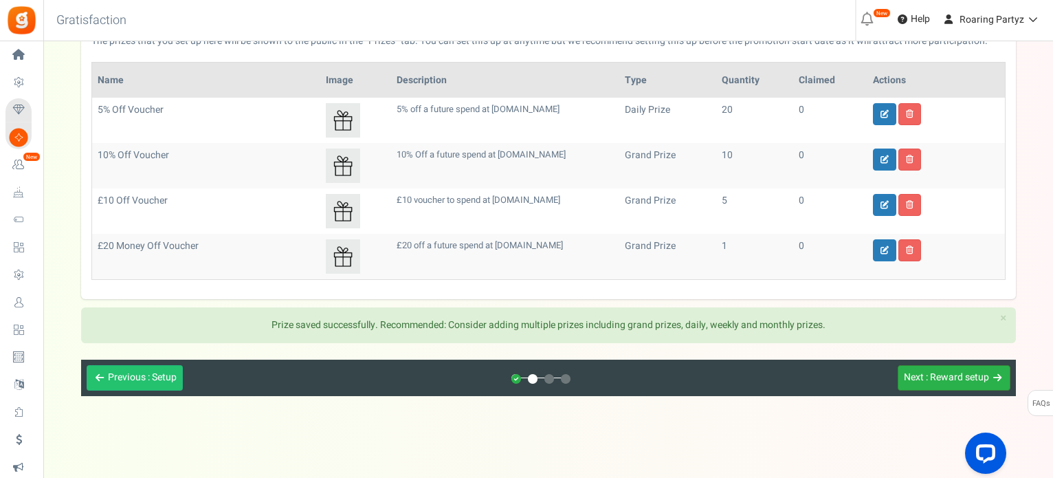
click at [959, 374] on span ": Reward setup" at bounding box center [957, 377] width 63 height 14
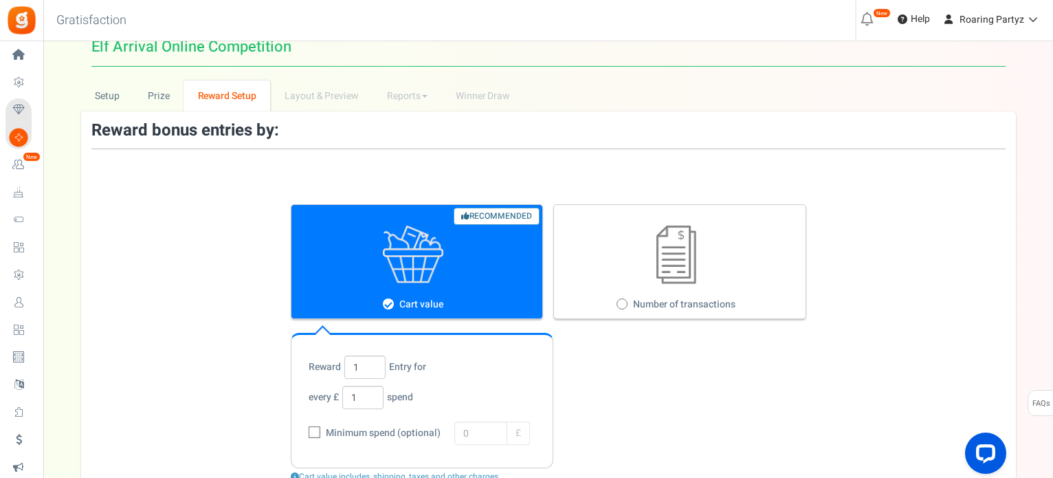
scroll to position [83, 0]
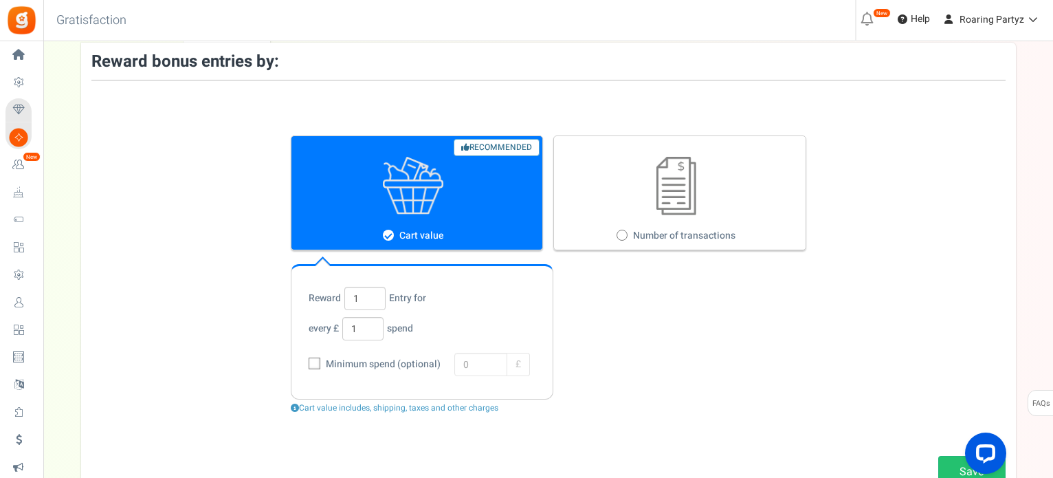
click at [643, 217] on label "Number of transactions" at bounding box center [680, 192] width 253 height 115
click at [626, 232] on input "Number of transactions" at bounding box center [621, 236] width 9 height 9
radio input "true"
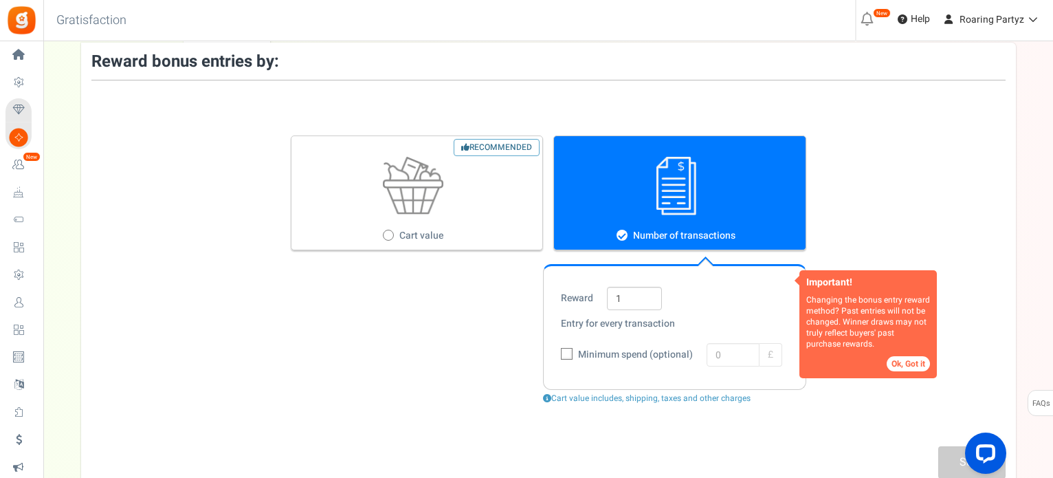
click at [373, 190] on figure at bounding box center [414, 186] width 245 height 58
click at [383, 232] on input "Recommended Cart value" at bounding box center [387, 236] width 9 height 9
radio input "true"
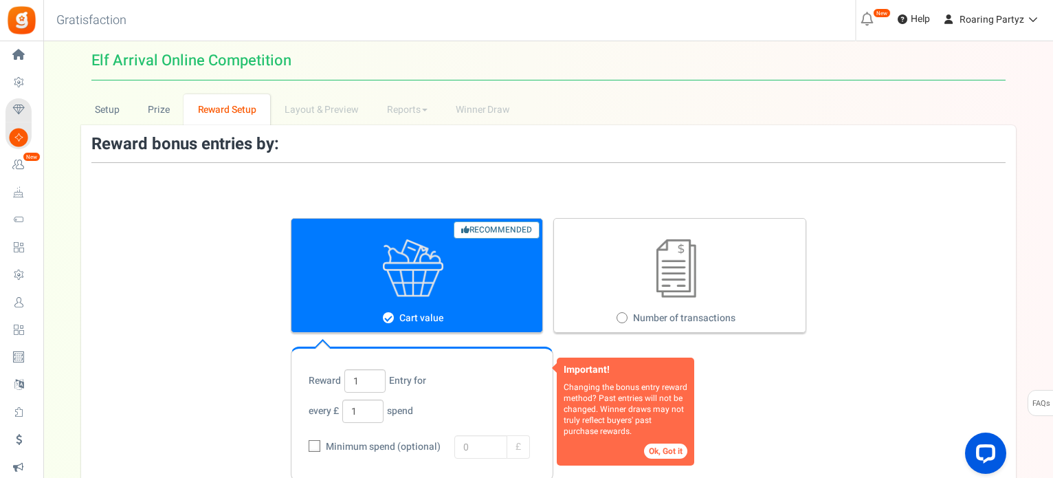
scroll to position [0, 0]
click at [109, 107] on link "Setup" at bounding box center [107, 109] width 53 height 31
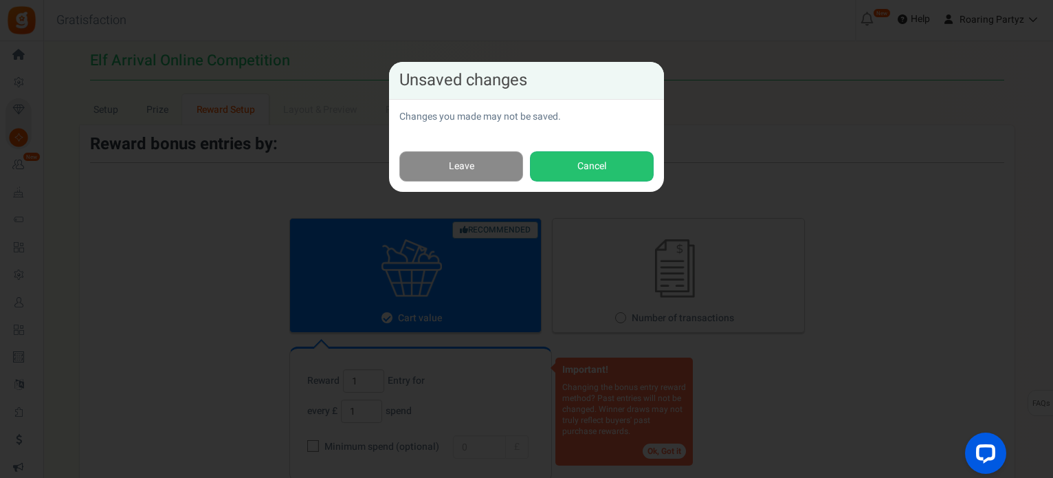
click at [463, 179] on link "Leave" at bounding box center [461, 166] width 124 height 31
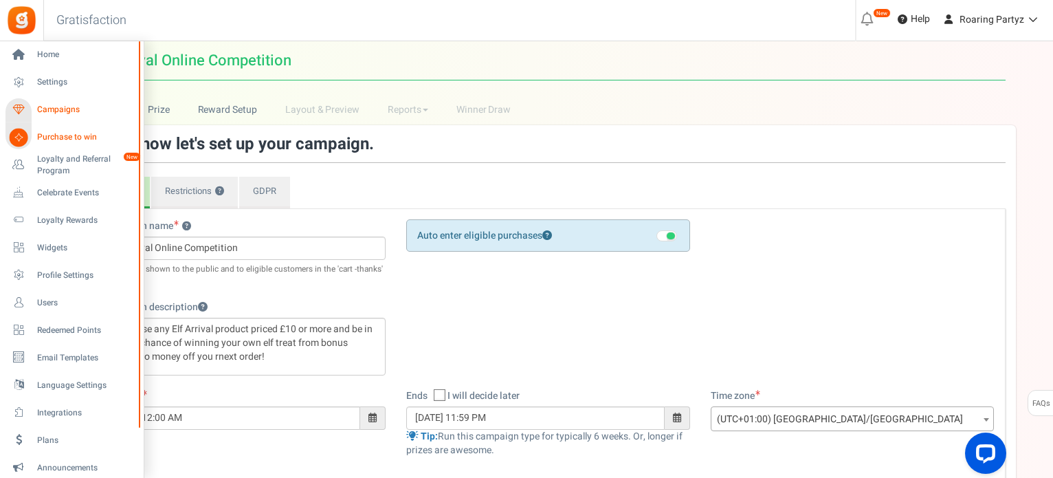
click at [36, 103] on link "Campaigns" at bounding box center [72, 109] width 132 height 23
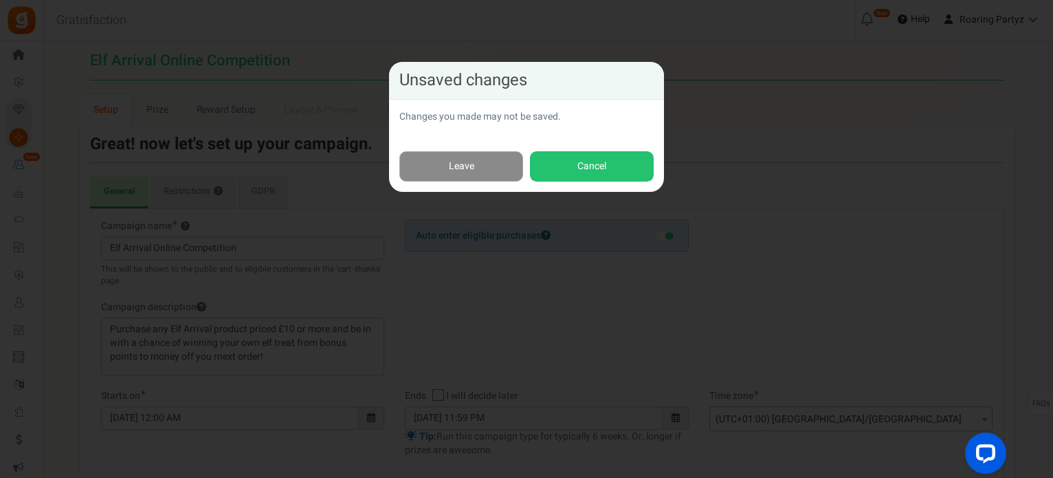
click at [416, 169] on link "Leave" at bounding box center [461, 166] width 124 height 31
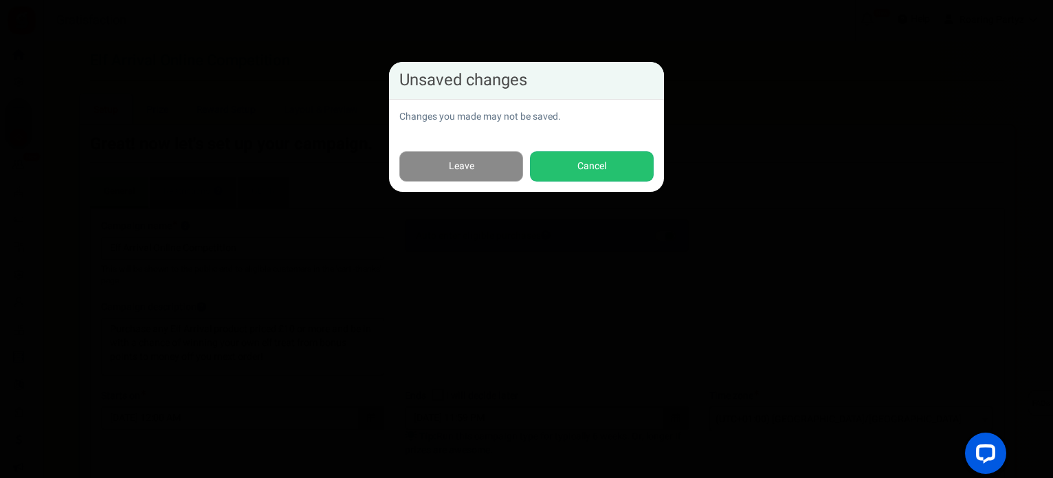
click at [407, 169] on link "Leave" at bounding box center [461, 166] width 124 height 31
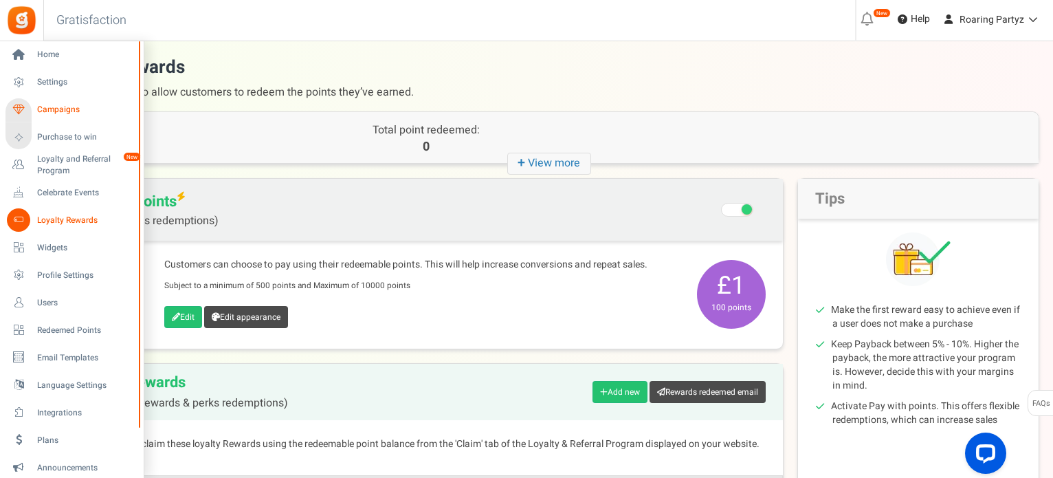
click at [65, 112] on span "Campaigns" at bounding box center [85, 110] width 96 height 12
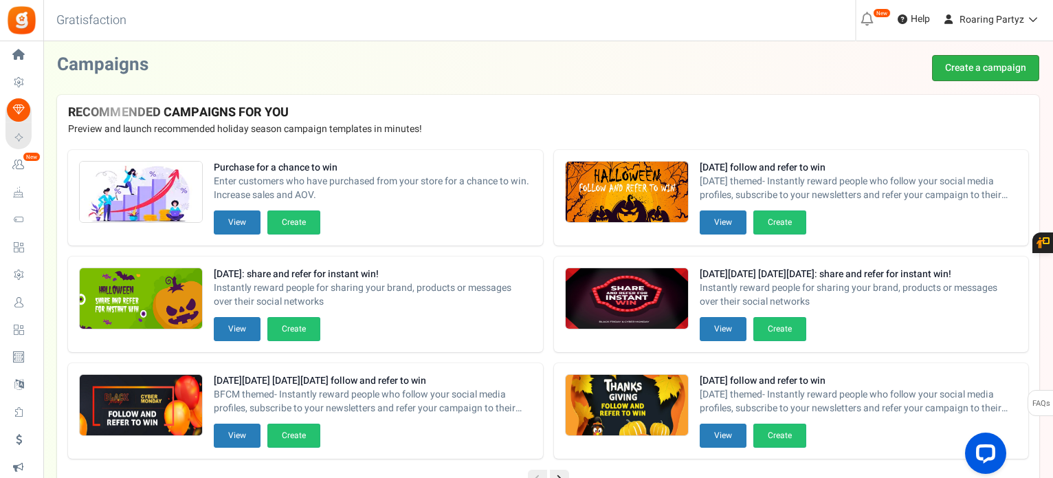
click at [987, 77] on link "Create a campaign" at bounding box center [985, 68] width 107 height 26
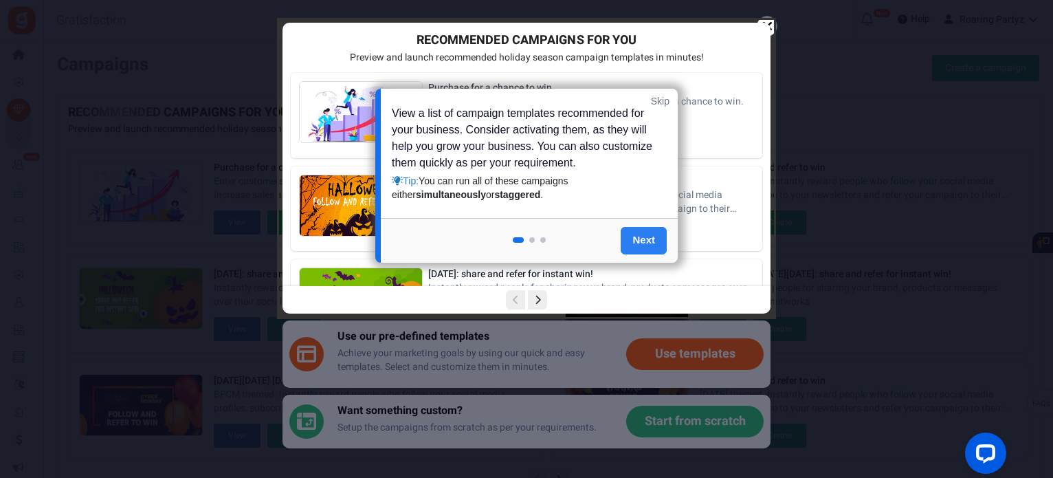
click at [634, 240] on link "Next" at bounding box center [644, 241] width 46 height 28
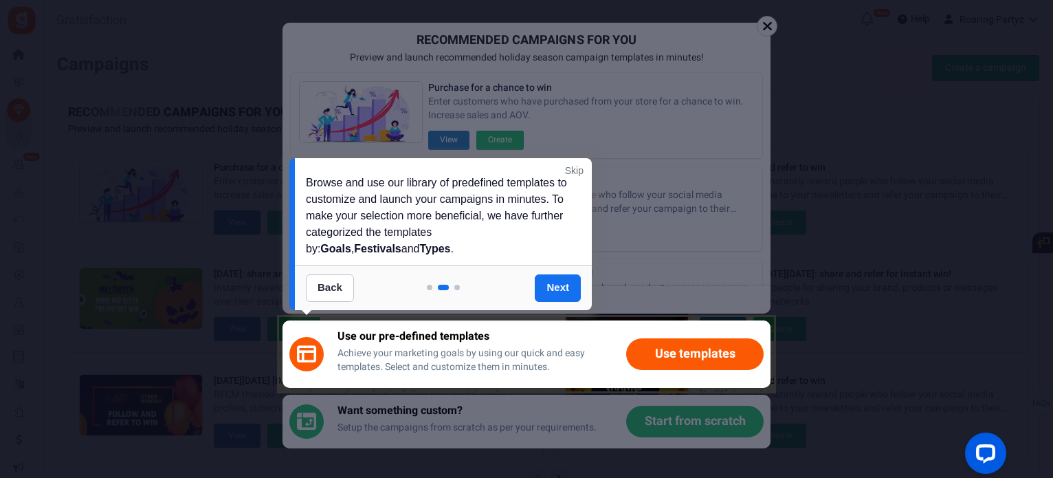
click at [573, 165] on link "Skip" at bounding box center [574, 171] width 19 height 14
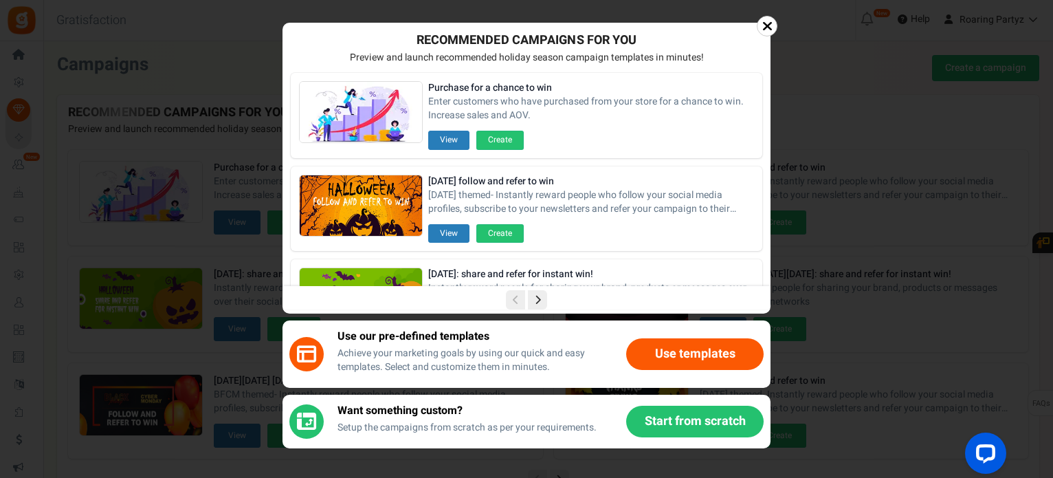
click at [681, 419] on button "Start from scratch" at bounding box center [695, 422] width 138 height 32
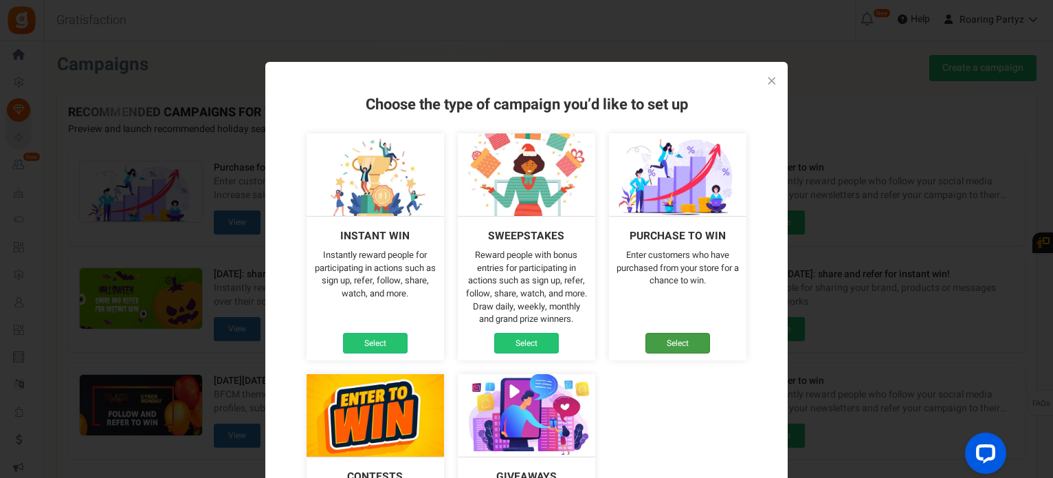
click at [670, 347] on link "Select" at bounding box center [678, 343] width 65 height 21
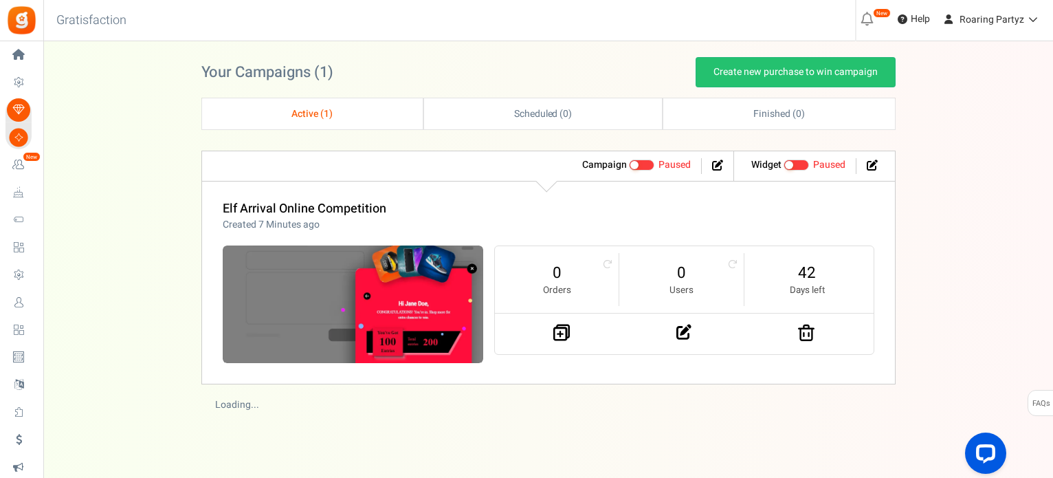
scroll to position [156, 0]
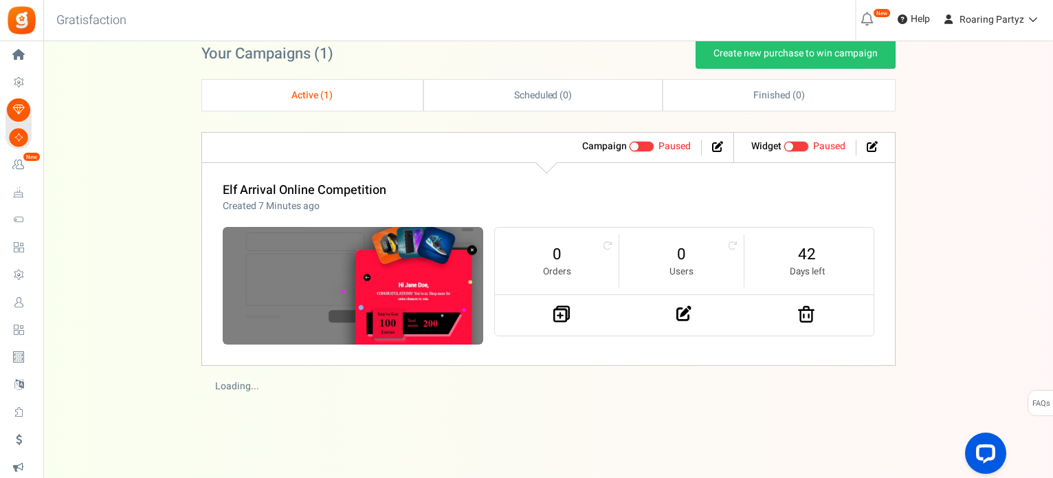
click at [805, 331] on nav at bounding box center [684, 315] width 379 height 40
click at [805, 316] on icon at bounding box center [806, 313] width 17 height 17
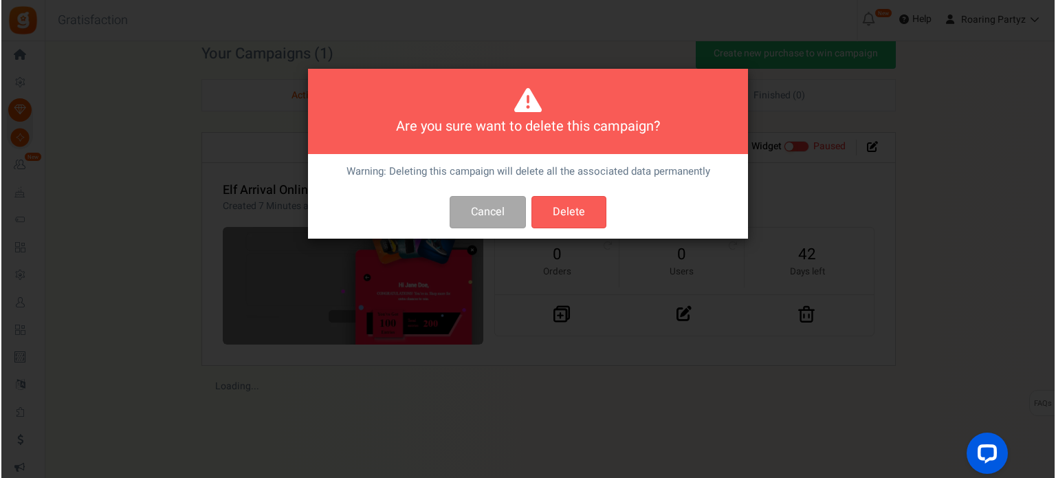
scroll to position [0, 0]
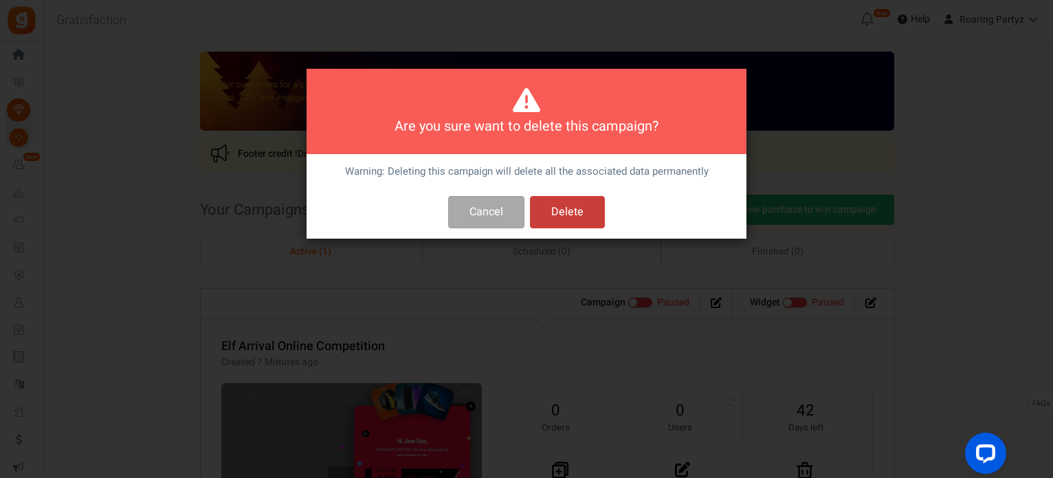
click at [580, 205] on button "Delete" at bounding box center [567, 212] width 75 height 32
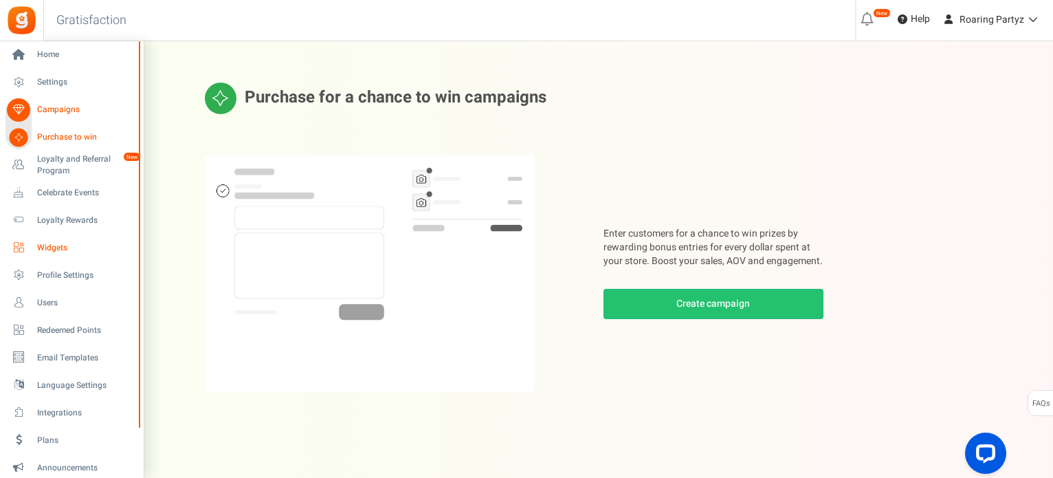
click at [59, 254] on link "Widgets" at bounding box center [72, 247] width 132 height 23
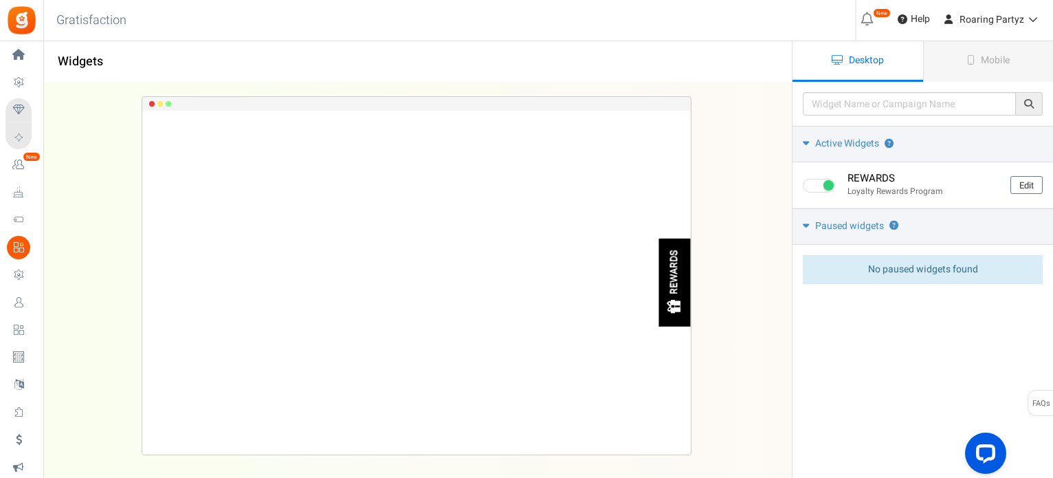
click at [0, 0] on span "Campaigns" at bounding box center [0, 0] width 0 height 0
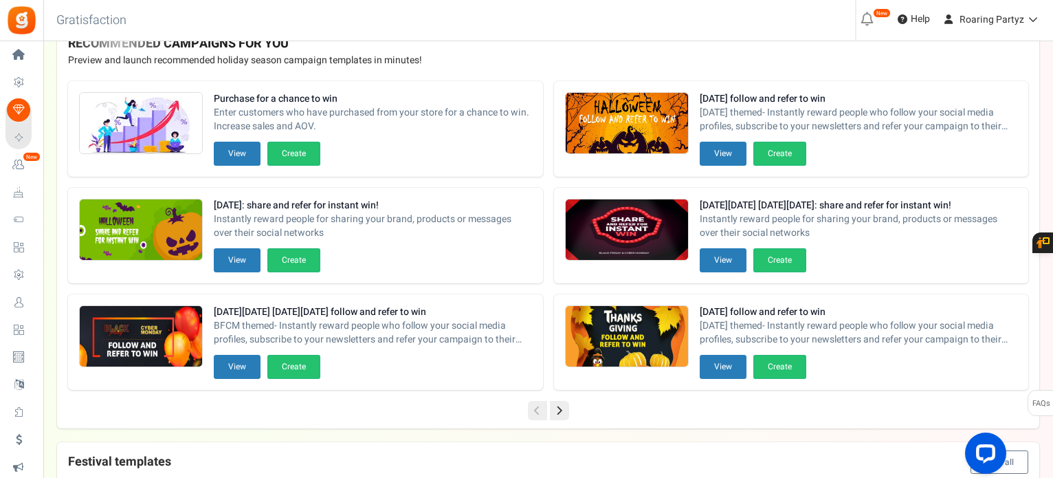
scroll to position [138, 0]
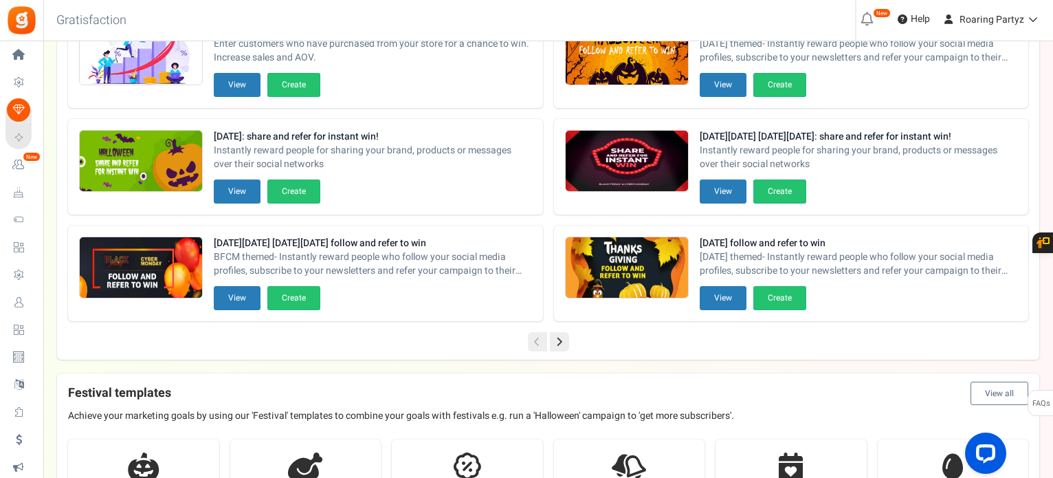
click at [561, 340] on icon at bounding box center [559, 341] width 19 height 19
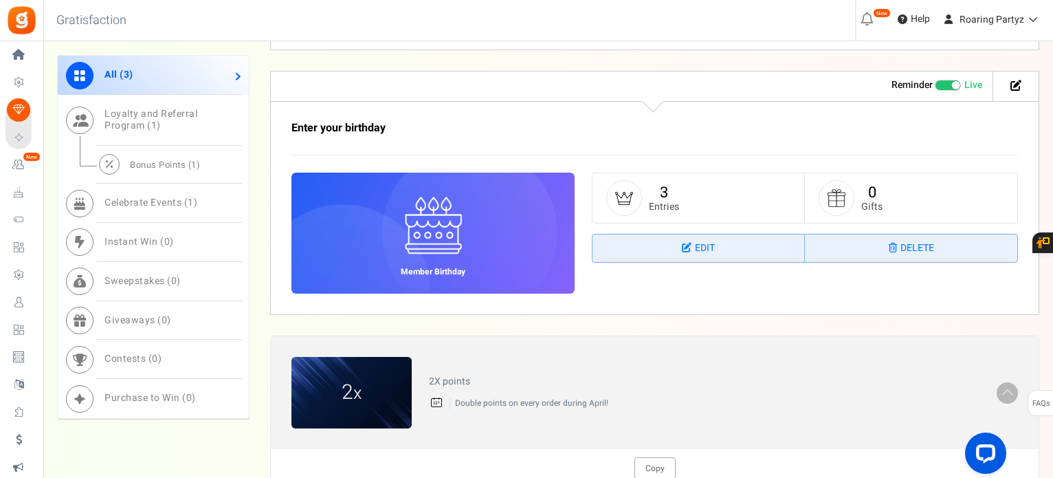
scroll to position [1084, 0]
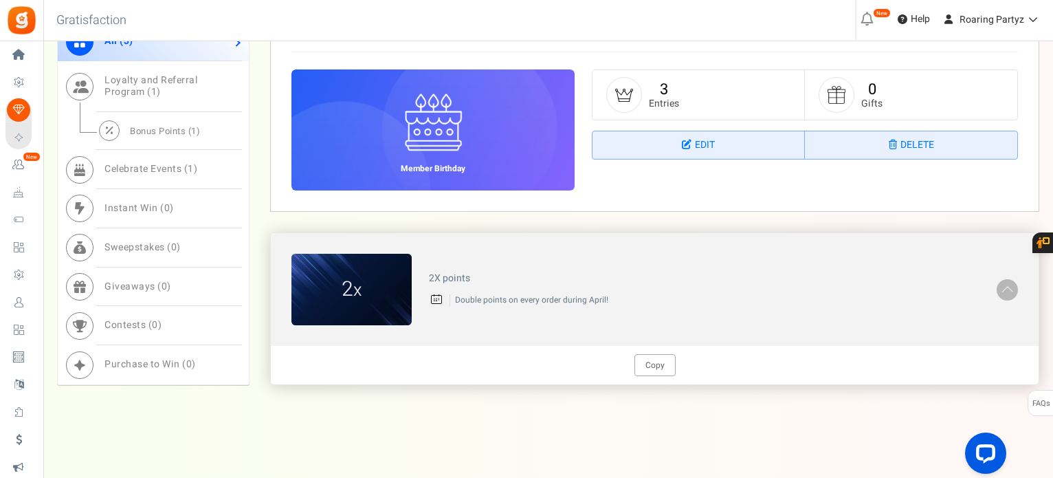
click at [552, 302] on p "Double points on every order during April!" at bounding box center [715, 300] width 530 height 12
click at [448, 273] on h4 "2X points" at bounding box center [704, 278] width 551 height 10
click at [370, 307] on img at bounding box center [352, 290] width 120 height 72
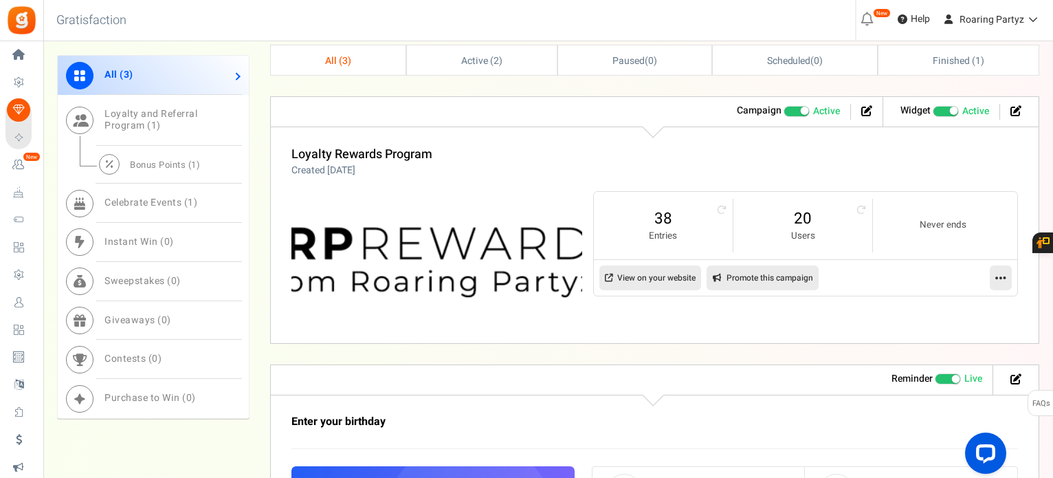
scroll to position [672, 0]
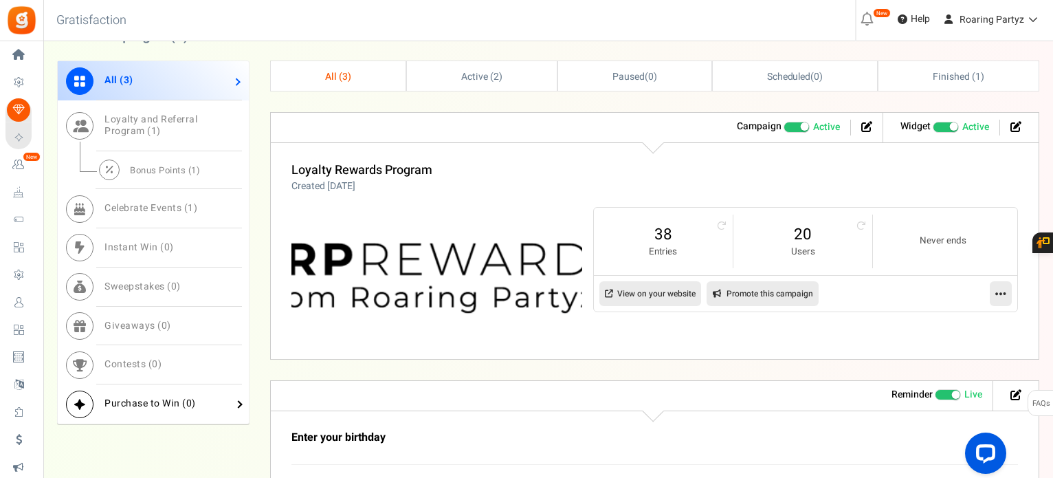
click at [213, 397] on link "Purchase to Win ( 0 )" at bounding box center [153, 403] width 191 height 39
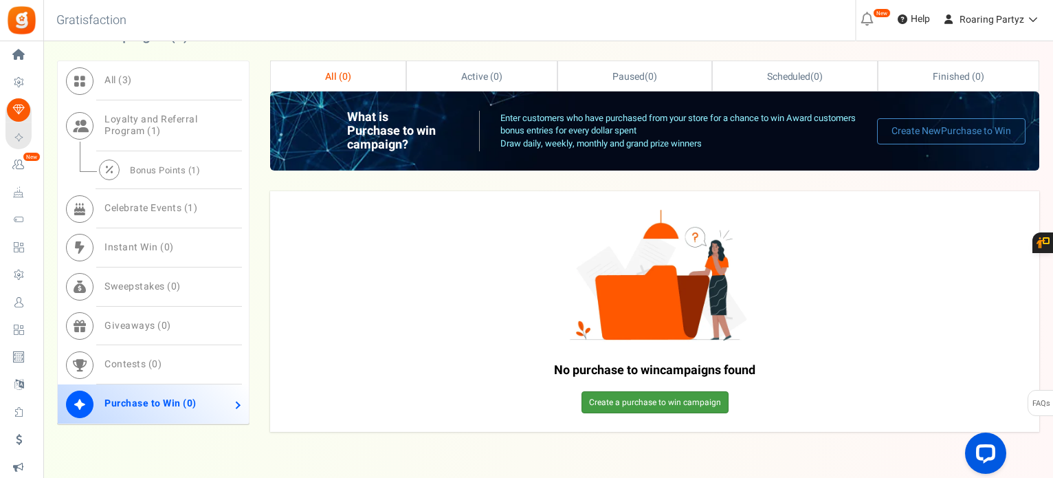
click at [638, 408] on link "Create a purchase to win campaign" at bounding box center [655, 402] width 147 height 22
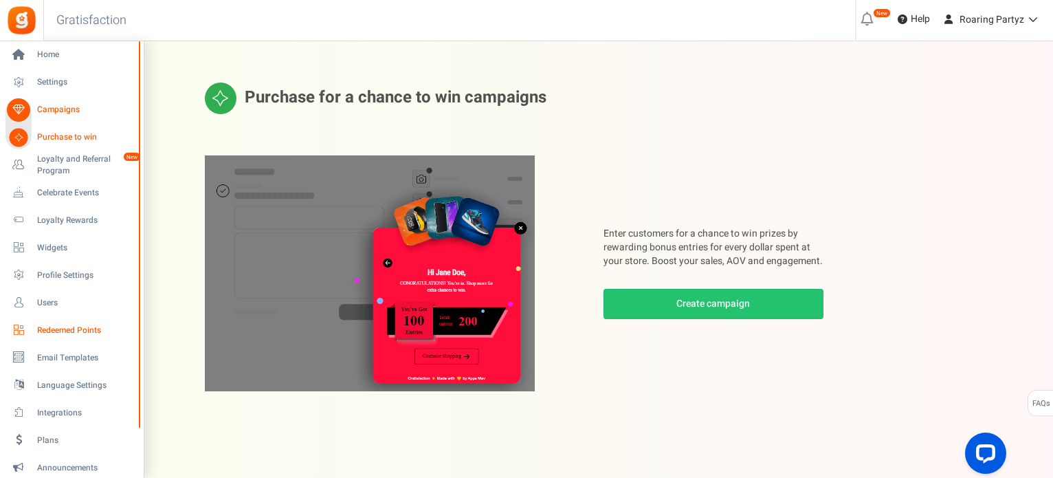
click at [77, 337] on link "Redeemed Points" at bounding box center [72, 329] width 132 height 23
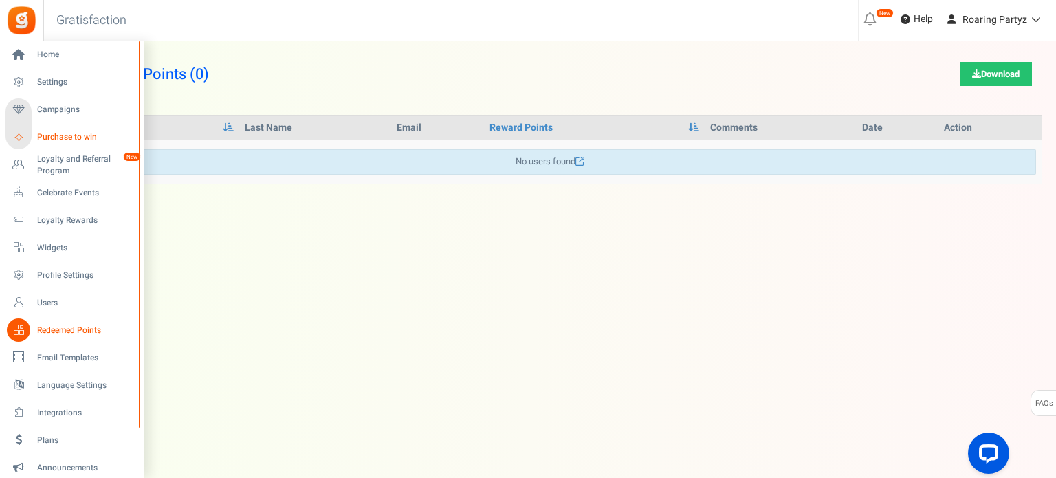
click at [60, 135] on span "Purchase to win" at bounding box center [85, 137] width 96 height 12
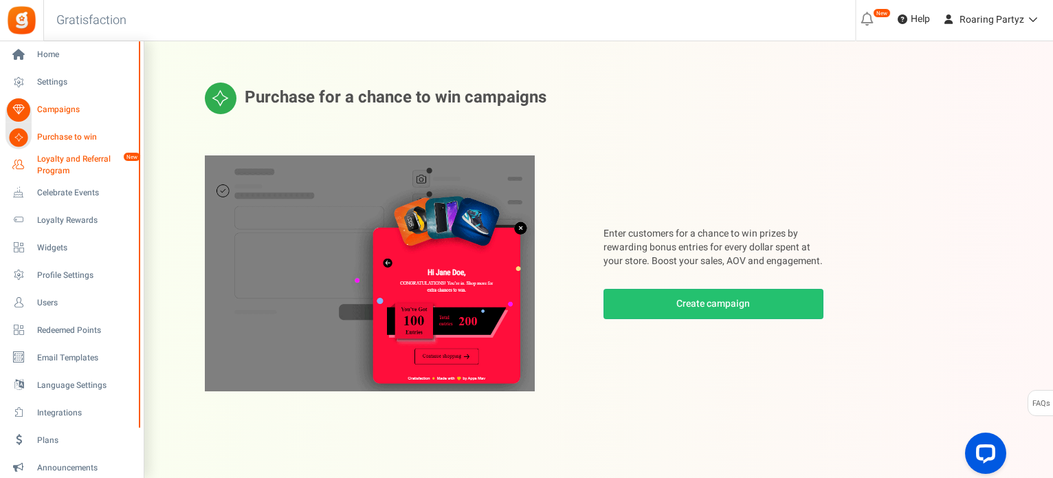
click at [33, 164] on link "Loyalty and Referral Program New" at bounding box center [72, 164] width 132 height 23
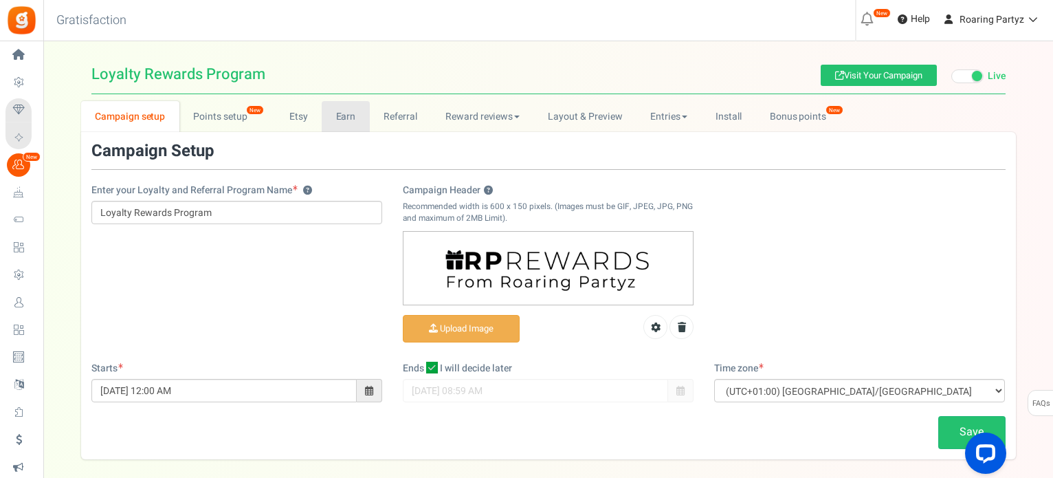
click at [341, 111] on link "Earn" at bounding box center [346, 116] width 48 height 31
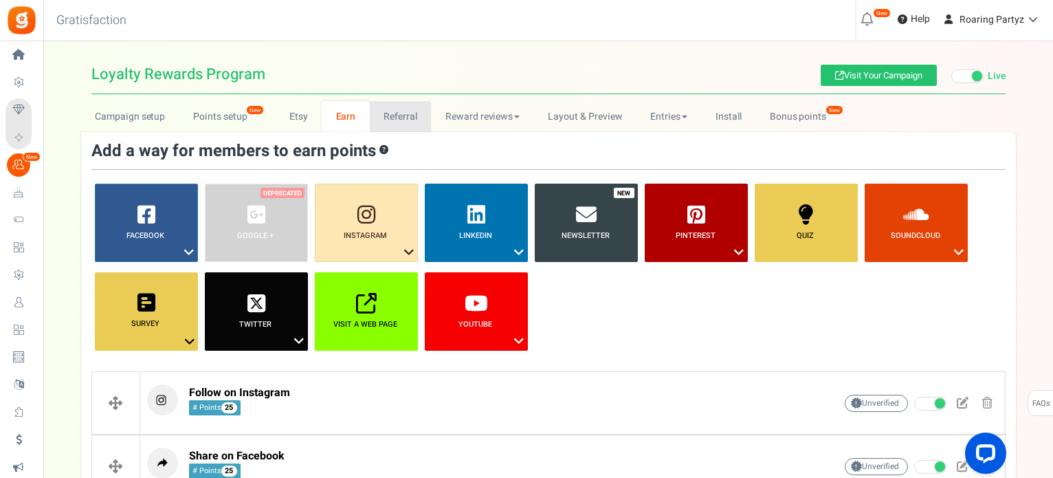
click at [371, 116] on link "Referral" at bounding box center [401, 116] width 62 height 31
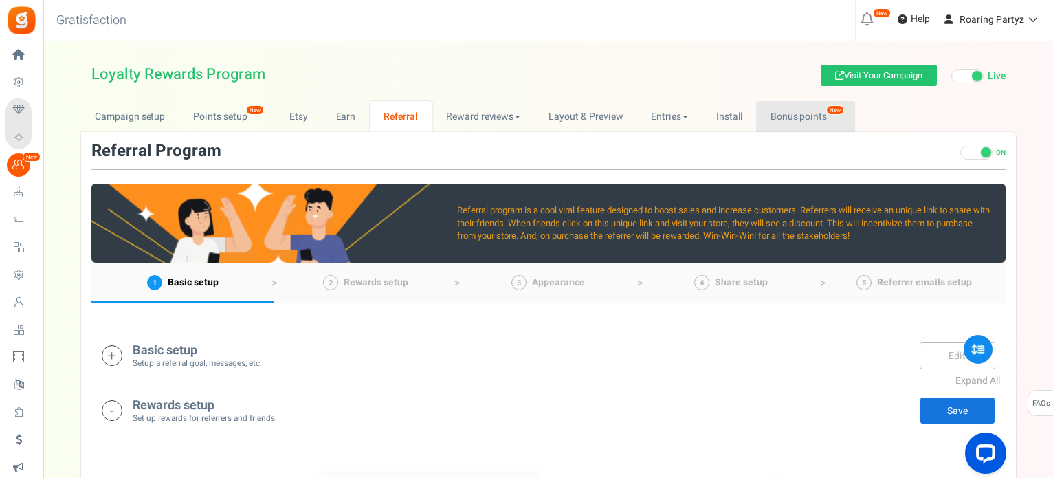
click at [821, 107] on link "Bonus points New" at bounding box center [805, 116] width 98 height 31
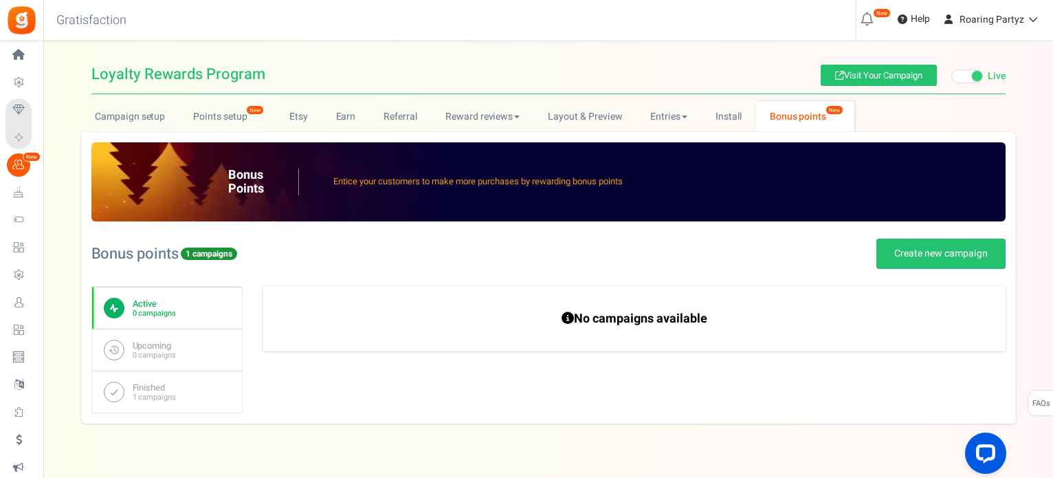
click at [911, 238] on div "Bonus points 1 campaigns Create new campaign" at bounding box center [548, 253] width 914 height 65
click at [888, 244] on link "Create new campaign" at bounding box center [941, 254] width 129 height 30
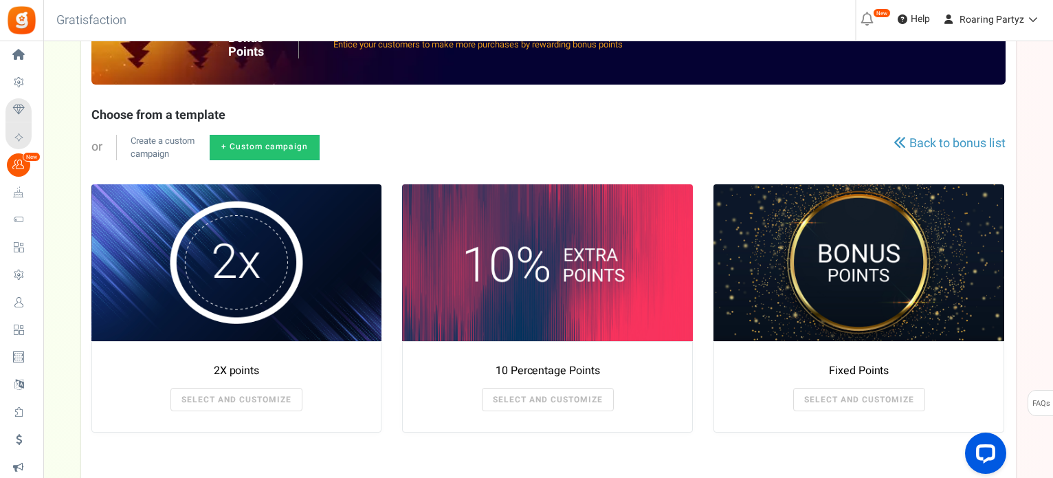
scroll to position [138, 0]
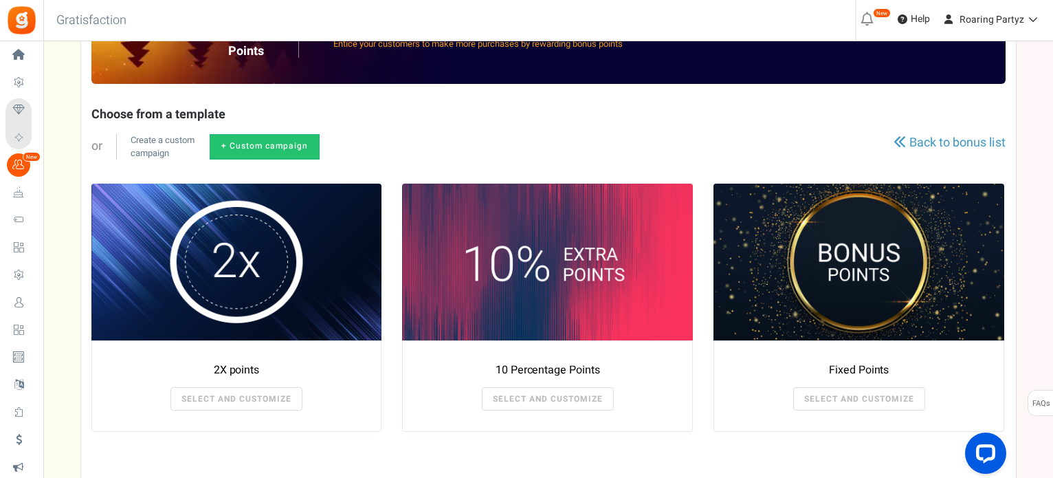
click at [241, 146] on link "+ Custom campaign" at bounding box center [265, 146] width 110 height 25
radio input "true"
type textarea "Get bonus points!"
type textarea "Shop and get bonus points!"
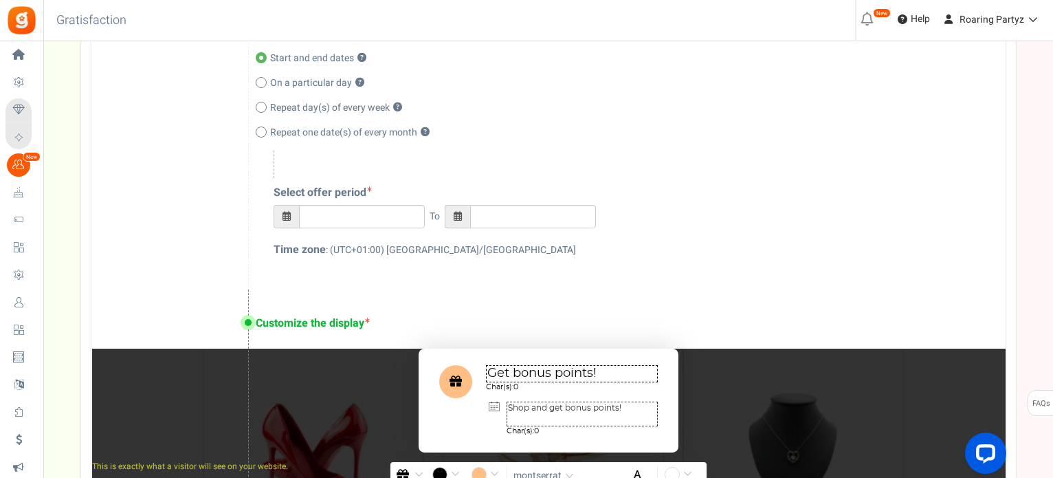
scroll to position [688, 0]
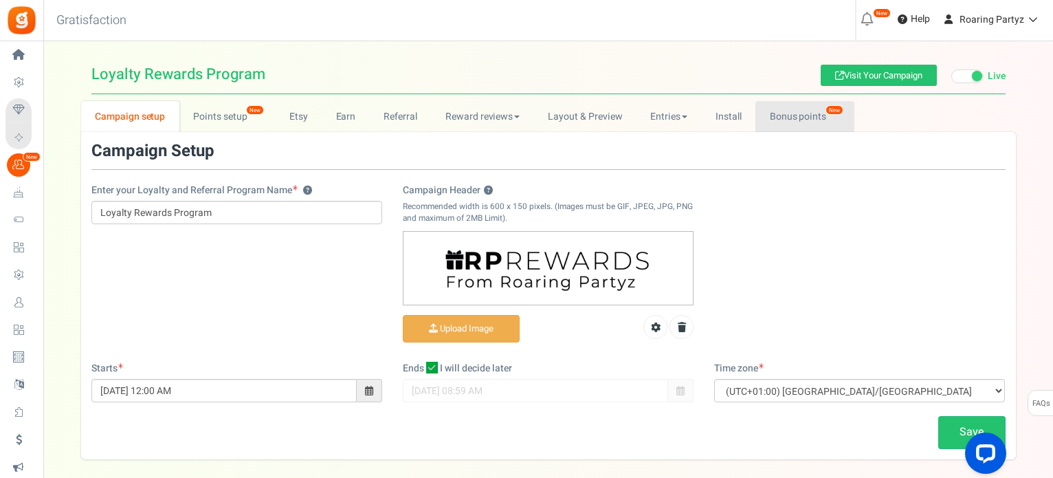
click at [782, 109] on link "Bonus points New" at bounding box center [805, 116] width 98 height 31
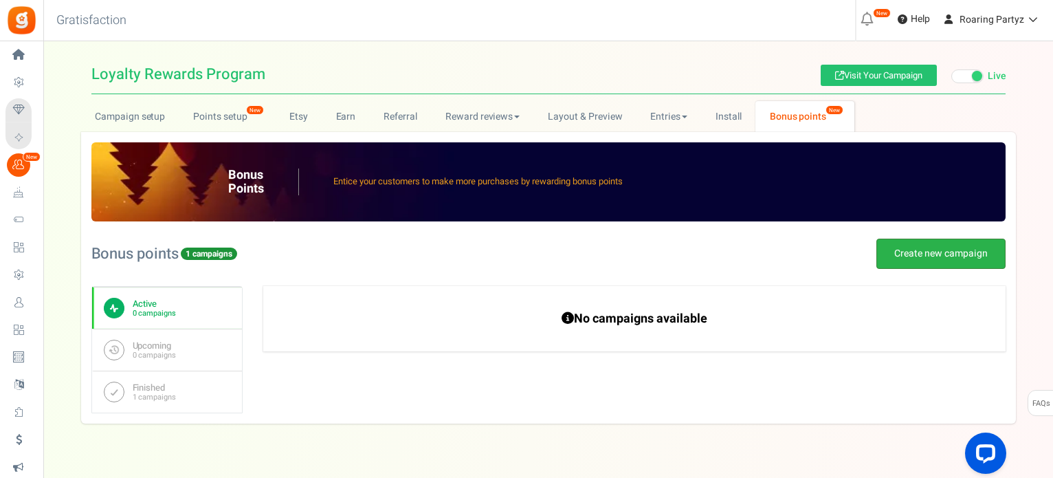
click at [941, 259] on link "Create new campaign" at bounding box center [941, 254] width 129 height 30
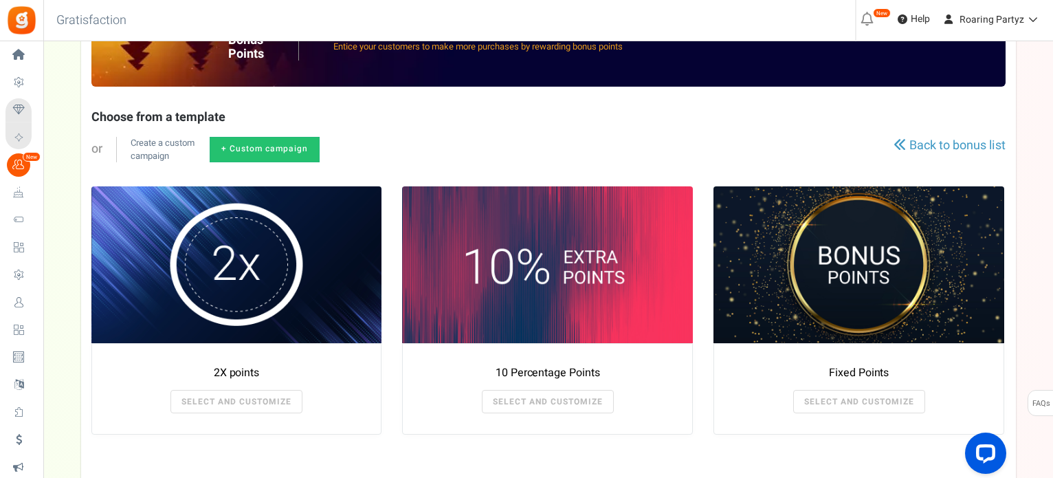
scroll to position [138, 0]
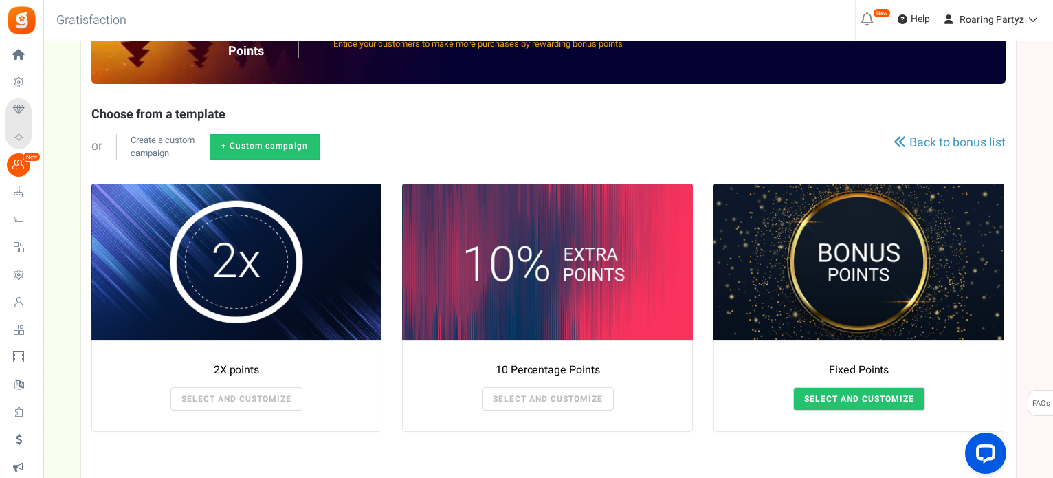
click at [836, 399] on link "SELECT AND CUSTOMIZE" at bounding box center [859, 398] width 132 height 23
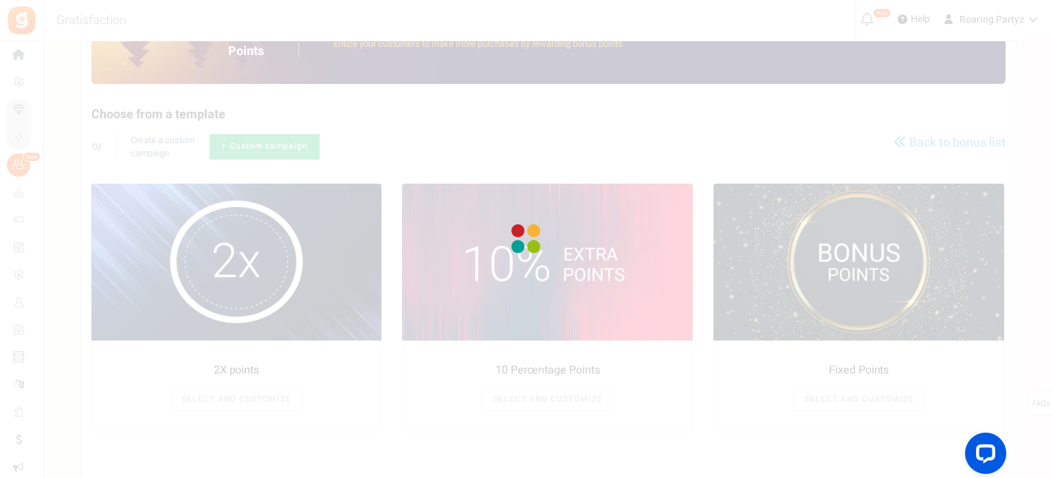
radio input "true"
type input "125"
radio input "true"
type input "[DATE] 12:01 AM"
type input "[DATE] 11:59 PM"
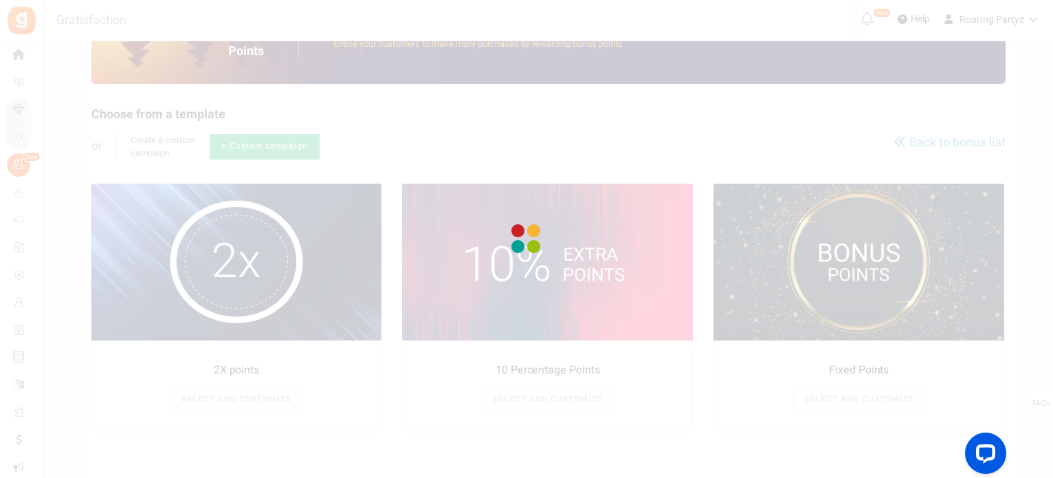
type textarea "Fixed Points"
type textarea "Bonus Points description"
type input "#000000"
type input "#ffbe84"
type input "#000000"
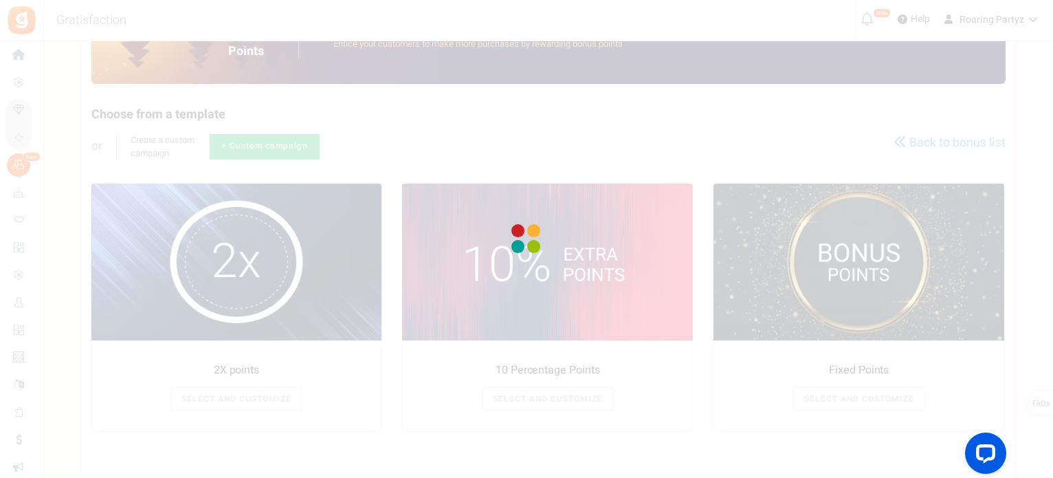
type input "#ffffff"
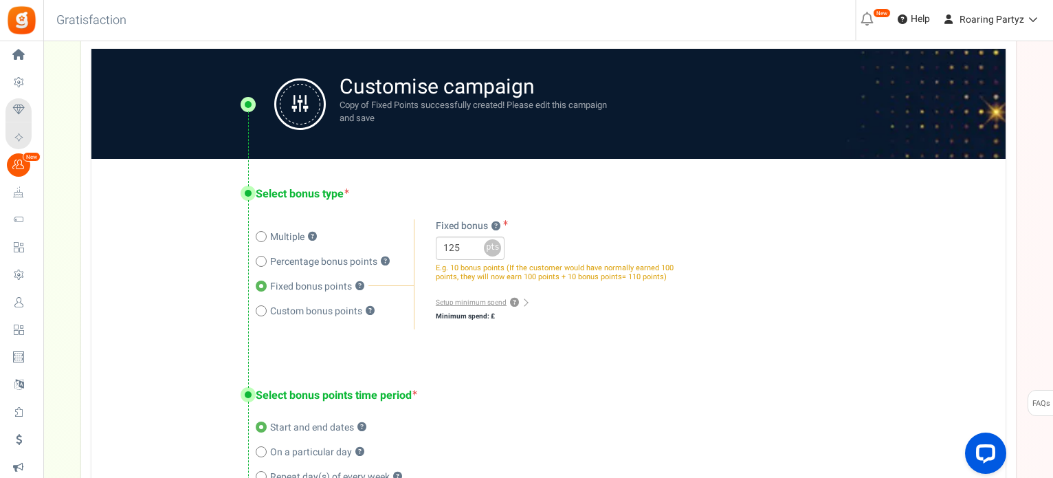
scroll to position [275, 0]
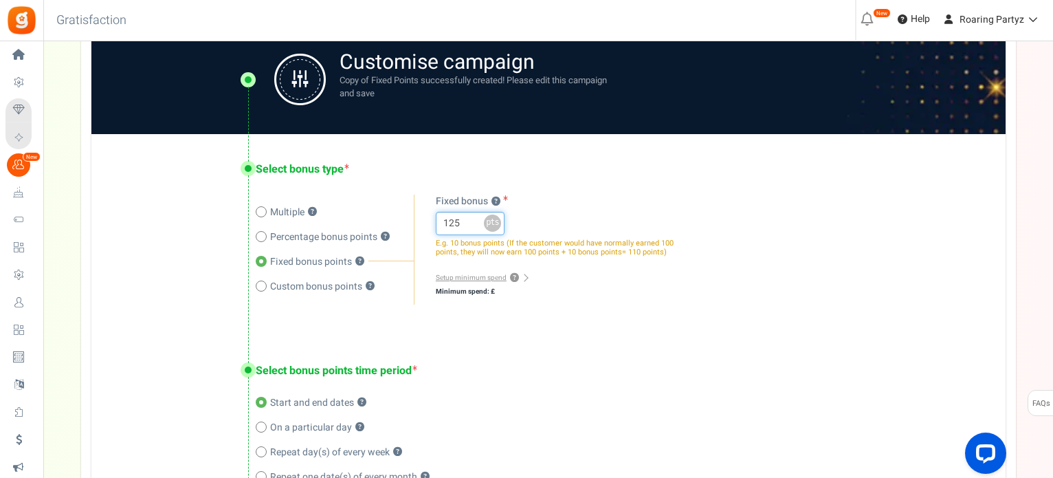
click at [467, 222] on input "125" at bounding box center [470, 223] width 69 height 23
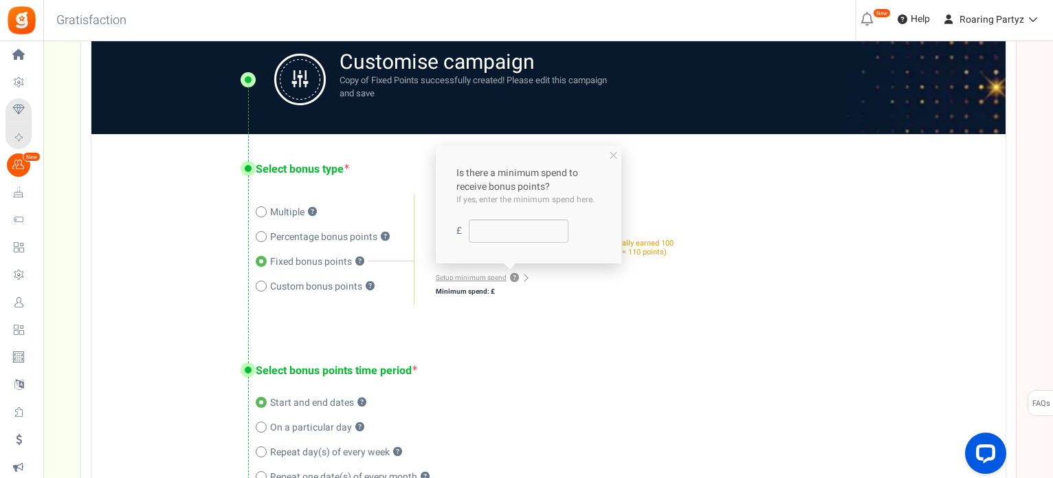
click at [490, 281] on link "Setup minimum spend ?" at bounding box center [481, 278] width 91 height 10
click at [523, 280] on link "Setup minimum spend ?" at bounding box center [481, 278] width 91 height 10
click at [490, 283] on link "Setup minimum spend ?" at bounding box center [481, 278] width 91 height 10
click at [476, 297] on div "Minimum spend: £" at bounding box center [566, 291] width 261 height 14
click at [488, 280] on link "Setup minimum spend ?" at bounding box center [481, 278] width 91 height 10
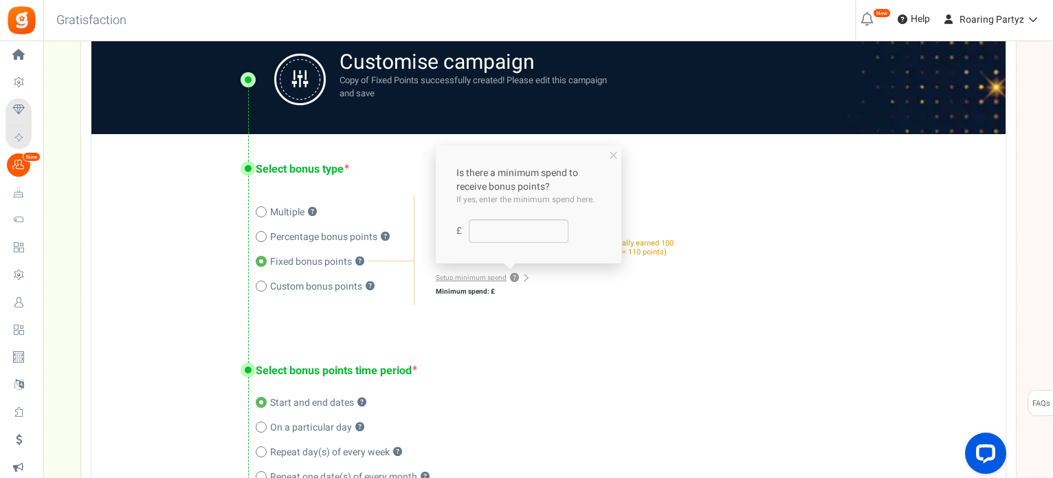
click at [488, 279] on link "Setup minimum spend ?" at bounding box center [481, 278] width 91 height 10
click at [481, 283] on link "Setup minimum spend ?" at bounding box center [481, 278] width 91 height 10
drag, startPoint x: 481, startPoint y: 283, endPoint x: 475, endPoint y: 279, distance: 7.1
click at [475, 279] on link "Setup minimum spend ?" at bounding box center [481, 278] width 91 height 10
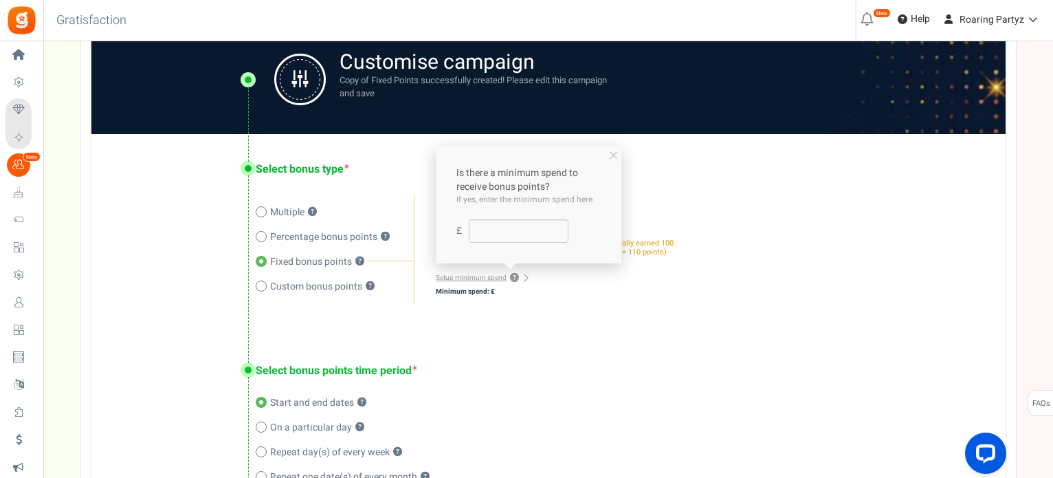
click at [475, 279] on link "Setup minimum spend ?" at bounding box center [481, 278] width 91 height 10
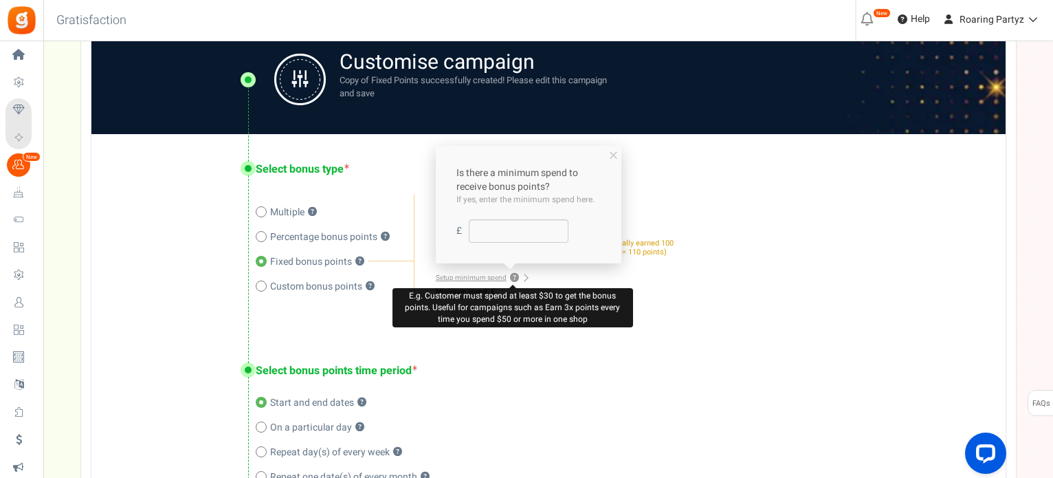
click at [510, 279] on span "?" at bounding box center [514, 278] width 9 height 9
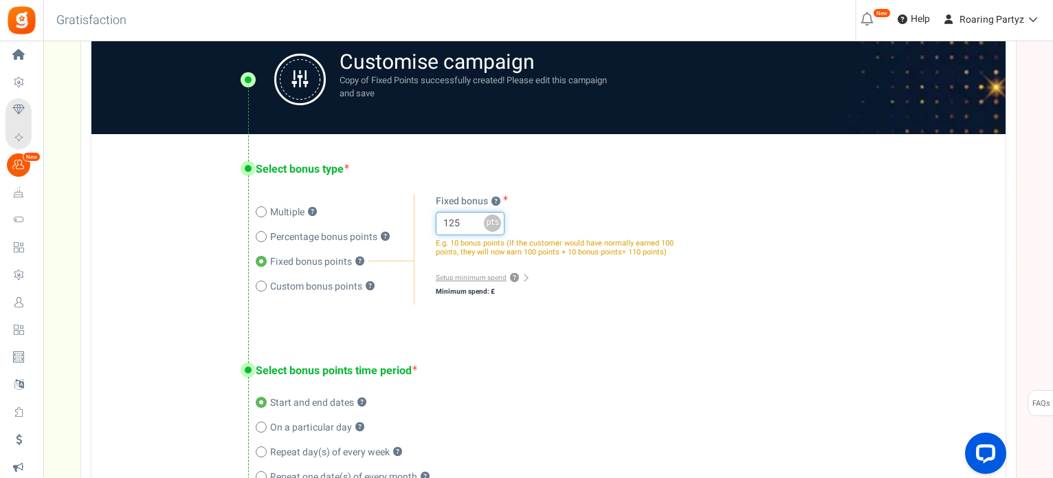
click at [454, 224] on input "125" at bounding box center [470, 223] width 69 height 23
type input "[DATE] 11:59 PM"
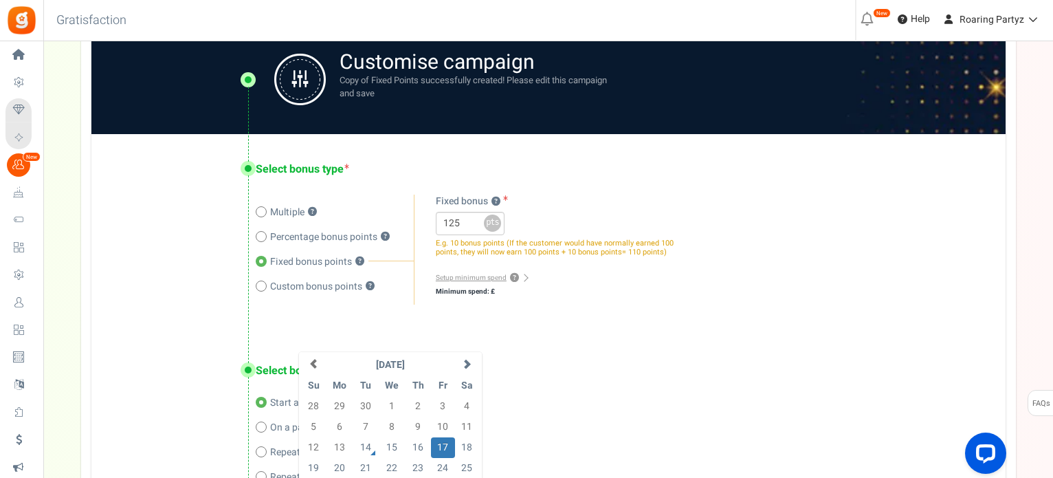
scroll to position [597, 0]
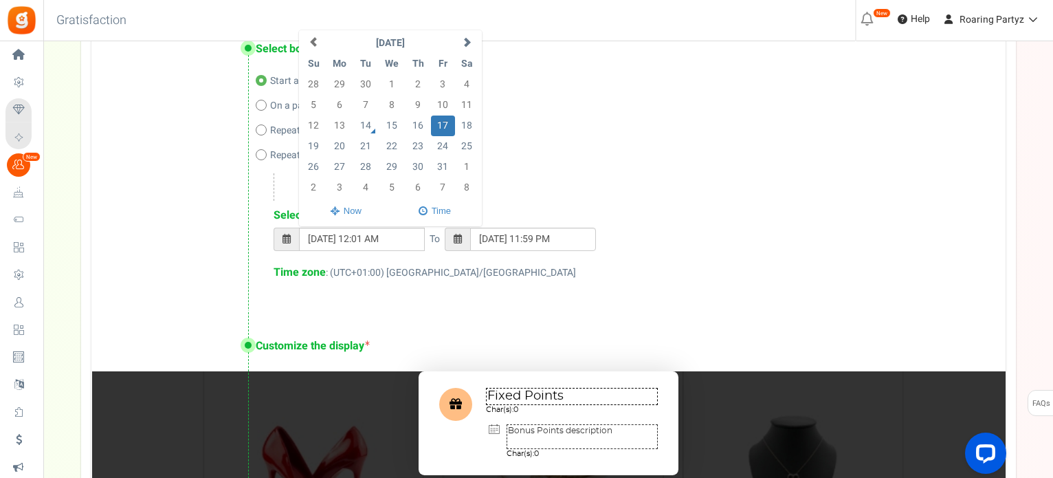
click at [685, 305] on div "Select bonus points time period Start and end dates ? On a particular day ? Rep…" at bounding box center [548, 163] width 914 height 298
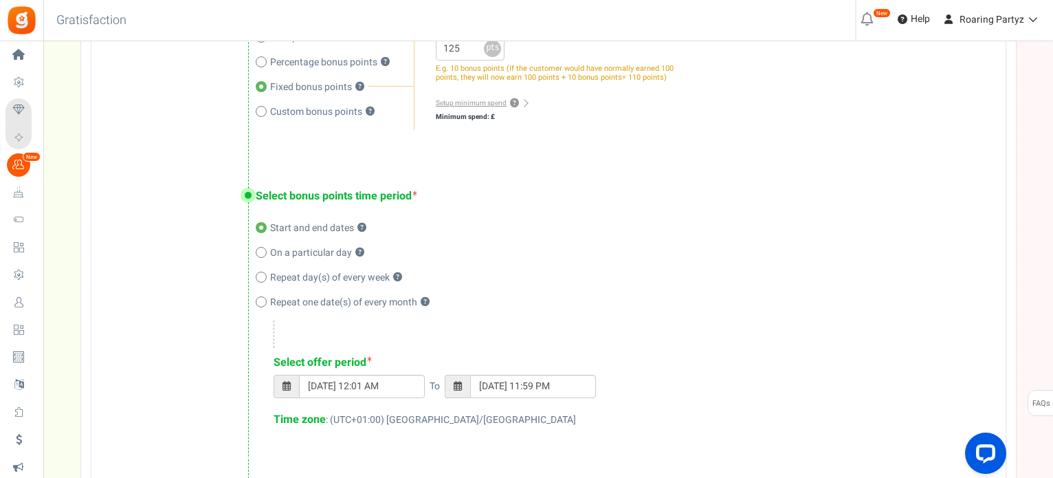
scroll to position [391, 0]
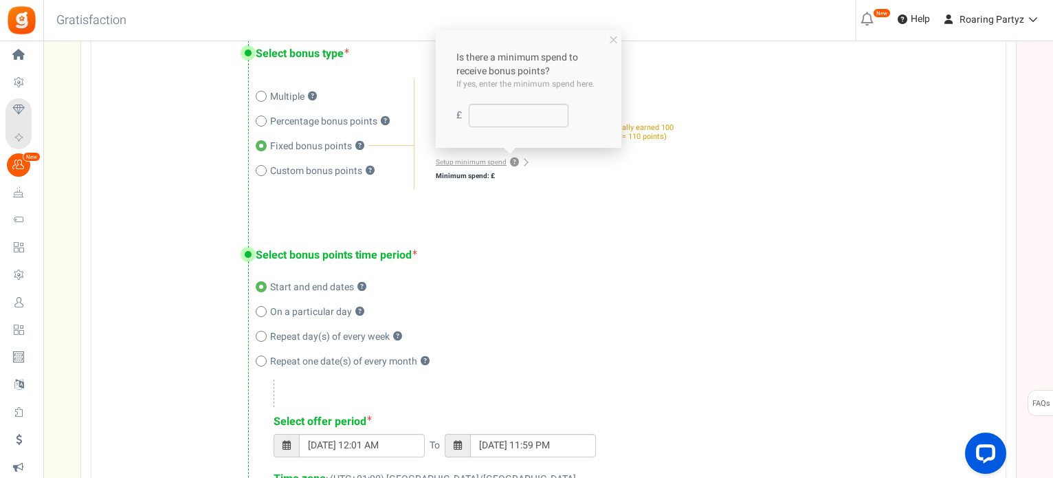
click at [523, 164] on link "Setup minimum spend ?" at bounding box center [481, 162] width 91 height 10
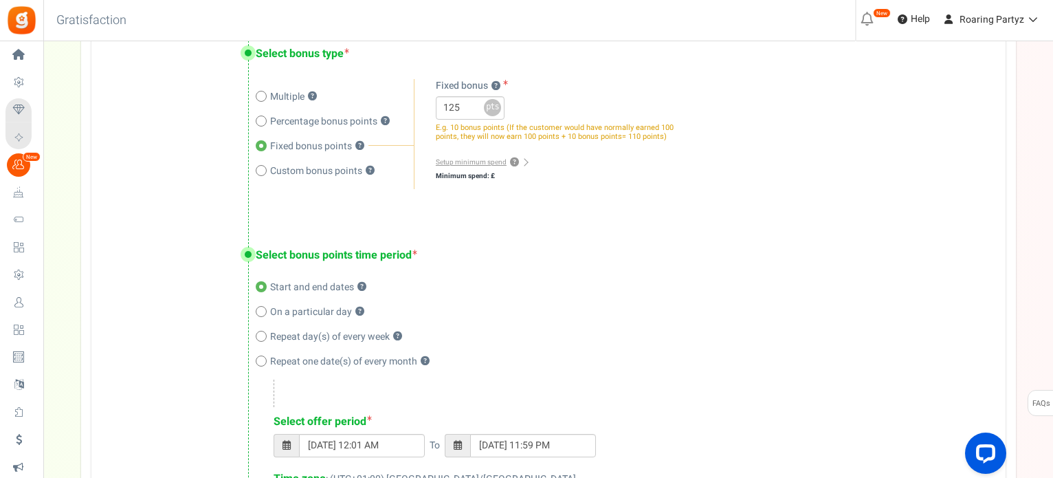
click at [305, 223] on div "Select bonus points time period Start and end dates ? On a particular day ? Rep…" at bounding box center [548, 369] width 914 height 298
click at [314, 173] on span "Custom bonus points" at bounding box center [316, 171] width 92 height 14
click at [265, 173] on input "Custom bonus points ?" at bounding box center [260, 172] width 9 height 9
radio input "true"
radio input "false"
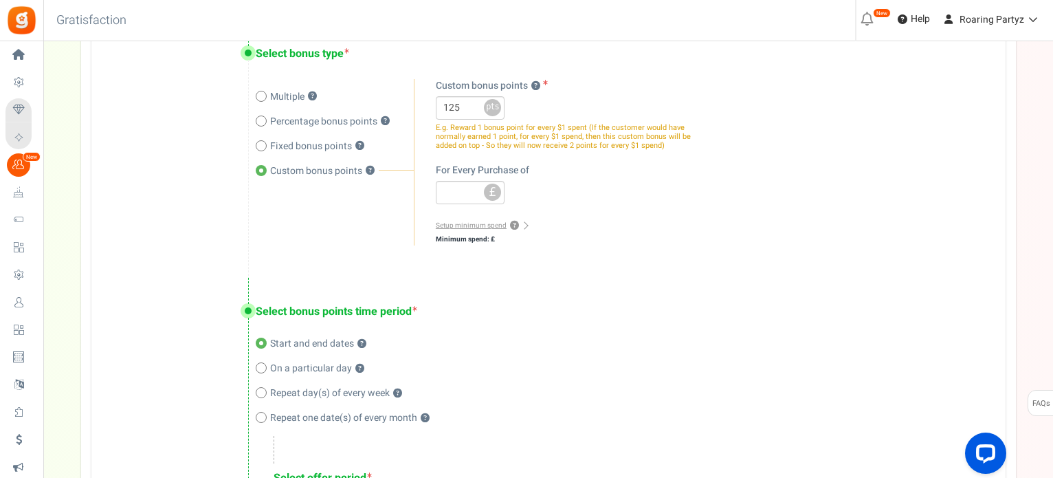
click at [286, 93] on span "Multiple" at bounding box center [287, 97] width 34 height 14
click at [265, 94] on input "Multiple ?" at bounding box center [260, 98] width 9 height 9
radio input "true"
radio input "false"
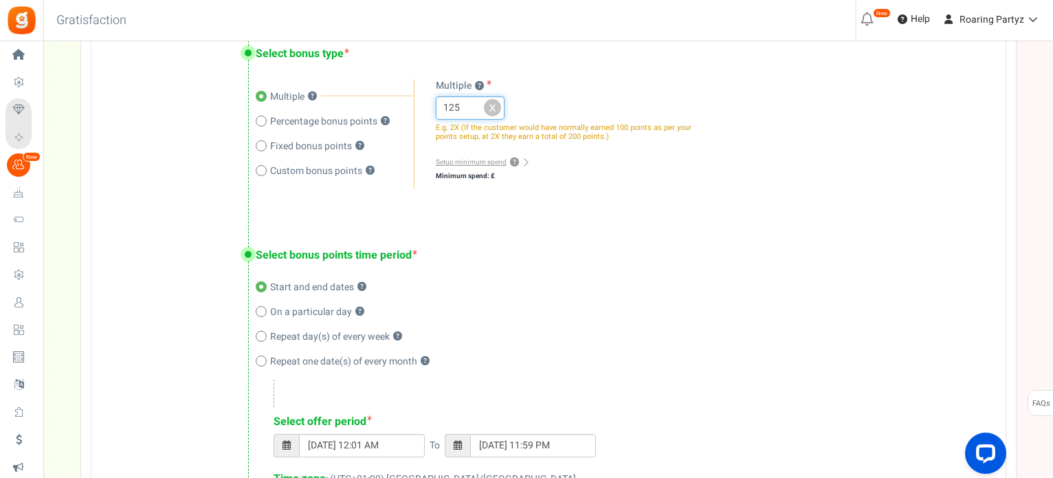
drag, startPoint x: 459, startPoint y: 107, endPoint x: 430, endPoint y: 107, distance: 28.2
click at [430, 107] on div "Multiple ? Percentage bonus ? Fixed bonus ? Custom bonus points ? 125 x % pts £…" at bounding box center [555, 134] width 283 height 110
type input "100"
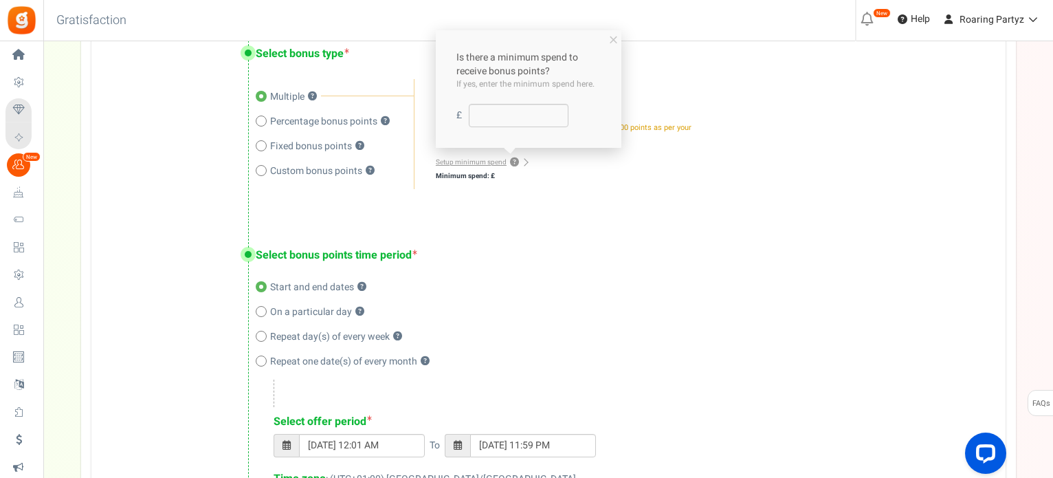
click at [448, 163] on link "Setup minimum spend ?" at bounding box center [481, 162] width 91 height 10
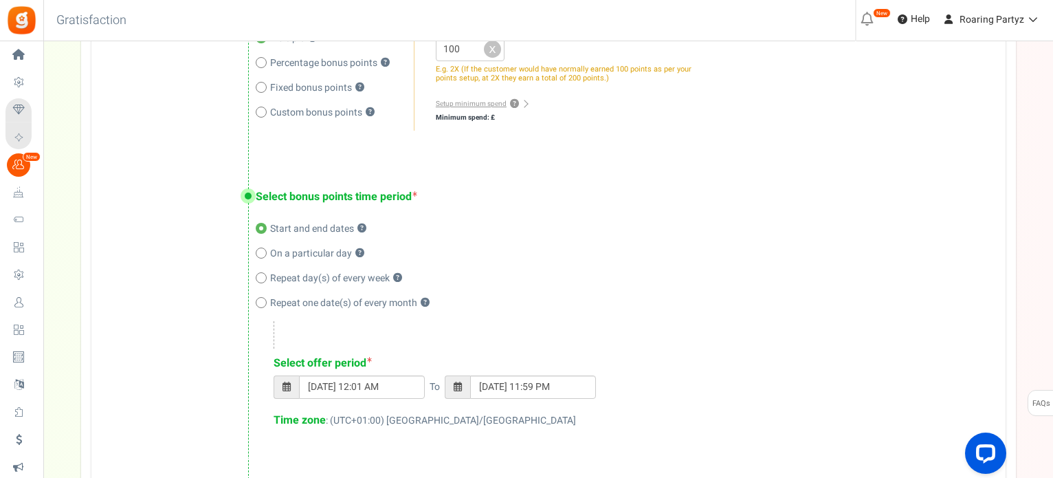
scroll to position [528, 0]
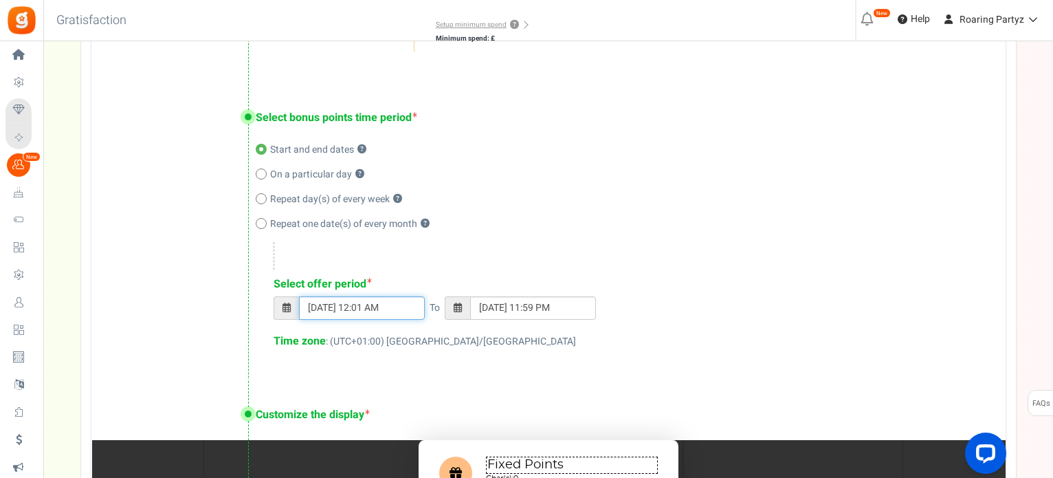
click at [329, 317] on input "[DATE] 12:01 AM" at bounding box center [362, 307] width 126 height 23
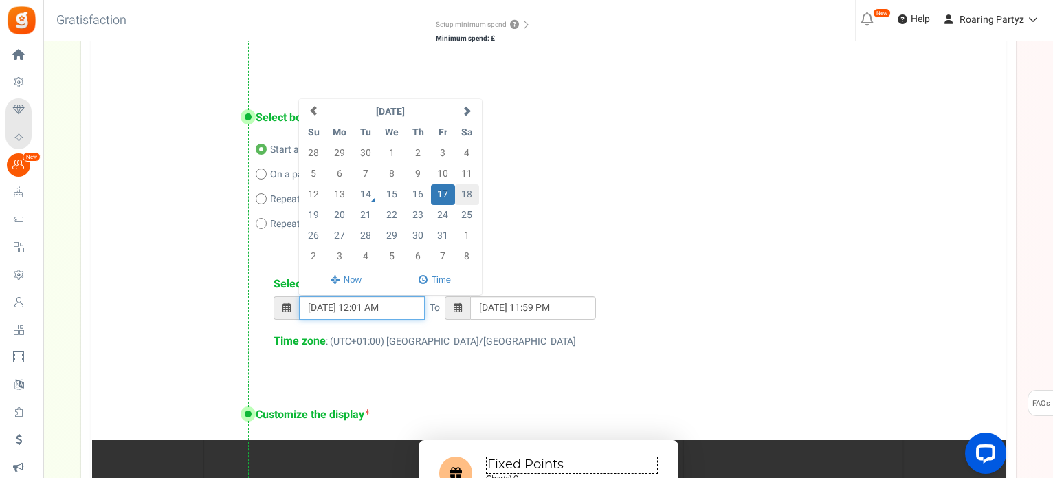
click at [459, 195] on td "18" at bounding box center [467, 194] width 24 height 21
type input "[DATE] 12:01 AM"
type input "[DATE] 11:59 PM"
click at [465, 219] on td "25" at bounding box center [467, 215] width 24 height 21
type input "[DATE] 12:01 AM"
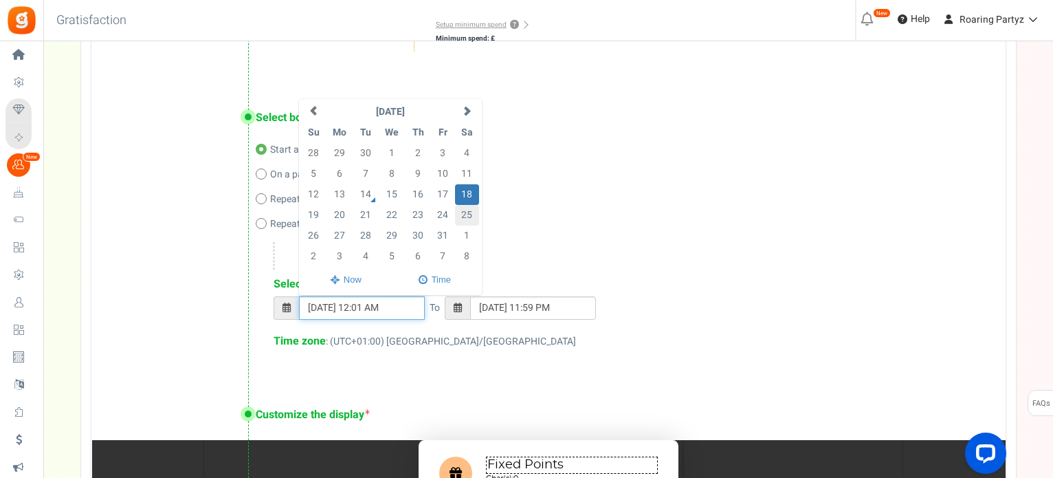
type input "[DATE] 11:59 PM"
click at [465, 197] on td "18" at bounding box center [467, 194] width 24 height 21
type input "[DATE] 12:01 AM"
click at [484, 308] on input "[DATE] 11:59 PM" at bounding box center [533, 307] width 126 height 23
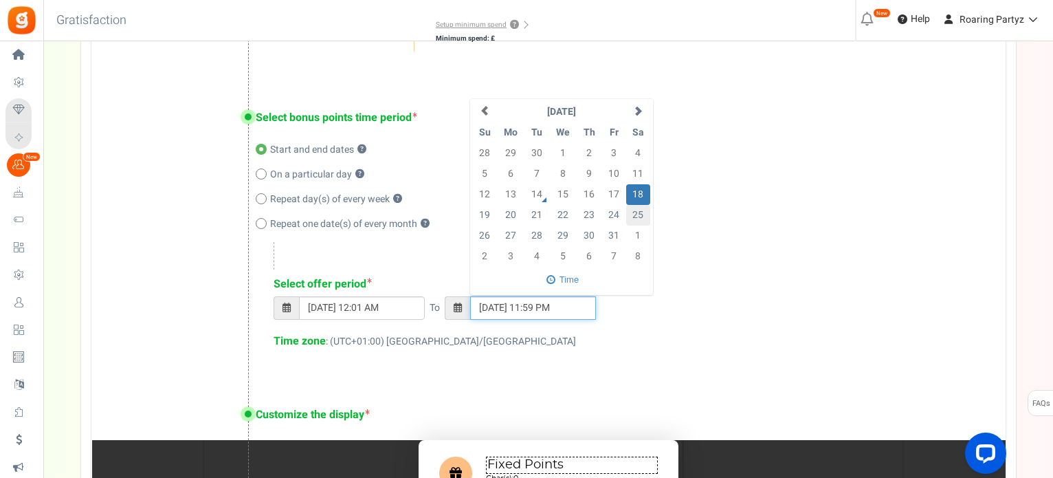
click at [630, 220] on td "25" at bounding box center [638, 215] width 24 height 21
type input "[DATE] 11:59 PM"
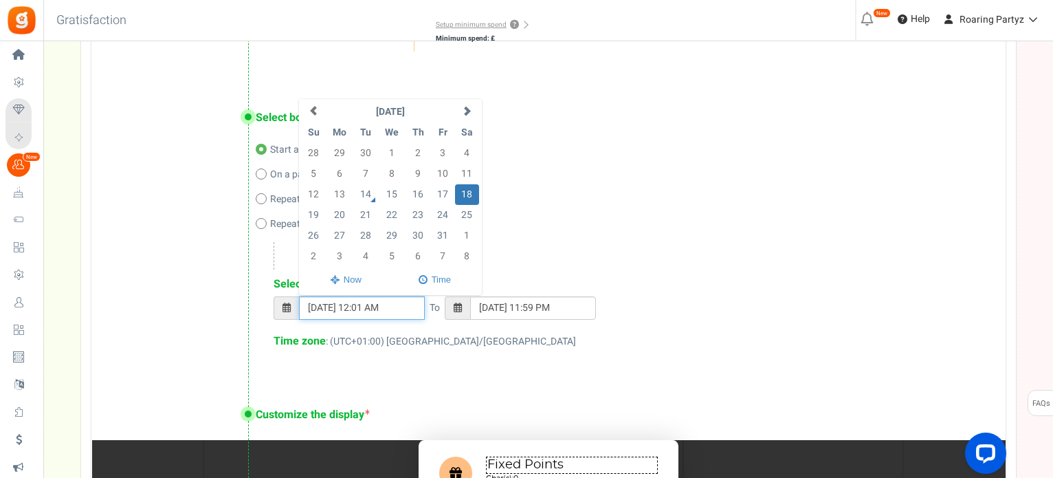
click at [349, 300] on input "[DATE] 12:01 AM" at bounding box center [362, 307] width 126 height 23
click at [371, 195] on td "14" at bounding box center [365, 194] width 24 height 21
click at [368, 197] on td "14" at bounding box center [365, 194] width 24 height 21
click at [318, 300] on input "[DATE] 12:01 AM" at bounding box center [362, 307] width 126 height 23
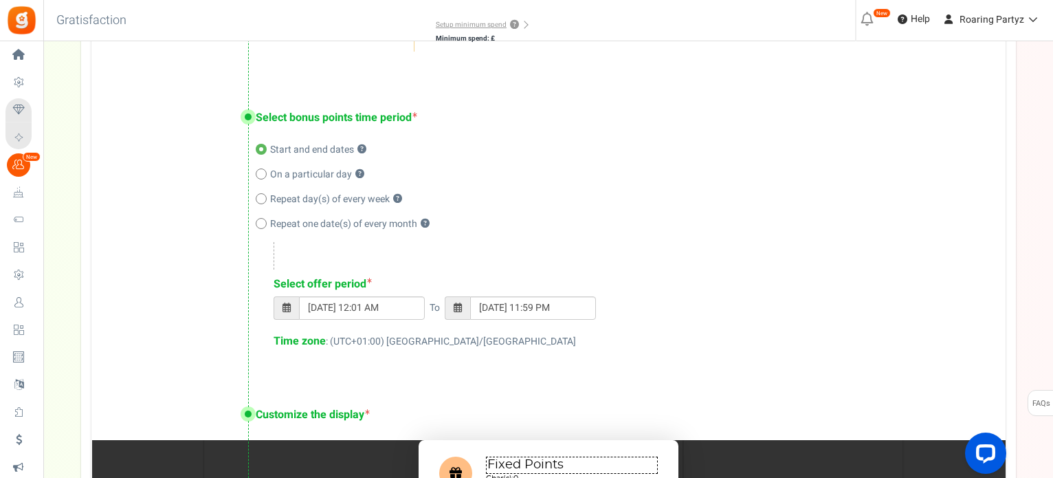
click at [288, 311] on span at bounding box center [287, 308] width 8 height 10
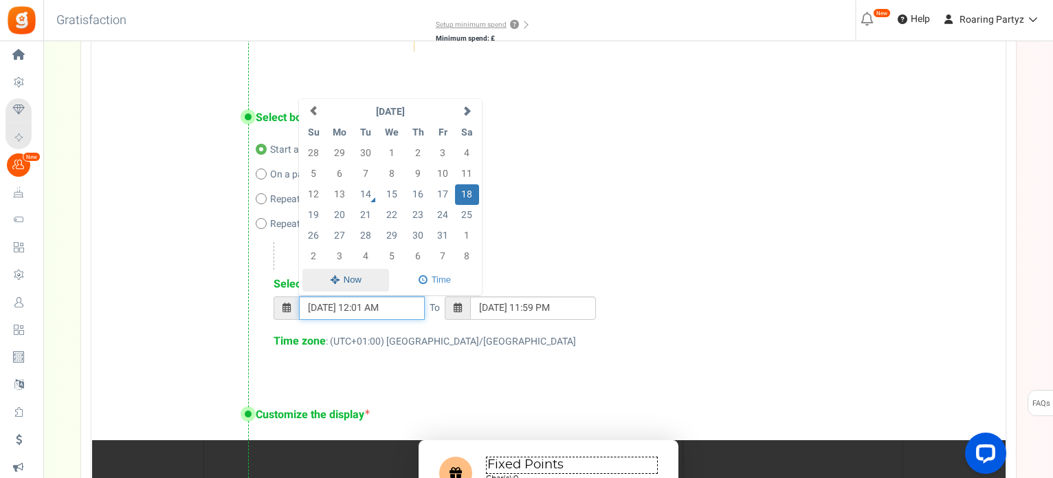
click at [318, 272] on span at bounding box center [346, 280] width 87 height 23
type input "[DATE] 02:03 PM"
click at [464, 307] on span at bounding box center [457, 307] width 25 height 23
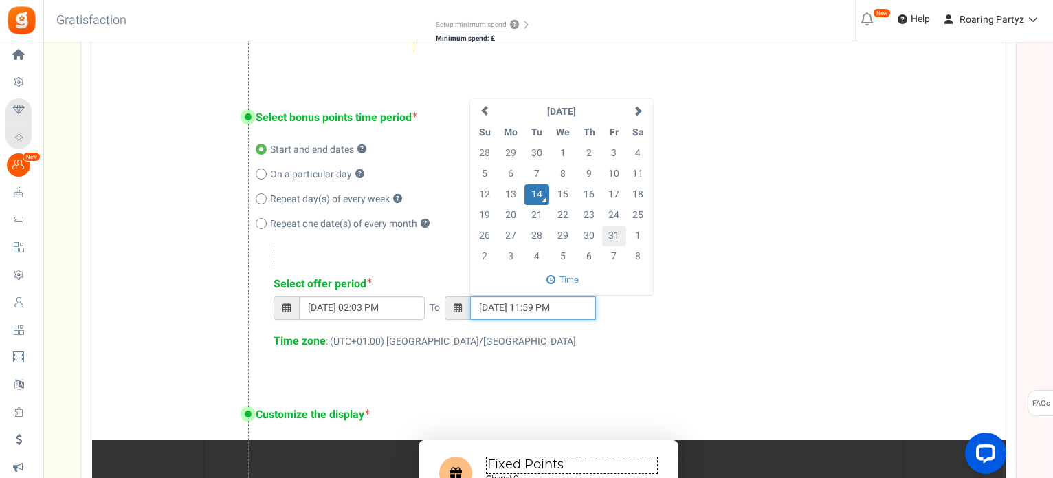
click at [616, 237] on td "31" at bounding box center [614, 236] width 24 height 21
type input "[DATE] 11:59 PM"
click at [684, 242] on div "Select offer period [DATE] 02:03 PM To [DATE] 11:59 PM [DATE] Su Mo Tu We Th Fr…" at bounding box center [617, 295] width 723 height 107
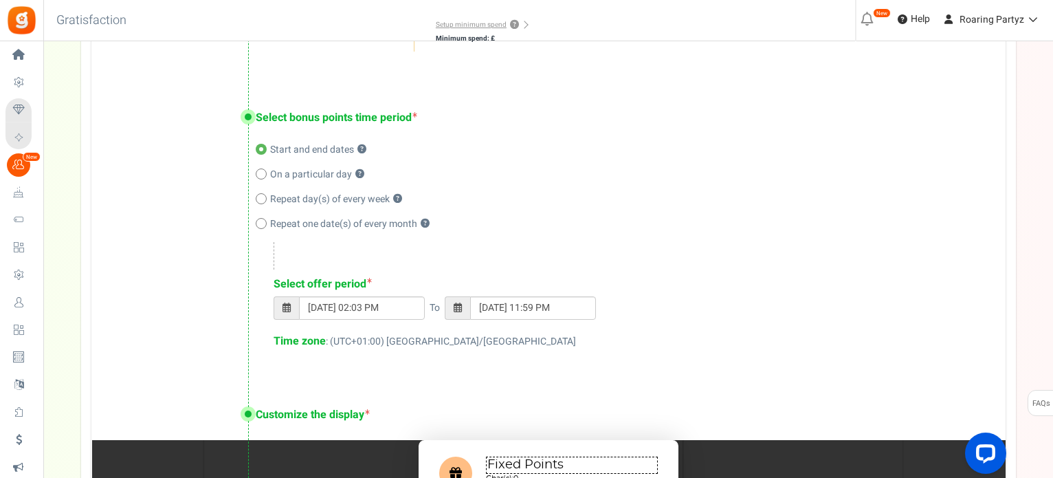
scroll to position [666, 0]
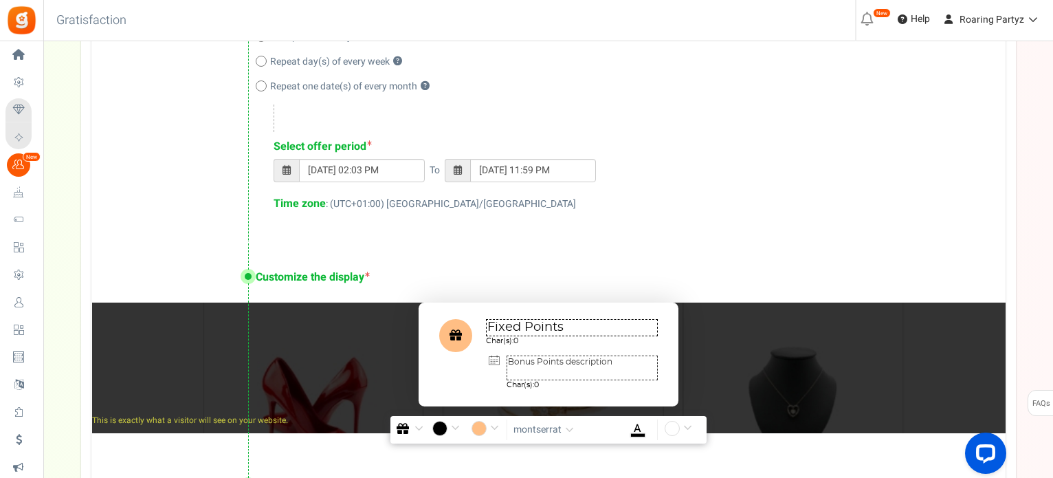
click at [562, 325] on textarea "Fixed Points" at bounding box center [572, 327] width 172 height 17
click at [490, 423] on input "#ffbe84" at bounding box center [488, 430] width 32 height 18
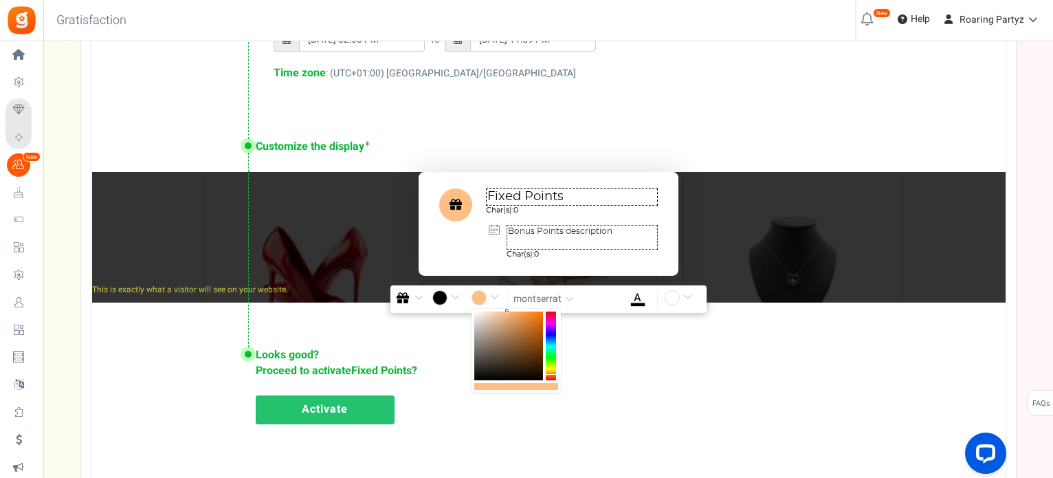
scroll to position [803, 0]
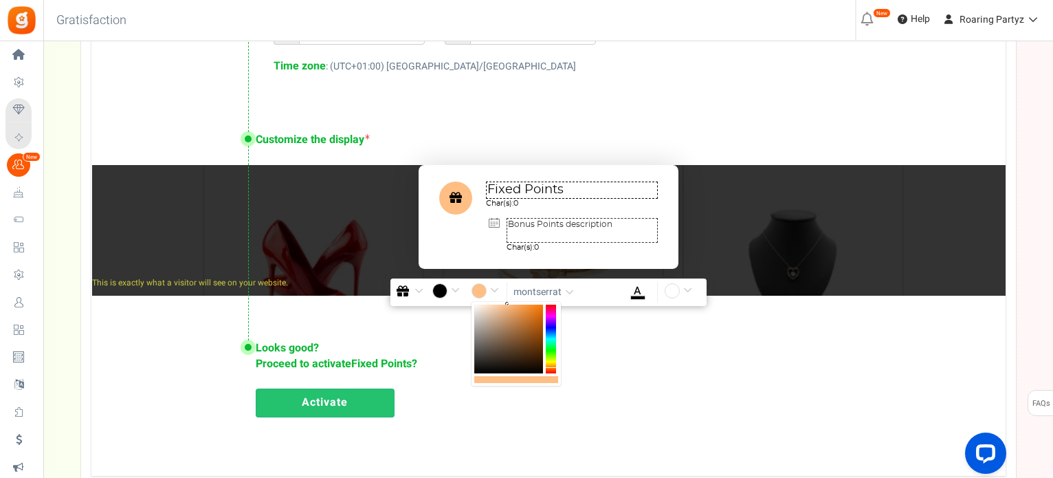
type input "#ff84fd"
click at [550, 316] on div at bounding box center [551, 339] width 10 height 69
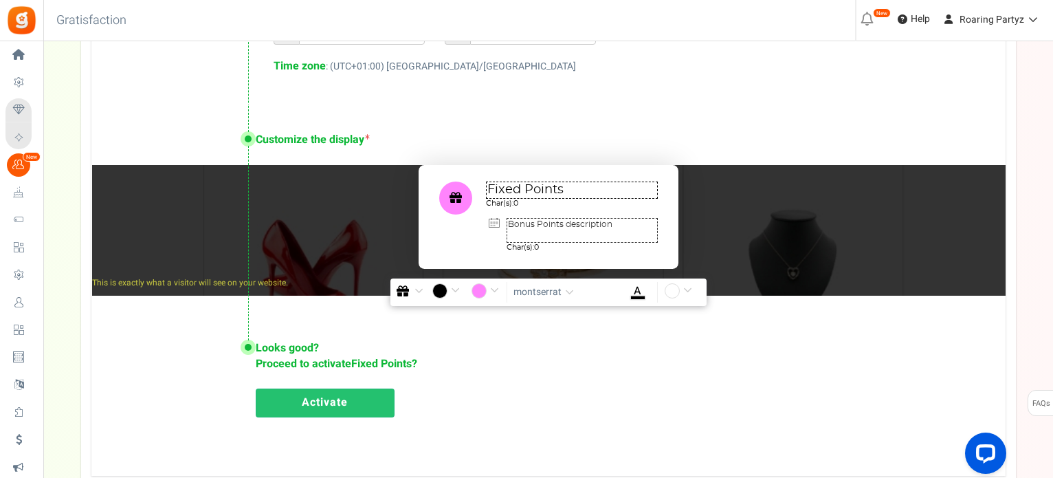
scroll to position [0, 0]
drag, startPoint x: 571, startPoint y: 193, endPoint x: 488, endPoint y: 175, distance: 85.1
click at [488, 175] on div "Fixed Points Char(s): 0 Bonus Points description Char(s): 0" at bounding box center [549, 216] width 260 height 103
type textarea "October Bonus!"
click at [529, 232] on textarea "Bonus Points description" at bounding box center [582, 230] width 151 height 25
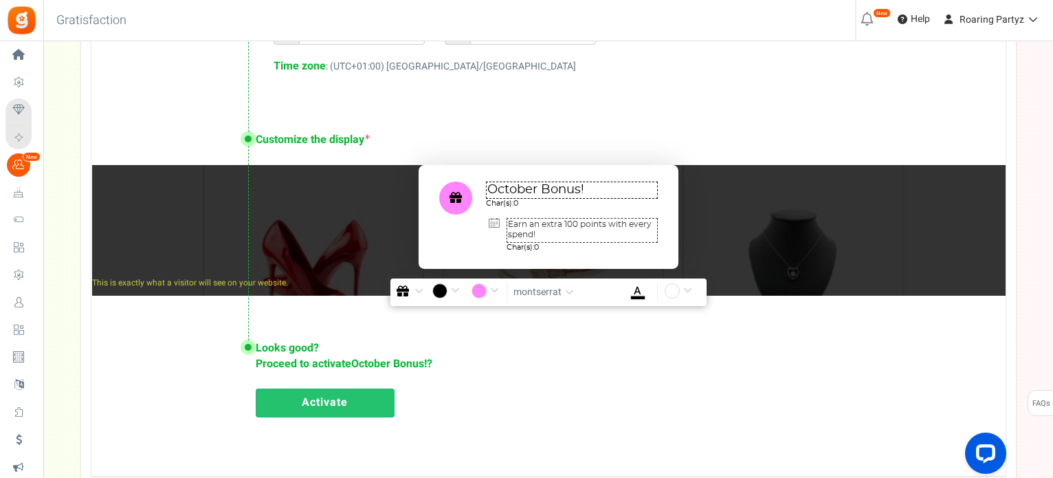
type textarea "Earn an extra 100 points with every spend!"
click at [637, 348] on div "Looks good? Proceed to activate October Bonus! ? Activate" at bounding box center [548, 377] width 914 height 129
click at [300, 410] on link "Activate" at bounding box center [325, 402] width 139 height 29
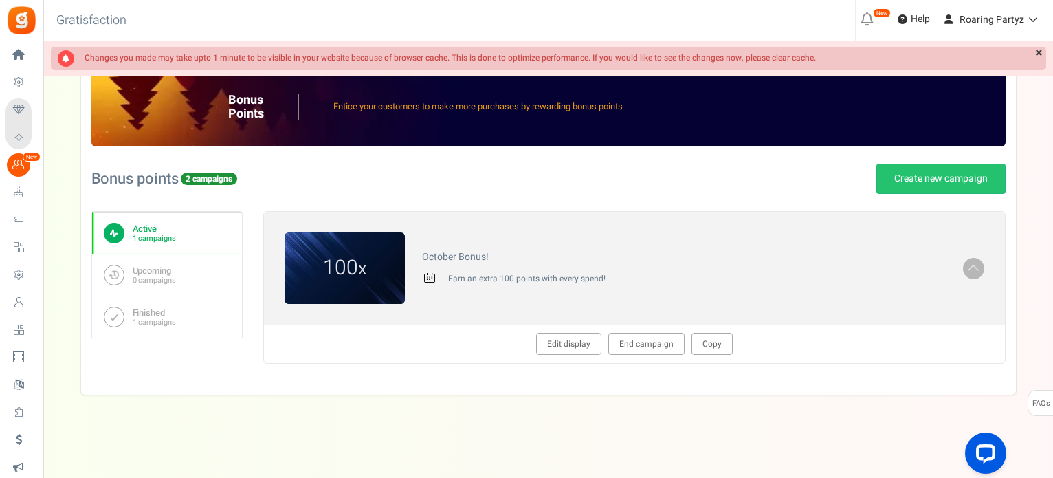
scroll to position [73, 0]
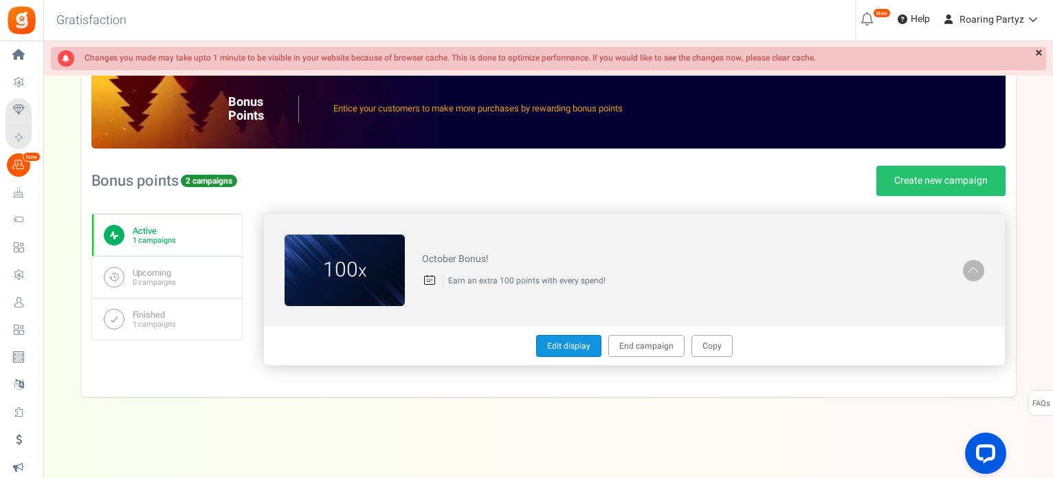
click at [585, 348] on link "Edit display" at bounding box center [568, 346] width 65 height 22
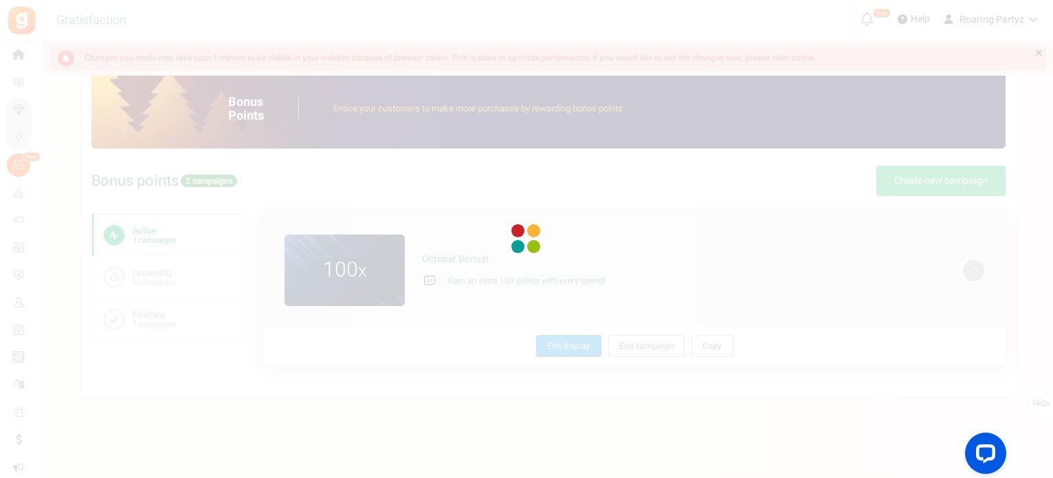
type textarea "October Bonus!"
type textarea "Earn an extra 100 points with every spend!"
type input "#ff84fd"
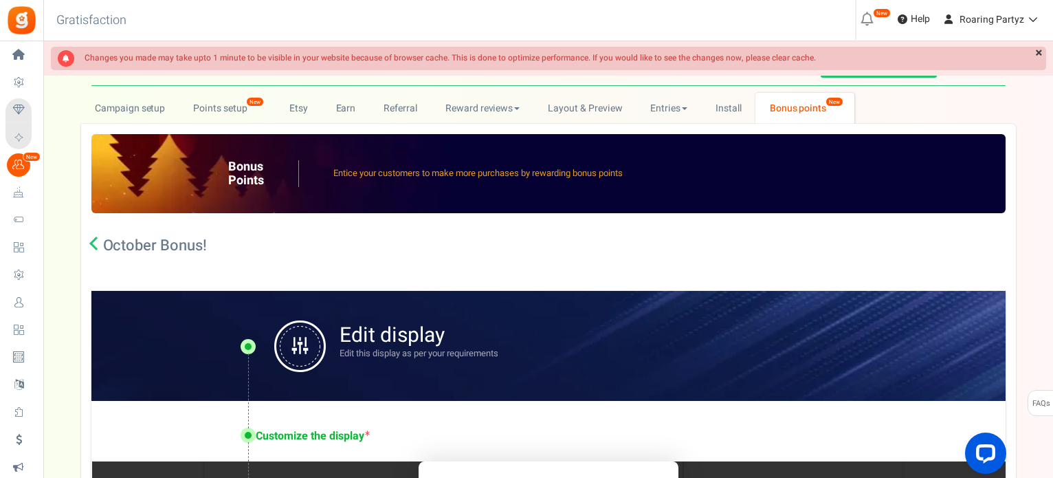
scroll to position [0, 0]
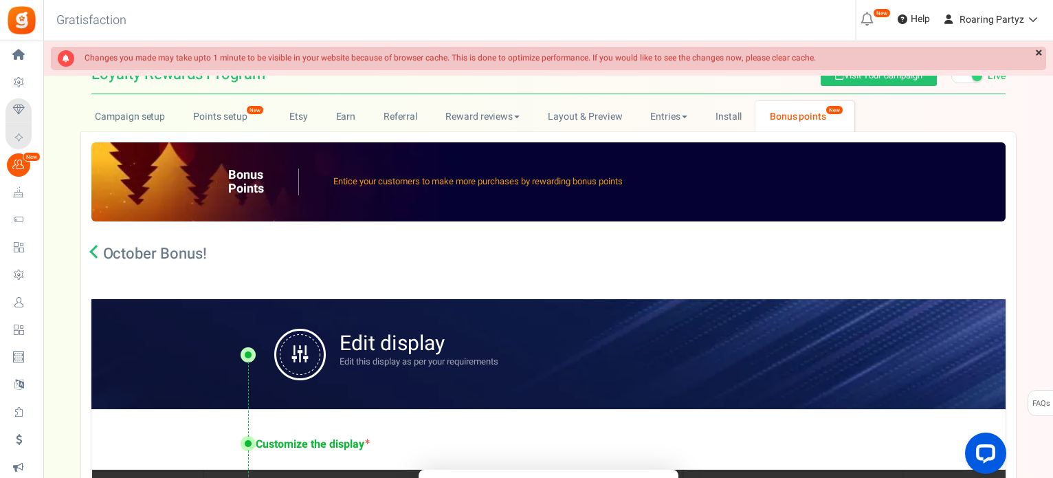
click at [164, 252] on h2 "October Bonus!" at bounding box center [155, 254] width 104 height 14
click at [90, 250] on icon at bounding box center [96, 252] width 14 height 14
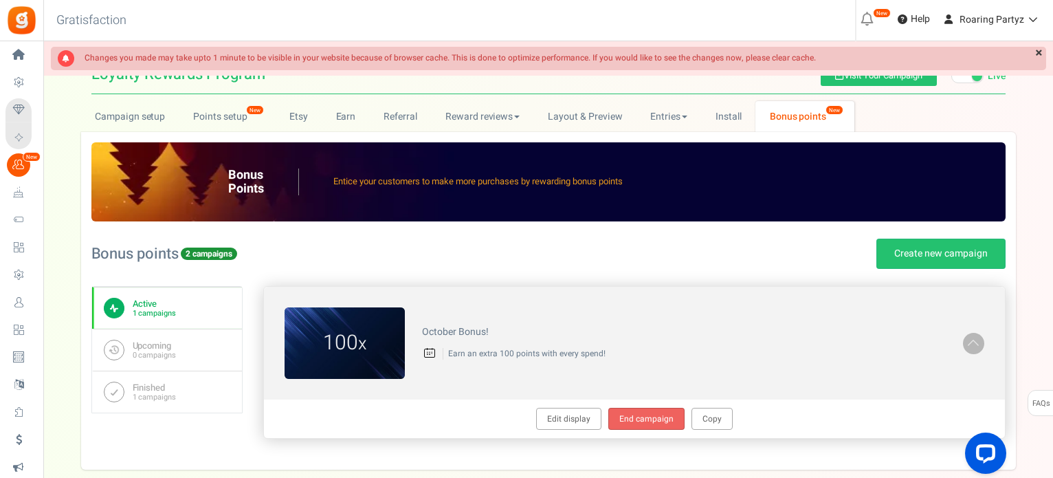
click at [628, 415] on link "End campaign" at bounding box center [647, 419] width 76 height 22
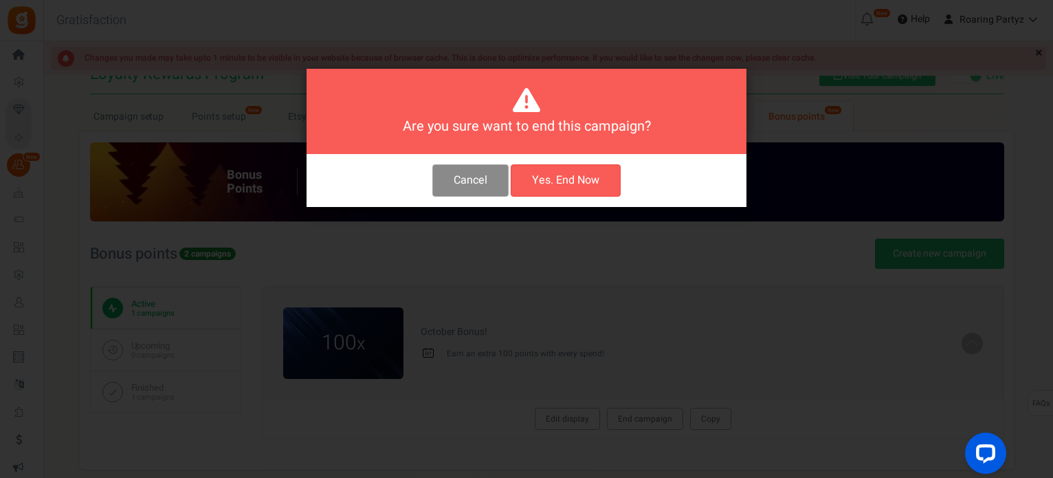
click at [491, 166] on button "Cancel" at bounding box center [470, 180] width 76 height 32
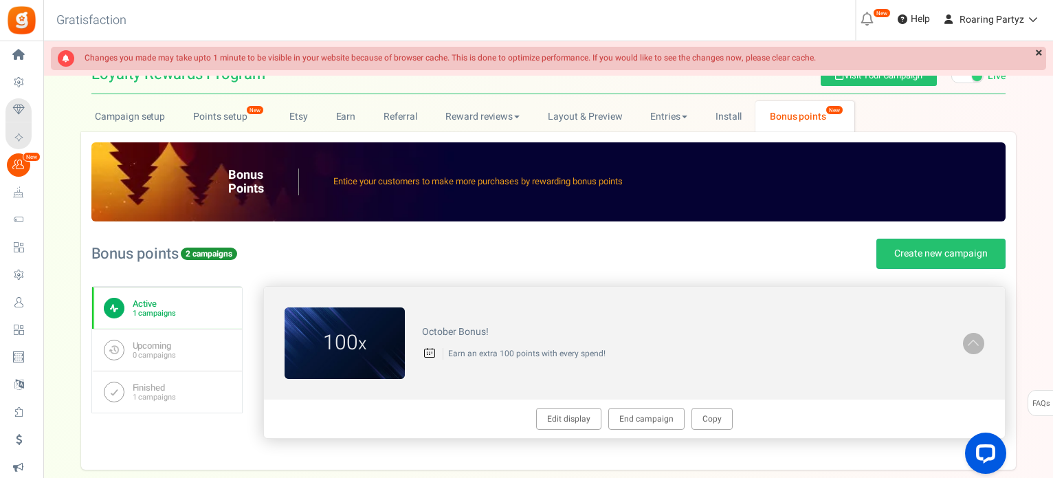
click at [380, 337] on figcaption "100 x" at bounding box center [345, 344] width 120 height 30
click at [468, 331] on h4 "October Bonus!" at bounding box center [684, 332] width 524 height 10
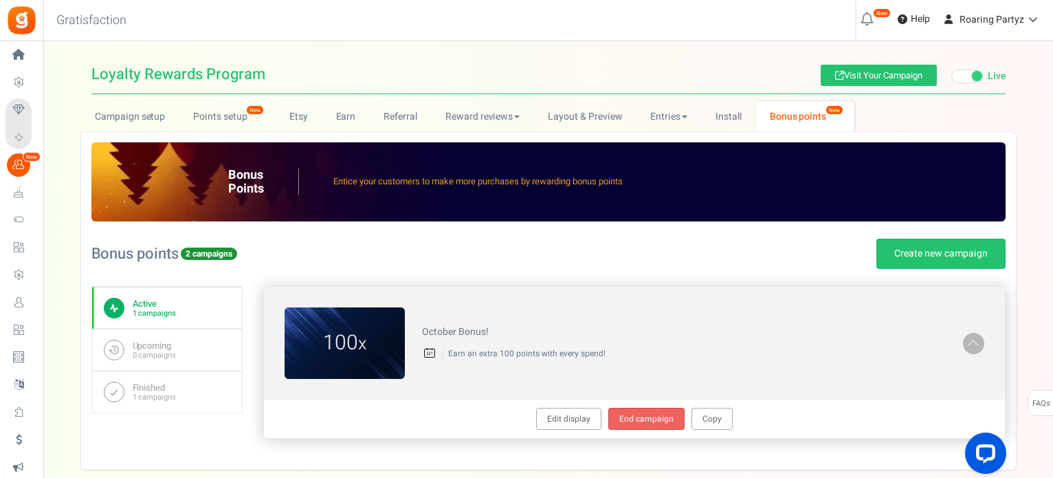
click at [619, 421] on link "End campaign" at bounding box center [647, 419] width 76 height 22
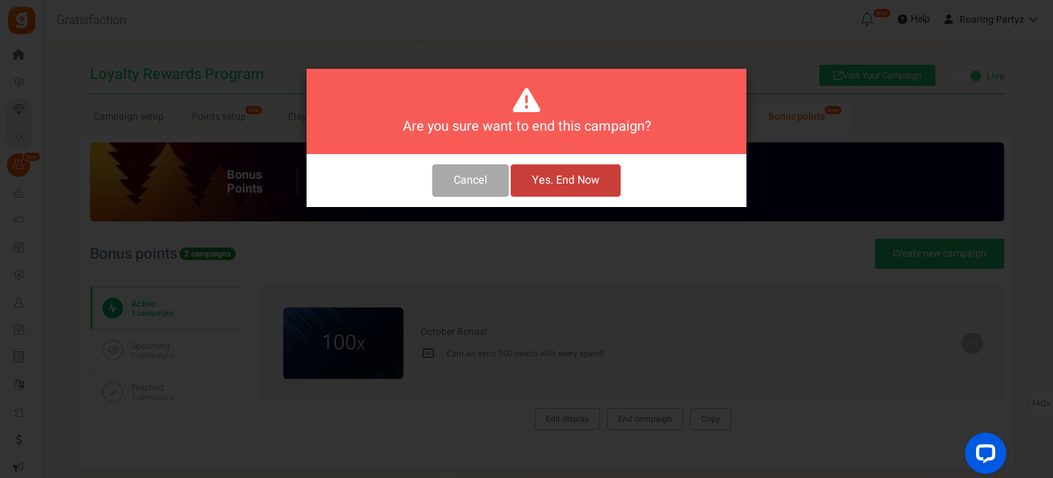
click at [536, 187] on button "Yes. End Now" at bounding box center [566, 180] width 110 height 32
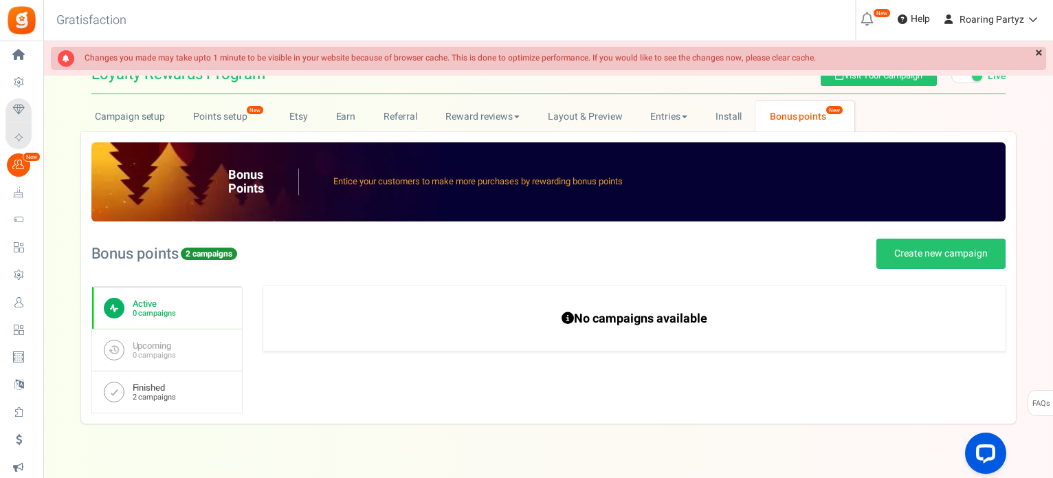
click at [156, 395] on small "2 campaigns" at bounding box center [154, 397] width 43 height 9
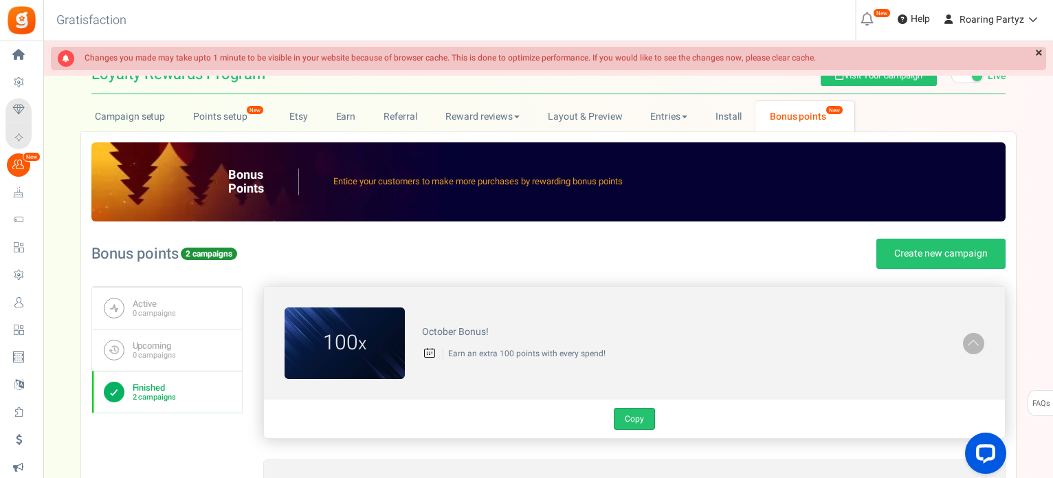
click at [648, 423] on link "Copy" at bounding box center [634, 419] width 41 height 22
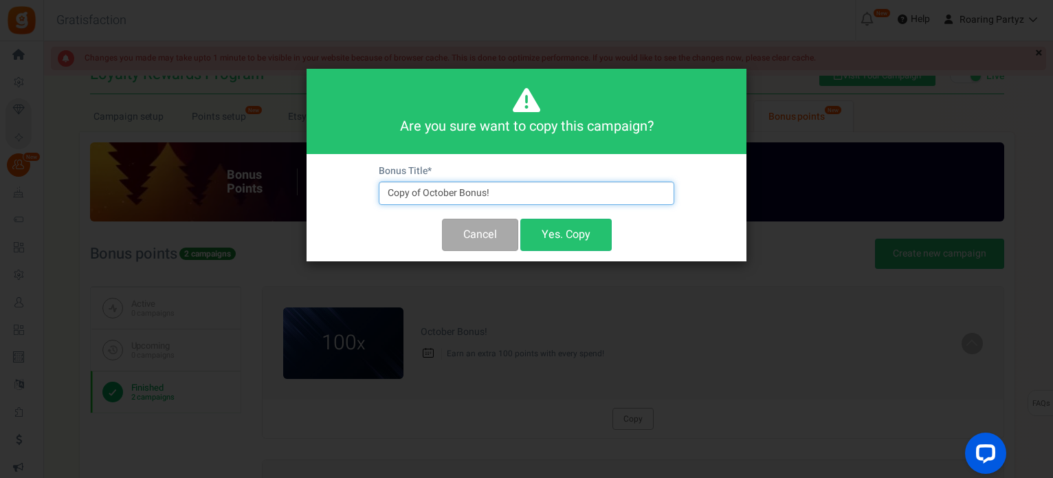
drag, startPoint x: 423, startPoint y: 195, endPoint x: 326, endPoint y: 195, distance: 97.0
click at [330, 195] on div "Bonus Title * Copy of October Bonus! Cancel Yes. Copy" at bounding box center [527, 207] width 440 height 107
type input "October Bonus!"
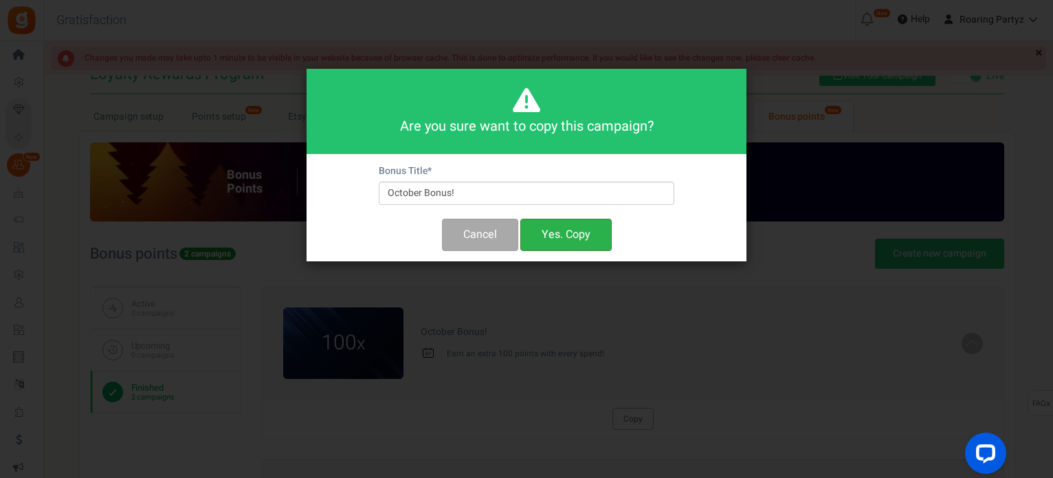
click at [549, 236] on button "Yes. Copy" at bounding box center [566, 235] width 91 height 32
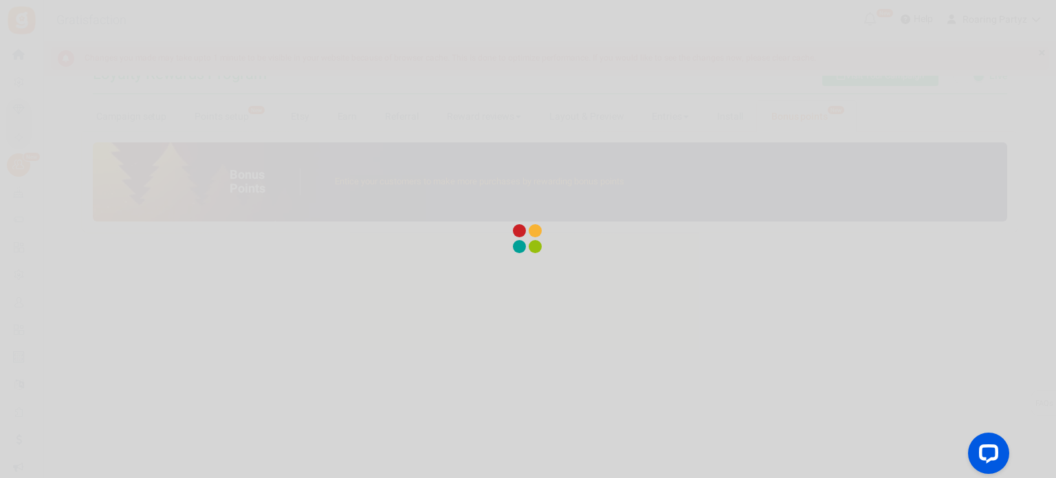
radio input "true"
type input "100"
radio input "true"
type input "[DATE] 02:07 PM"
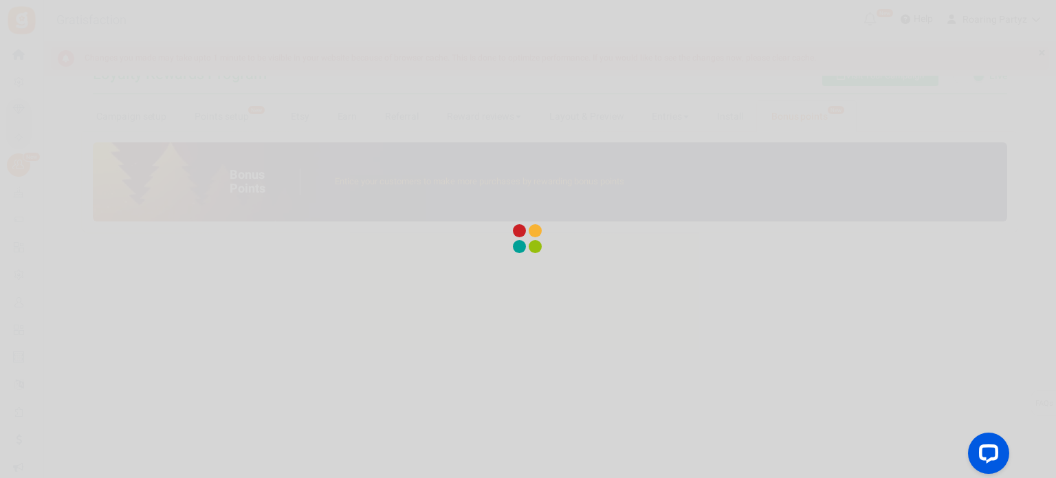
type textarea "October Bonus!"
type textarea "Earn an extra 100 points with every spend!"
type input "#ff84fd"
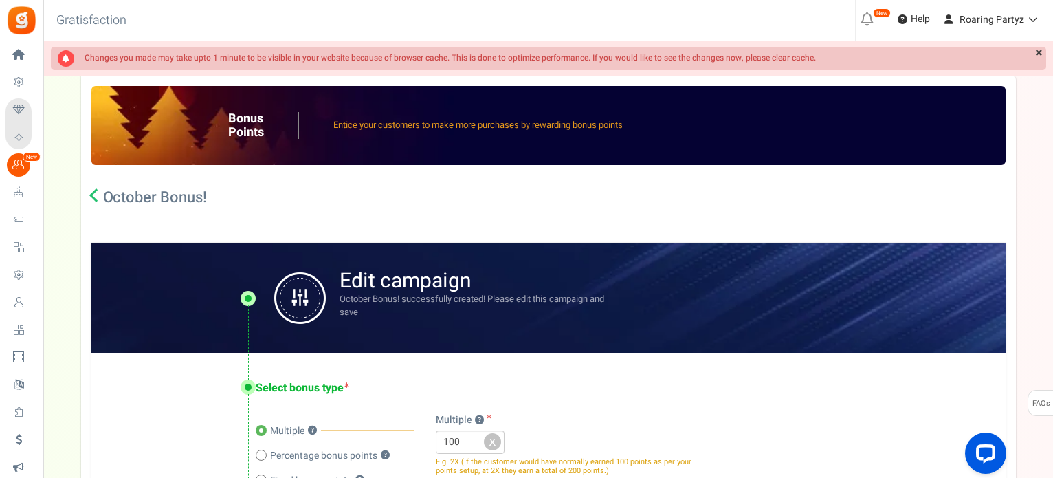
scroll to position [138, 0]
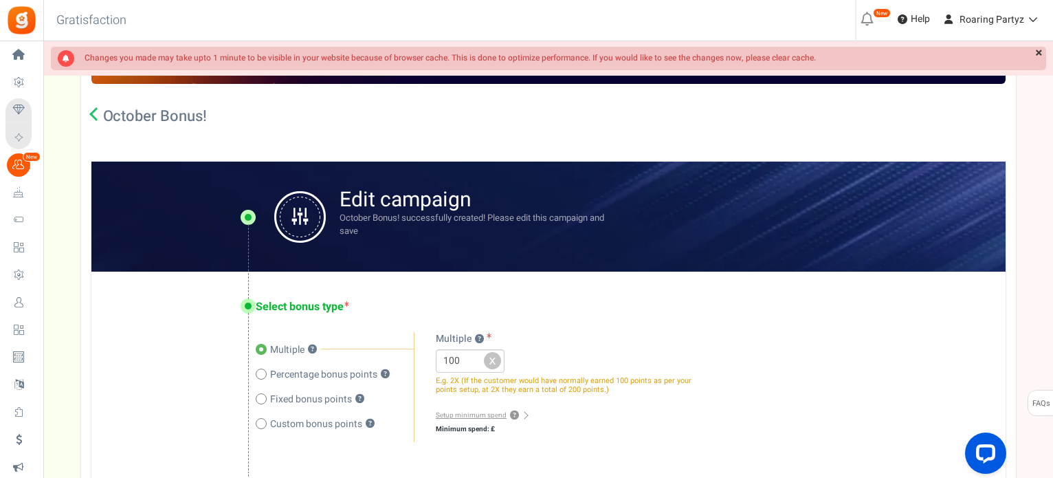
click at [260, 398] on icon at bounding box center [261, 398] width 3 height 3
click at [259, 398] on input "Fixed bonus points ?" at bounding box center [260, 400] width 9 height 9
radio input "true"
radio input "false"
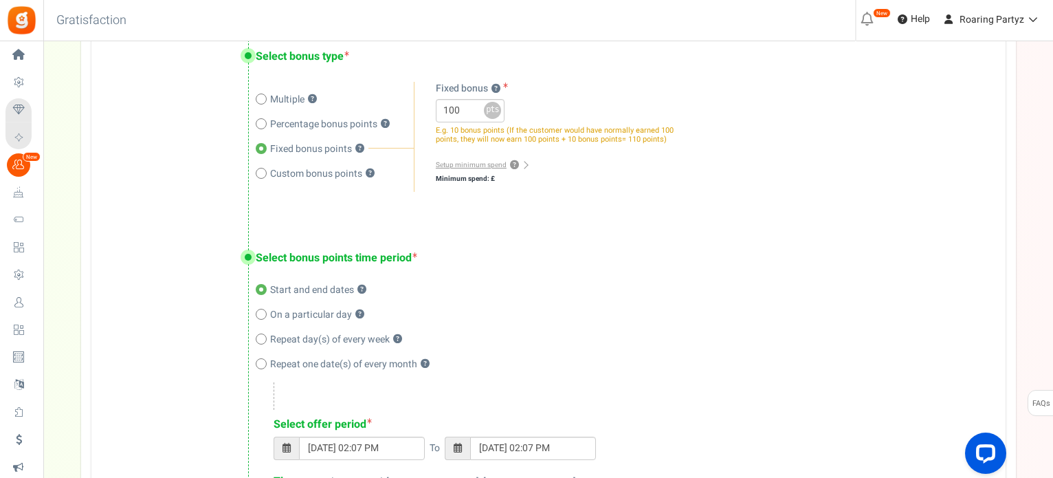
scroll to position [413, 0]
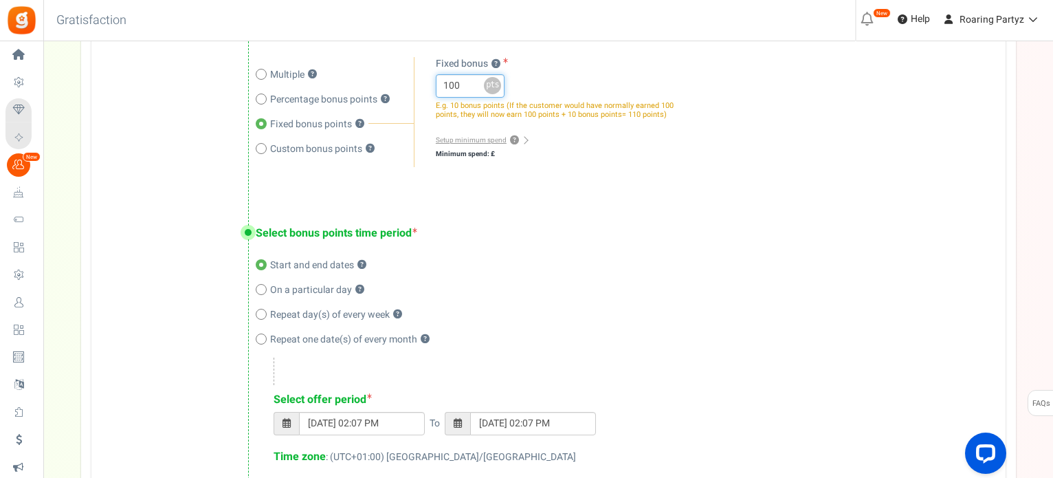
drag, startPoint x: 462, startPoint y: 90, endPoint x: 391, endPoint y: 82, distance: 72.0
click at [391, 82] on div "Multiple ? Percentage bonus points ? ?" at bounding box center [617, 112] width 723 height 110
type input "250"
click at [741, 169] on div "Select bonus type Multiple ? Percentage bonus points ? Fixed bonus points ? ? ?…" at bounding box center [548, 97] width 914 height 201
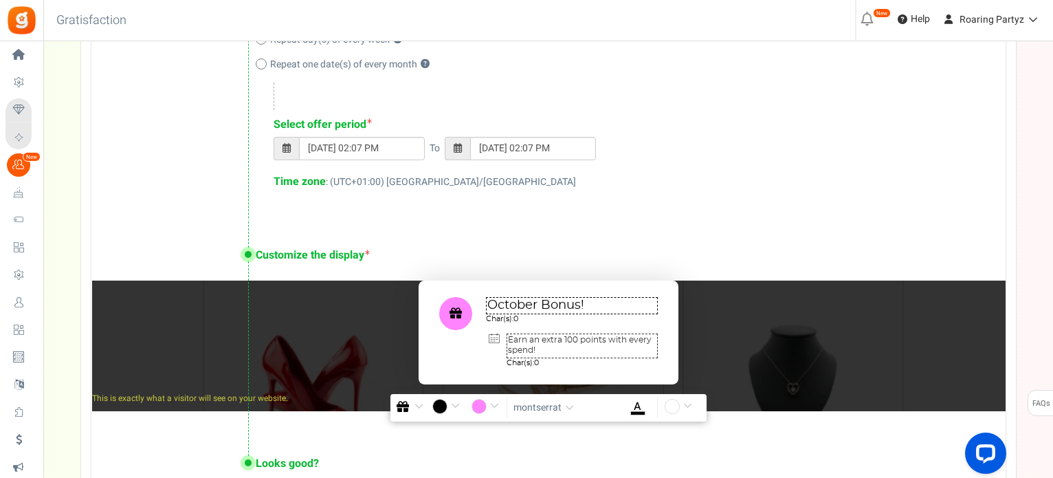
scroll to position [756, 0]
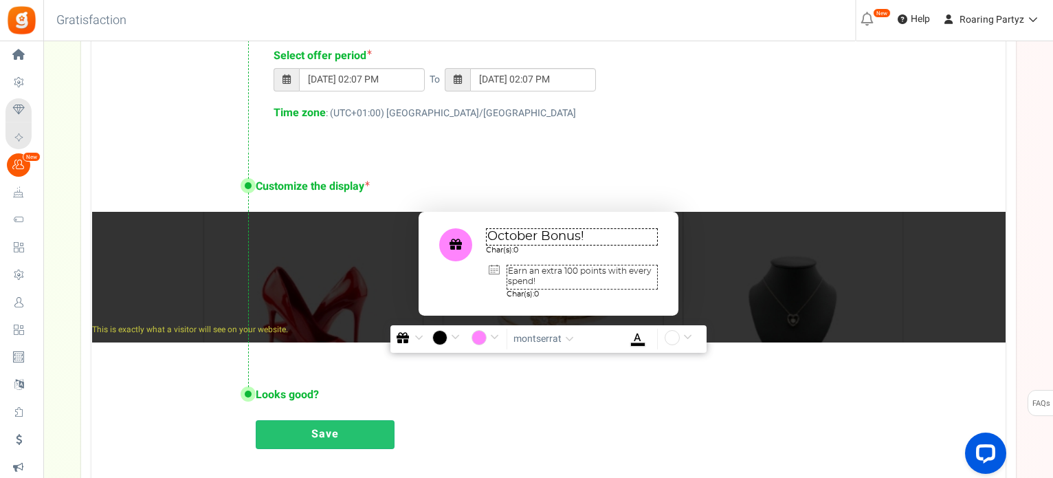
drag, startPoint x: 576, startPoint y: 265, endPoint x: 566, endPoint y: 266, distance: 9.7
click at [566, 266] on textarea "Earn an extra 100 points with every spend!" at bounding box center [582, 277] width 151 height 25
type textarea "Earn an extra 250 points with every spend!"
click at [608, 148] on div "Select bonus points time period Start and end dates ? On a particular day ? Rep…" at bounding box center [548, 3] width 914 height 298
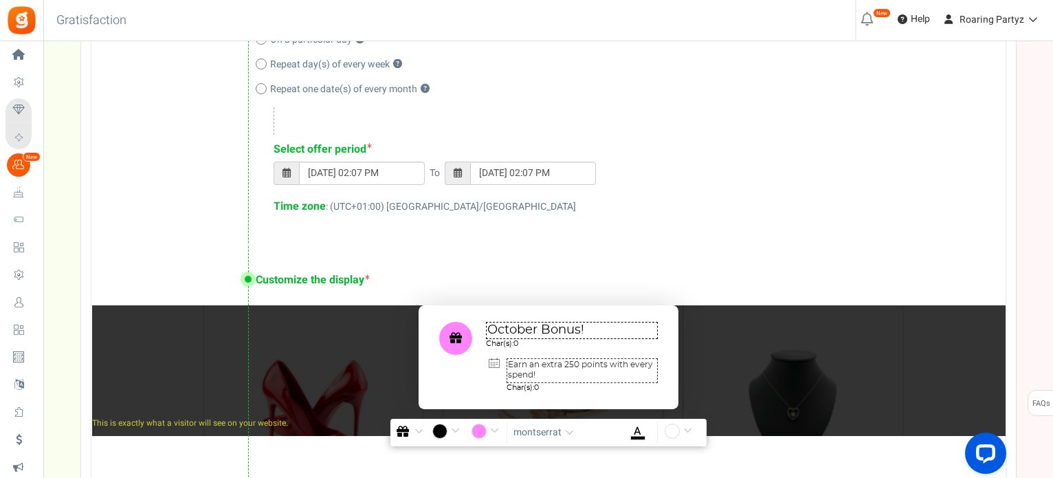
scroll to position [619, 0]
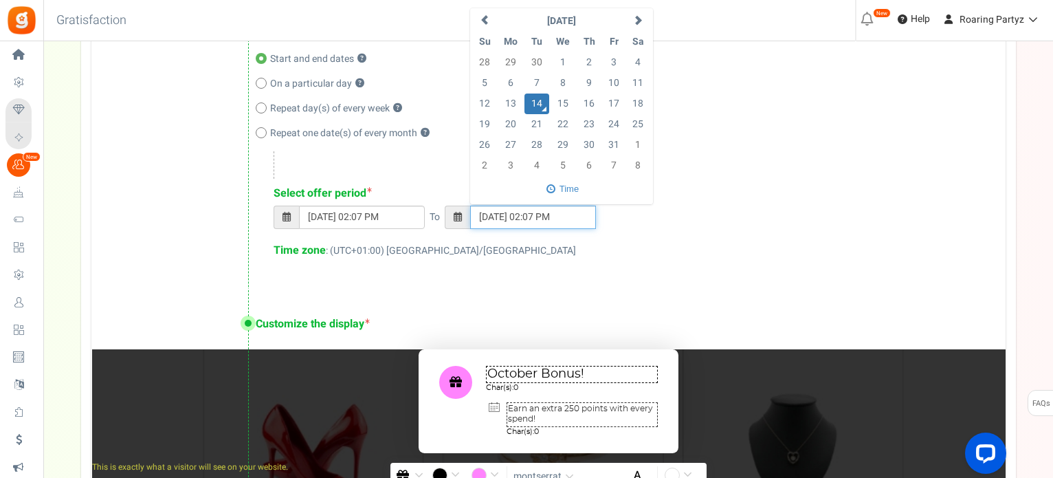
click at [536, 223] on input "[DATE] 02:07 PM" at bounding box center [533, 217] width 126 height 23
click at [602, 151] on td "31" at bounding box center [614, 145] width 24 height 21
click at [602, 280] on div "Select bonus points time period Start and end dates ? On a particular day ? Rep…" at bounding box center [548, 141] width 914 height 298
drag, startPoint x: 534, startPoint y: 215, endPoint x: 558, endPoint y: 217, distance: 23.5
click at [558, 217] on input "[DATE] 02:07 PM" at bounding box center [533, 217] width 126 height 23
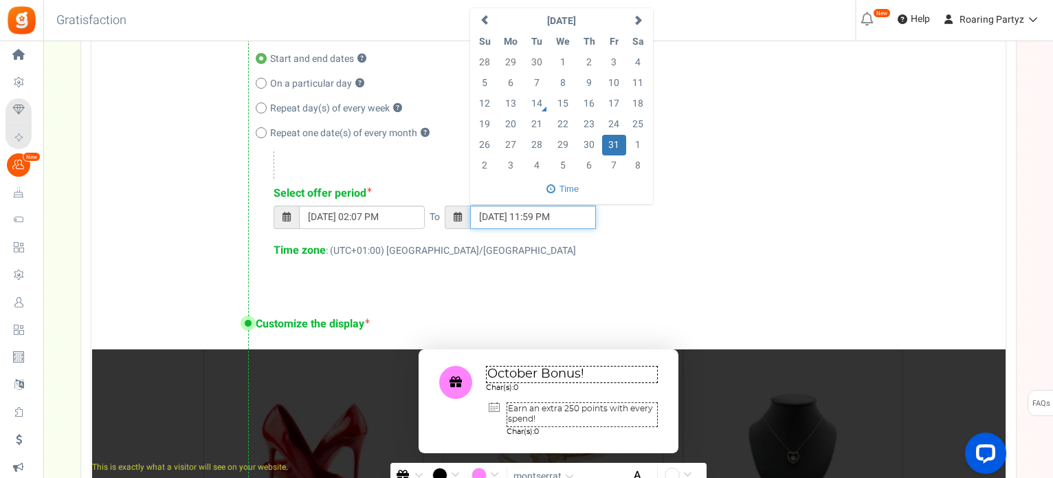
type input "[DATE] 11:59 PM"
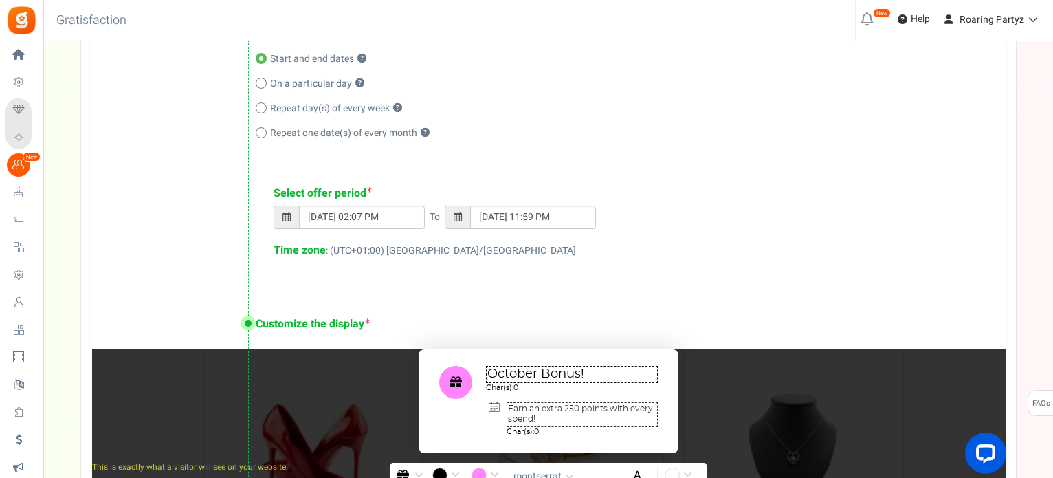
click at [646, 258] on div "Time zone : (UTC+01:00) [GEOGRAPHIC_DATA]/[GEOGRAPHIC_DATA]" at bounding box center [626, 251] width 705 height 16
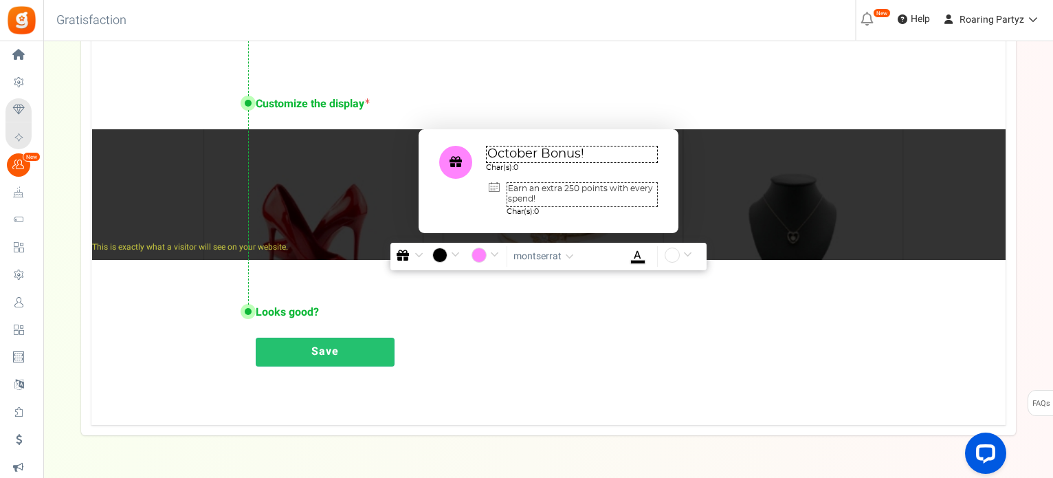
scroll to position [879, 0]
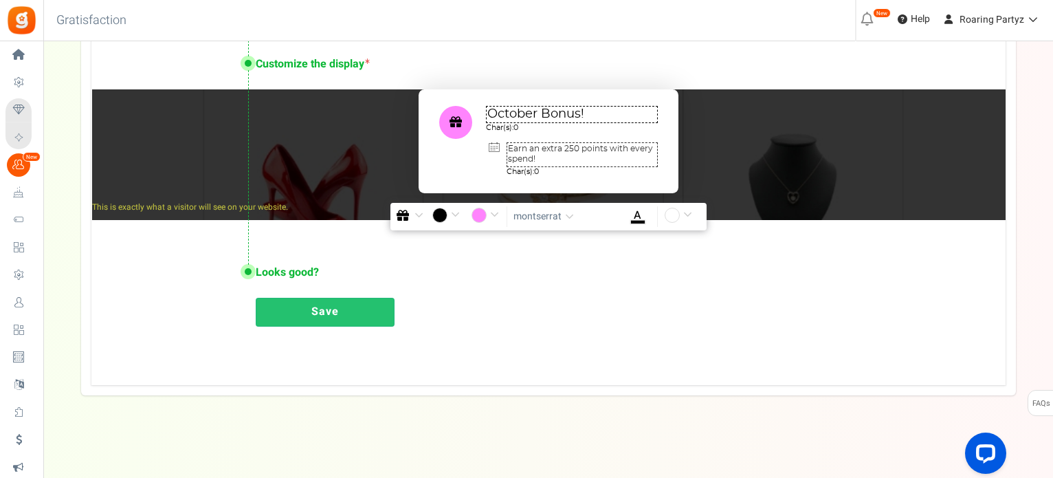
click at [349, 319] on link "Save" at bounding box center [325, 312] width 139 height 29
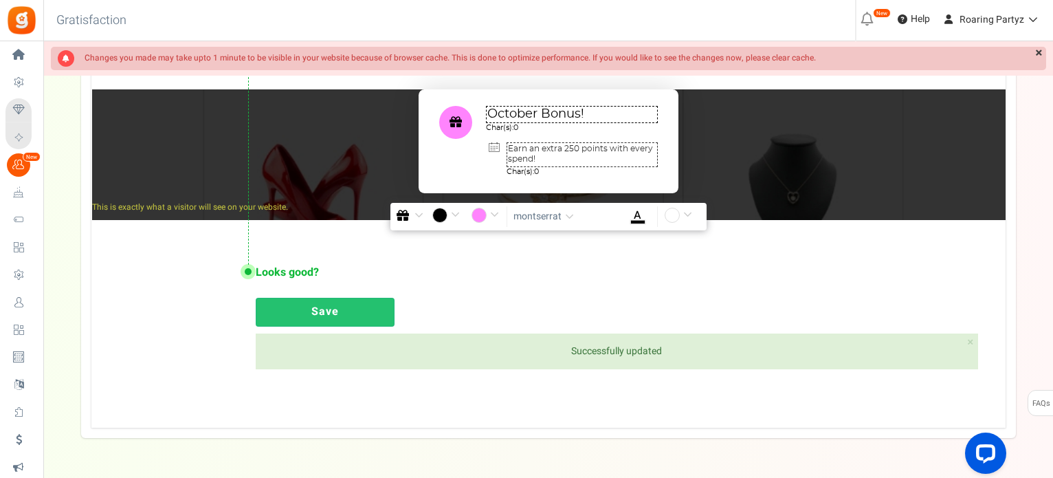
scroll to position [74, 0]
